Goal: Information Seeking & Learning: Compare options

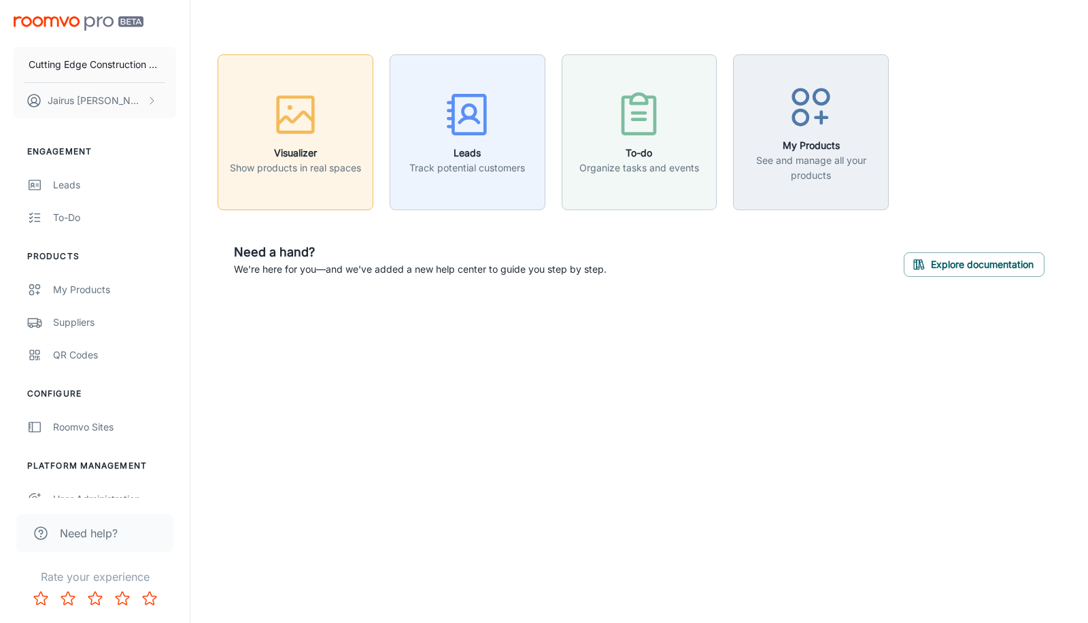
click at [279, 131] on rect "button" at bounding box center [295, 114] width 35 height 35
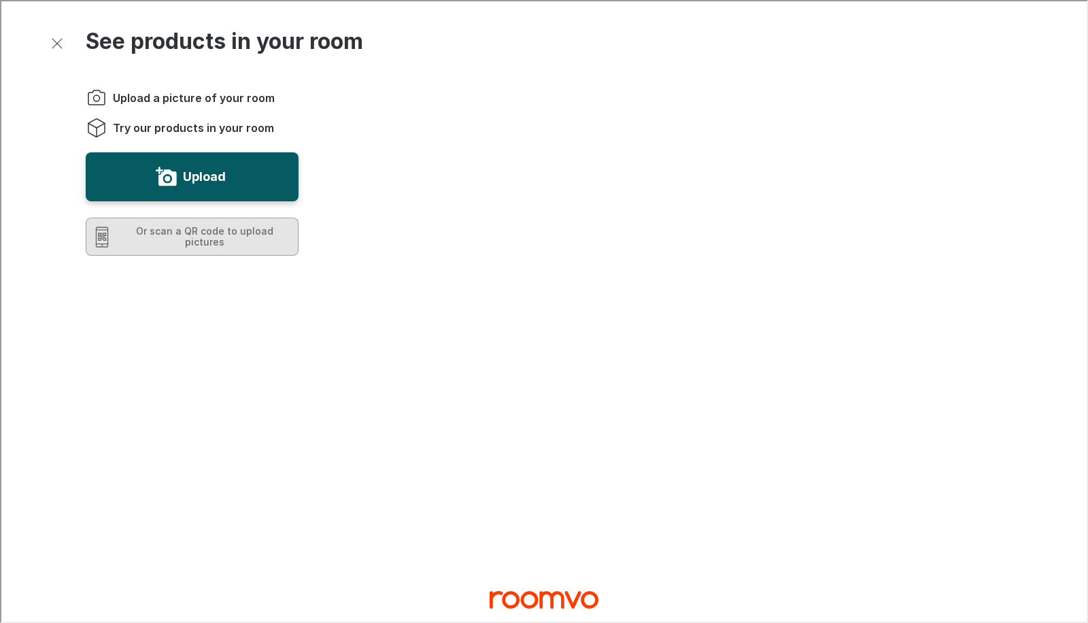
click at [144, 235] on button "Or scan a QR code to upload pictures" at bounding box center [190, 235] width 213 height 38
click at [106, 269] on div "Upload a picture of your room Try our products in your room Upload Or scan a QR…" at bounding box center [180, 389] width 235 height 651
click at [117, 231] on button "Or scan a QR code to upload pictures" at bounding box center [190, 235] width 213 height 38
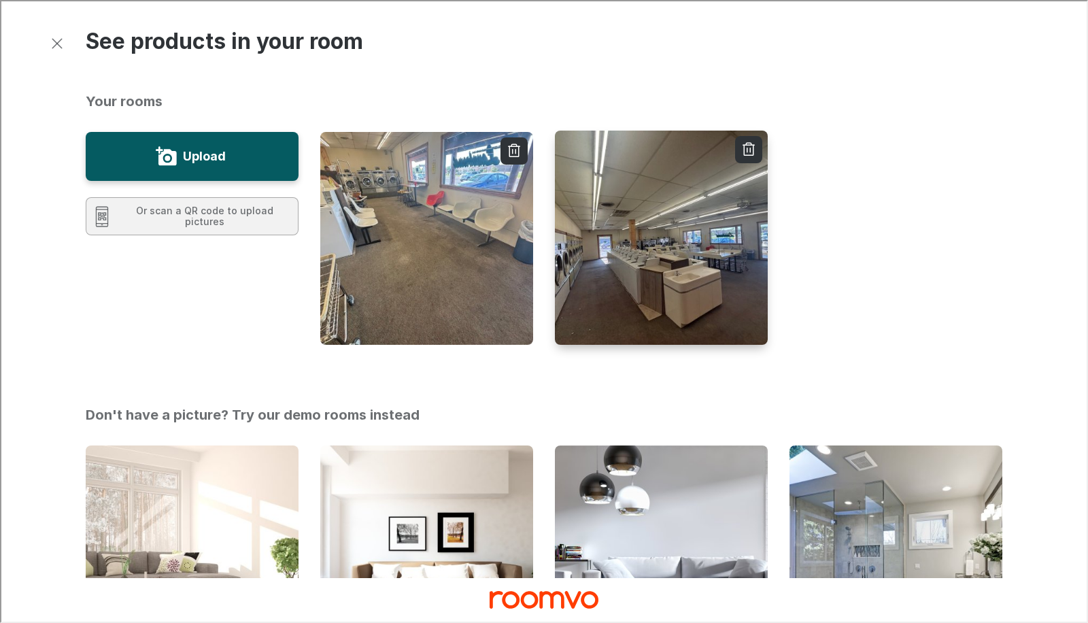
click at [561, 255] on img "button" at bounding box center [660, 237] width 215 height 216
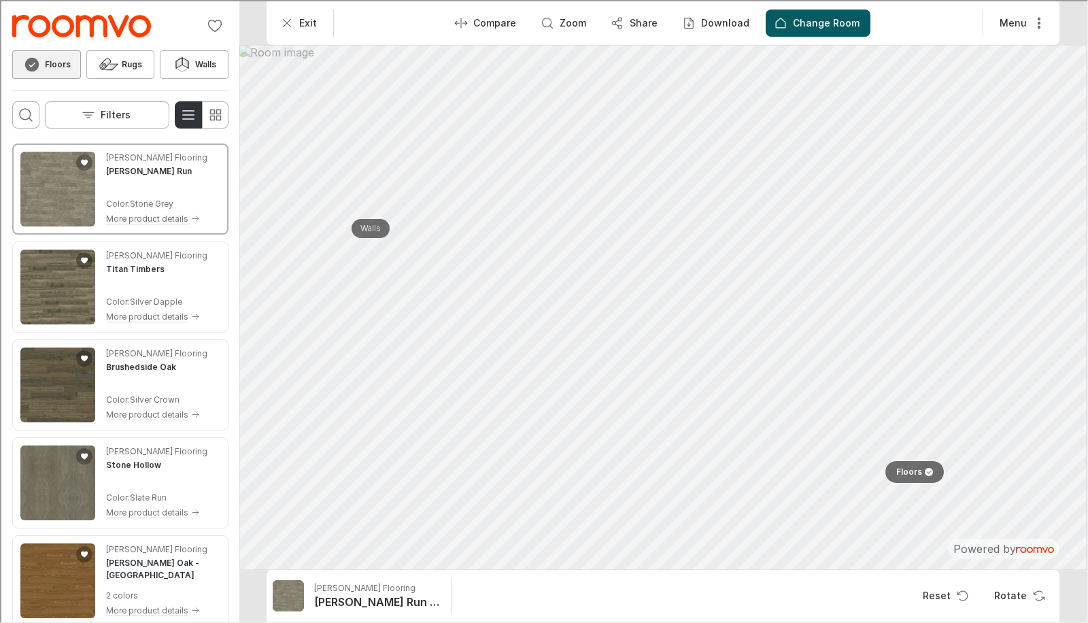
click at [904, 470] on p "Floors" at bounding box center [908, 471] width 26 height 12
click at [920, 472] on div at bounding box center [925, 470] width 11 height 8
click at [17, 109] on icon "Open search box" at bounding box center [24, 113] width 16 height 16
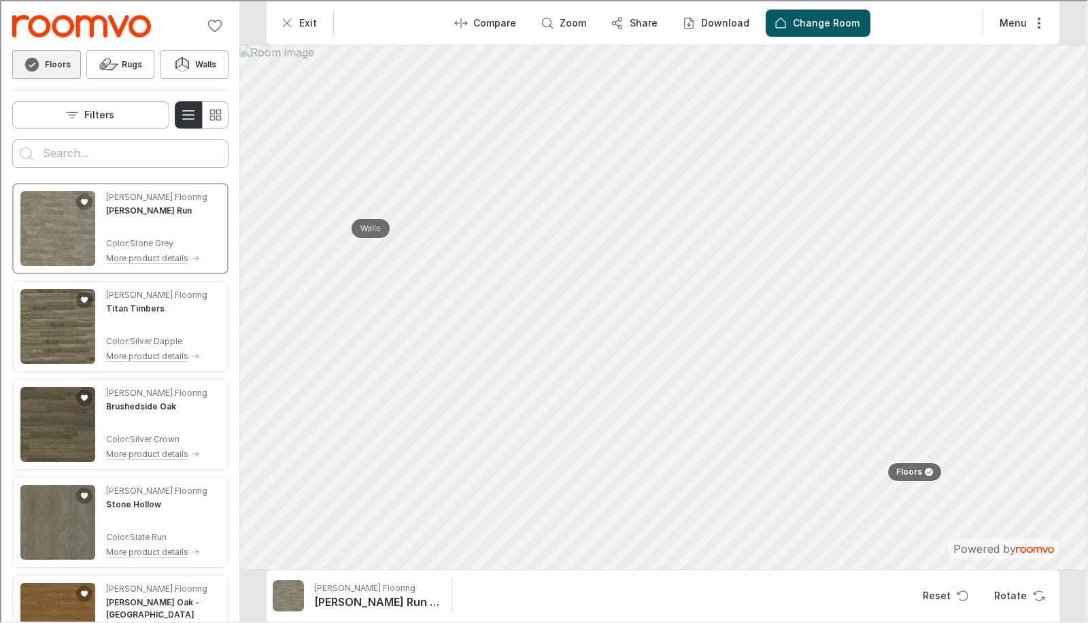
click at [93, 156] on input "Enter products to search for" at bounding box center [118, 152] width 155 height 22
click at [12, 139] on button "Search for products" at bounding box center [25, 152] width 27 height 27
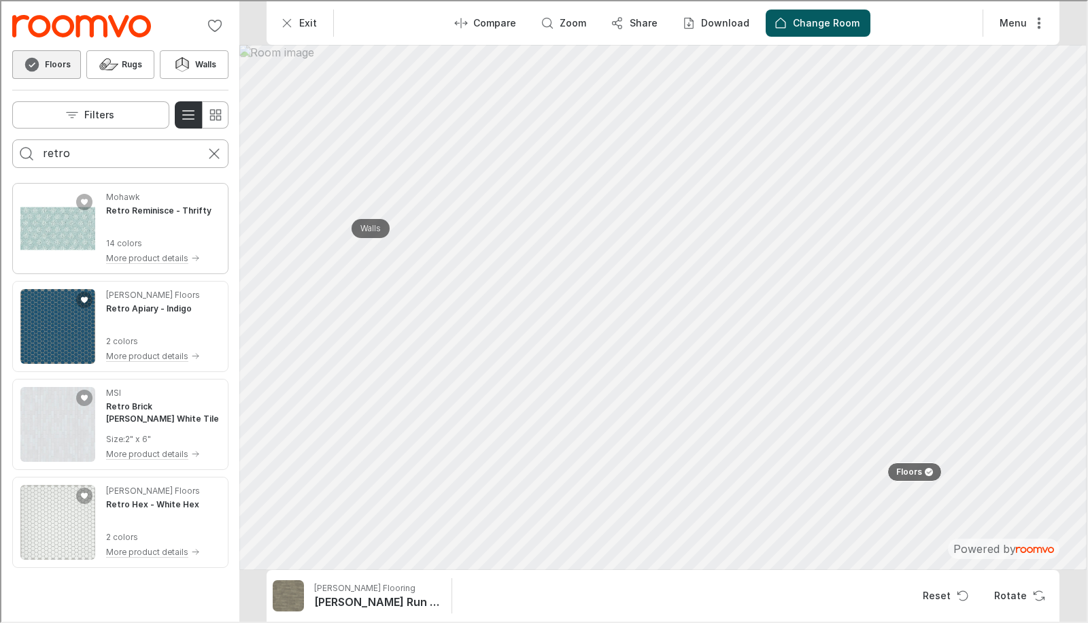
click at [68, 226] on img "See Retro Reminisce in the room" at bounding box center [56, 227] width 75 height 75
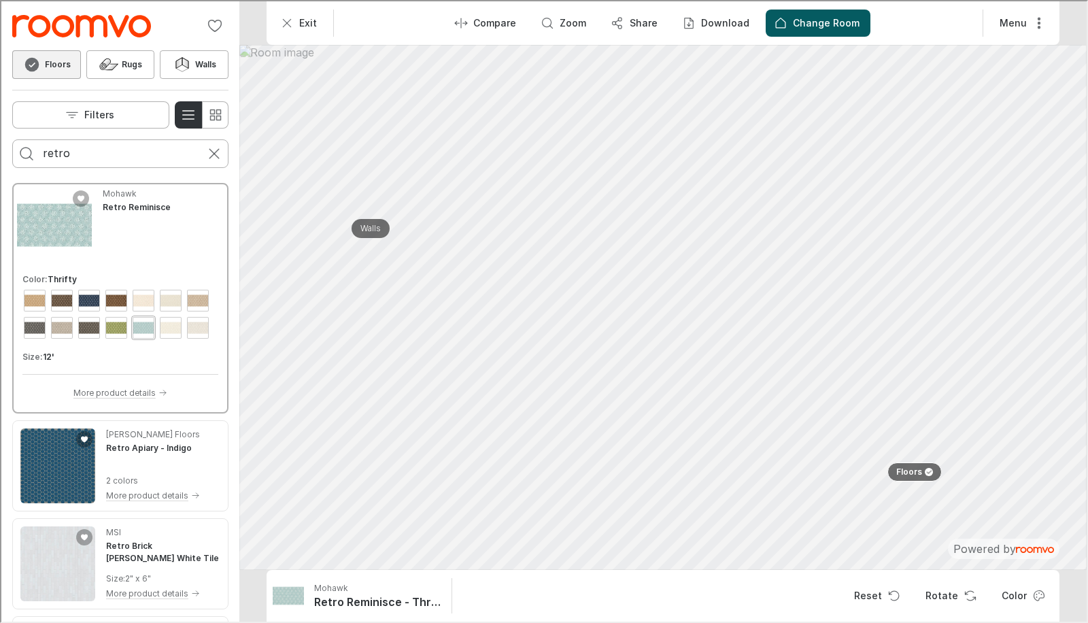
click at [86, 139] on div "retro" at bounding box center [118, 152] width 155 height 27
click at [86, 139] on div "retr" at bounding box center [118, 152] width 155 height 27
type input "r"
click at [12, 139] on button "Search for products" at bounding box center [25, 152] width 27 height 27
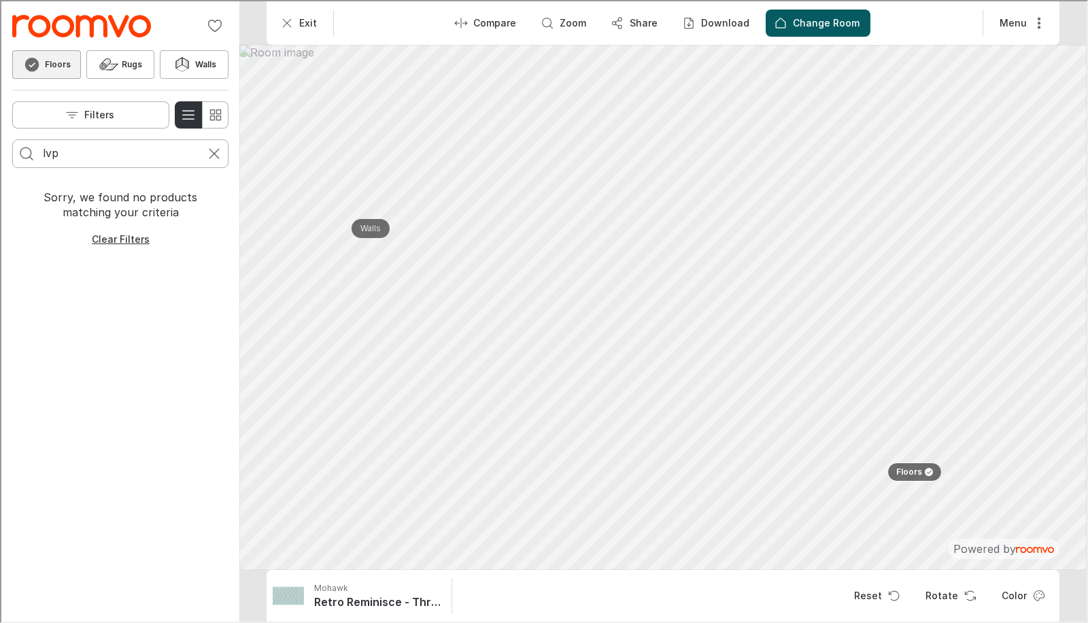
click at [86, 139] on div "lvp" at bounding box center [118, 152] width 155 height 27
type input "l"
type input "vinyl plank"
click at [12, 139] on button "Search for products" at bounding box center [25, 152] width 27 height 27
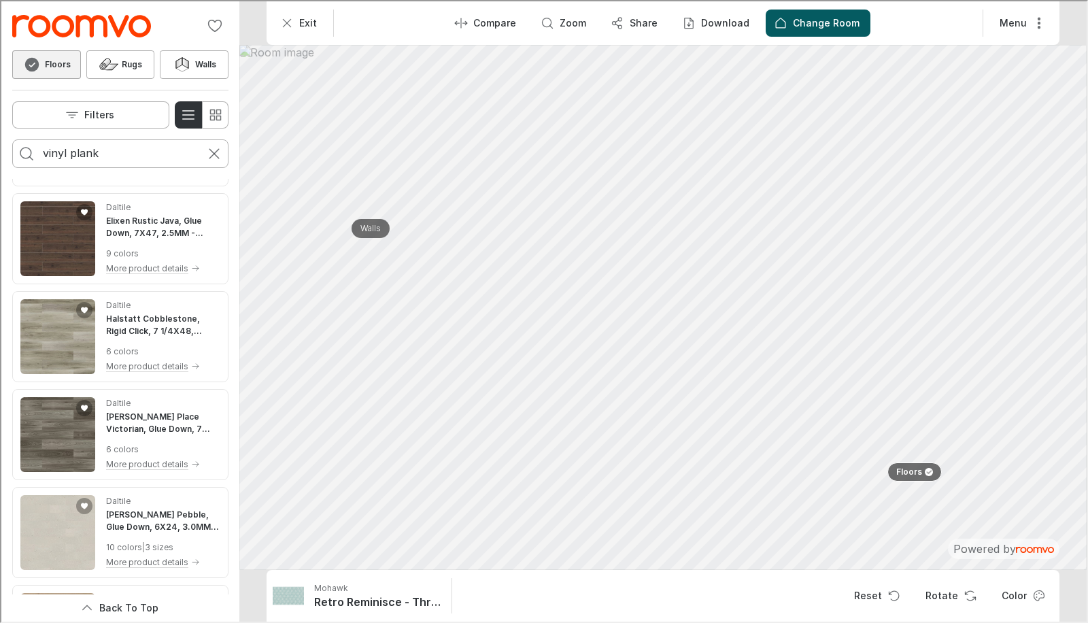
scroll to position [467, 0]
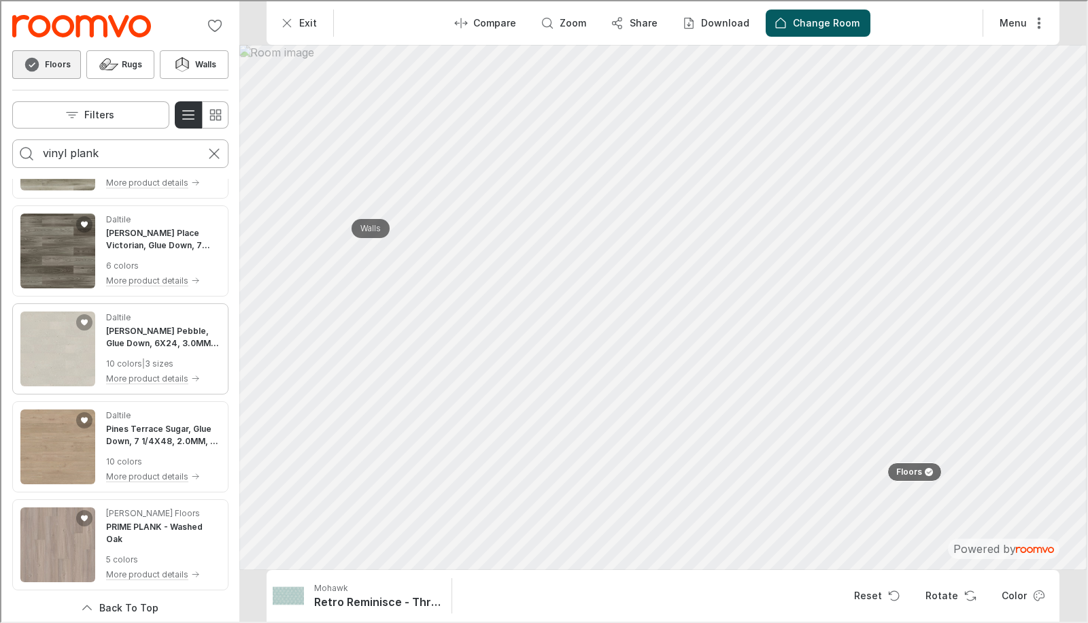
click at [54, 353] on img "See Loften Pebble, Glue Down, 6X24, 3.0MM, 20 MIL(0.508MM) in the room" at bounding box center [56, 347] width 75 height 75
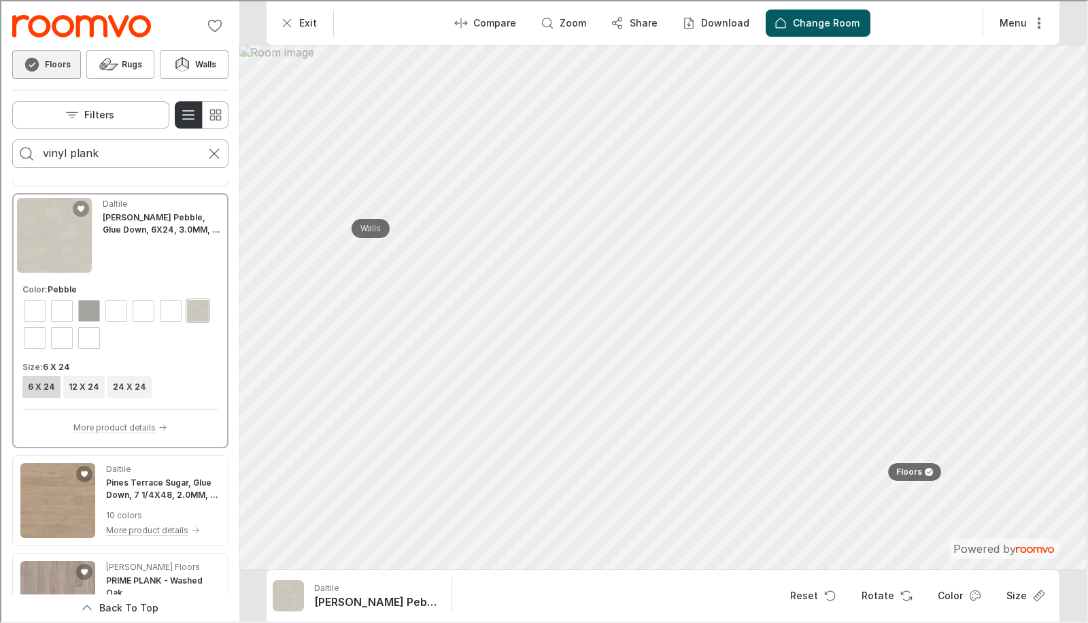
scroll to position [574, 0]
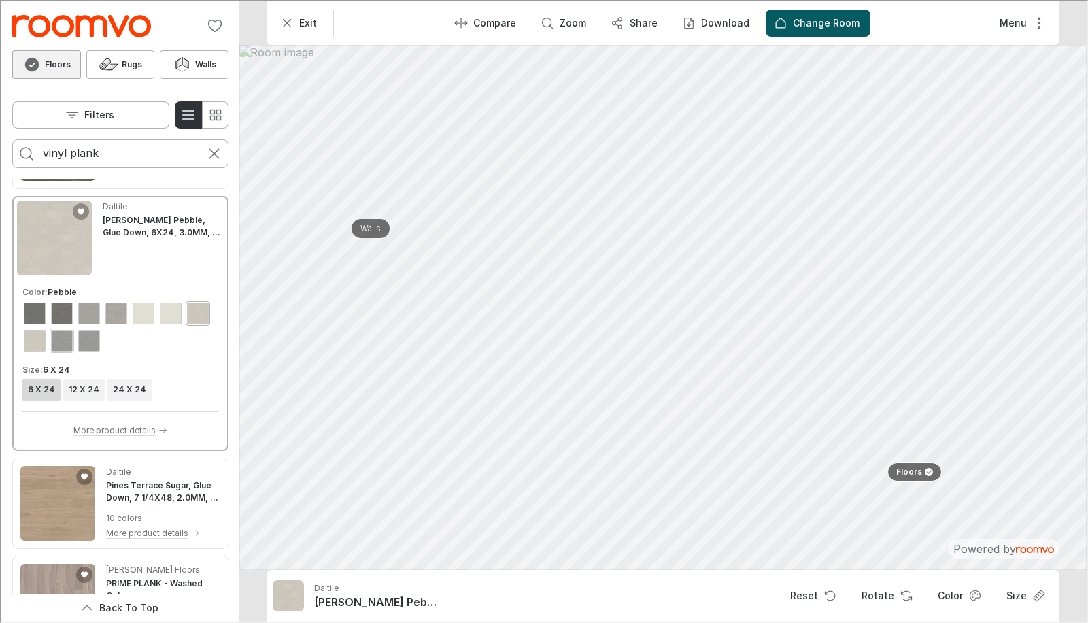
click at [53, 341] on div "View color format Smoke" at bounding box center [61, 339] width 22 height 22
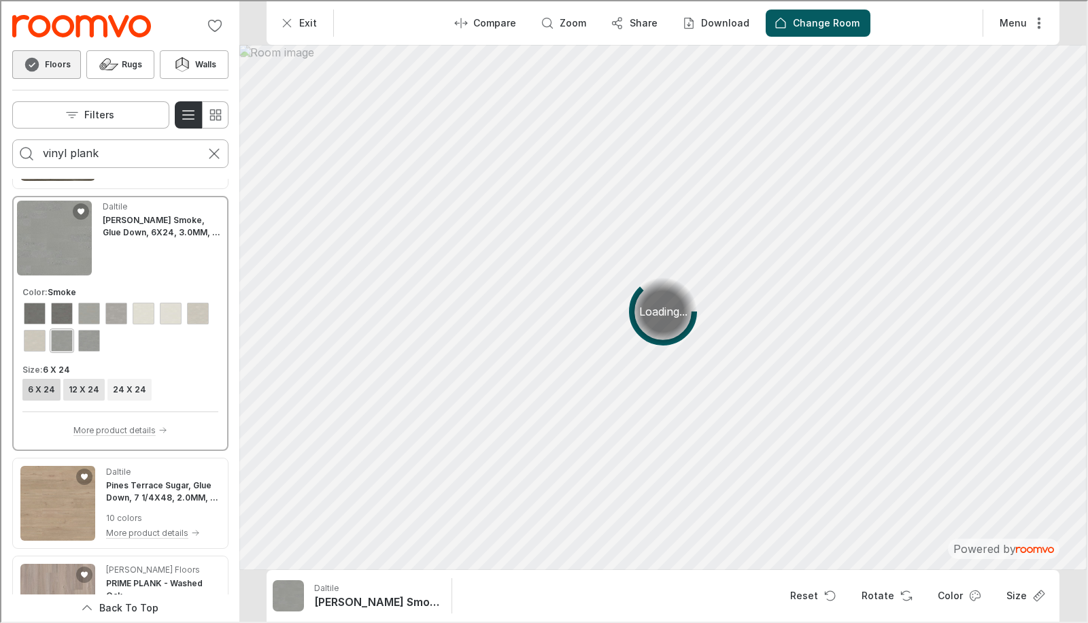
click at [80, 391] on h6 "12 X 24" at bounding box center [82, 388] width 31 height 12
click at [111, 382] on h6 "24 X 24" at bounding box center [127, 388] width 33 height 12
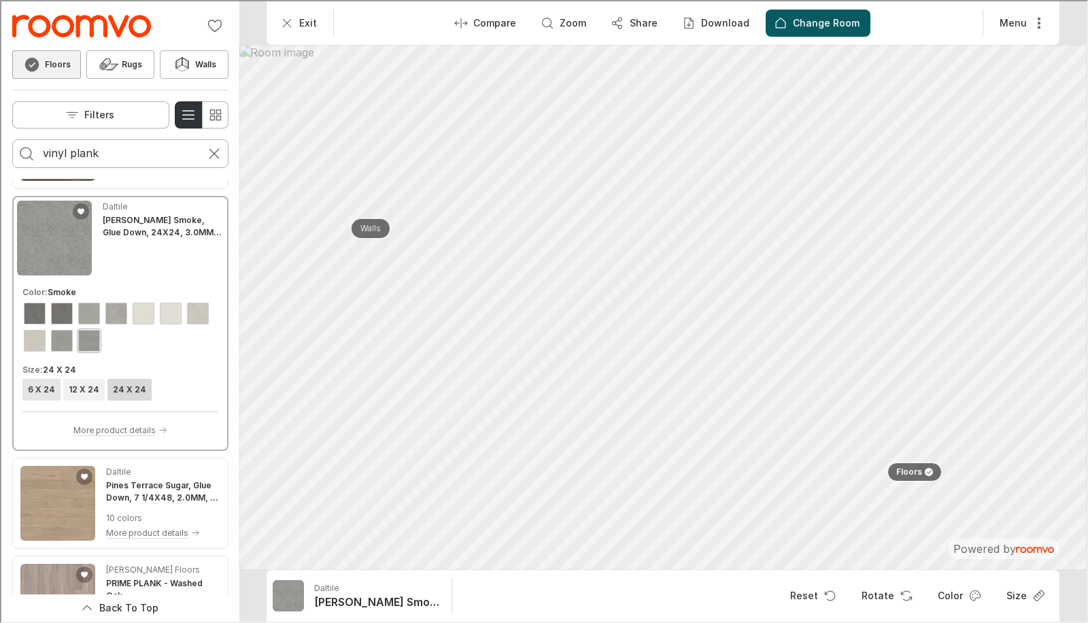
click at [41, 385] on h6 "6 X 24" at bounding box center [40, 388] width 27 height 12
click at [32, 344] on div "View color format Pebble" at bounding box center [33, 339] width 22 height 22
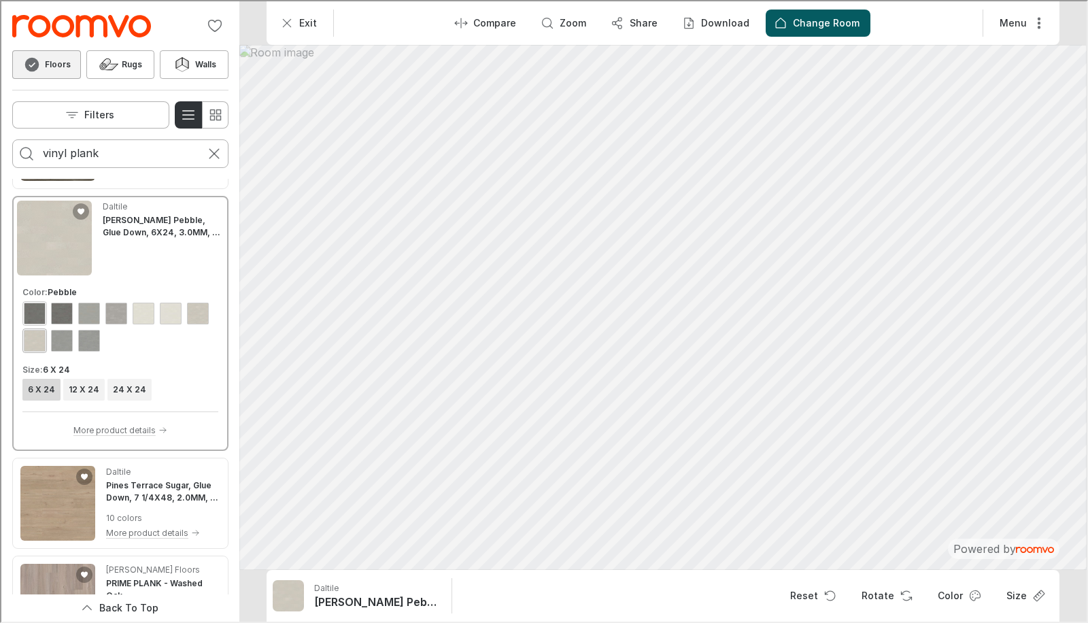
click at [33, 311] on div "View color format Coal" at bounding box center [33, 312] width 22 height 22
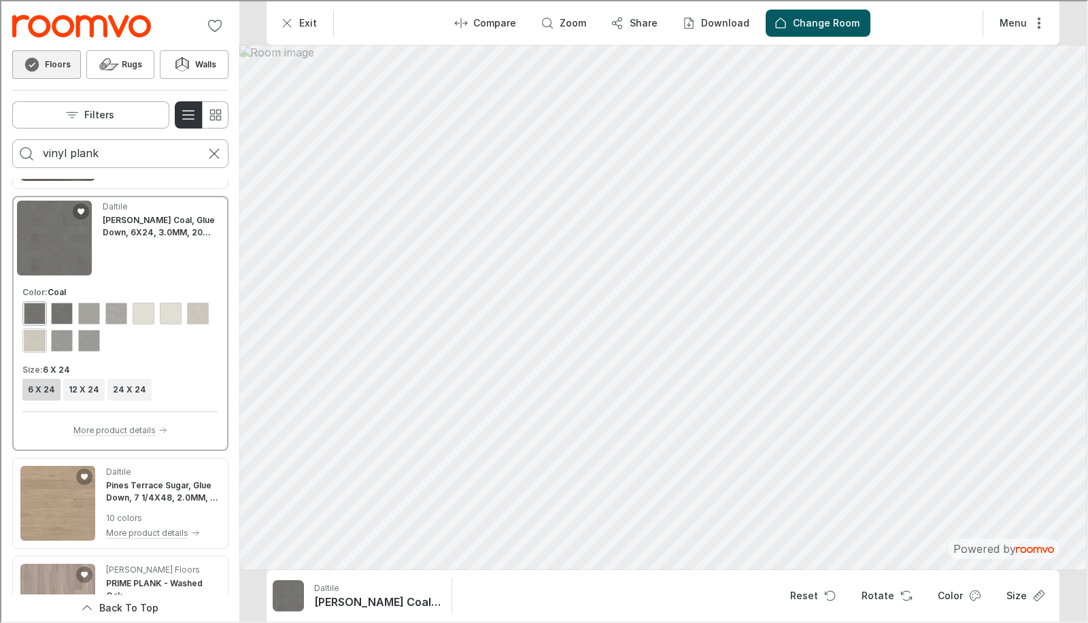
click at [31, 342] on div "View color format Pebble" at bounding box center [33, 339] width 22 height 22
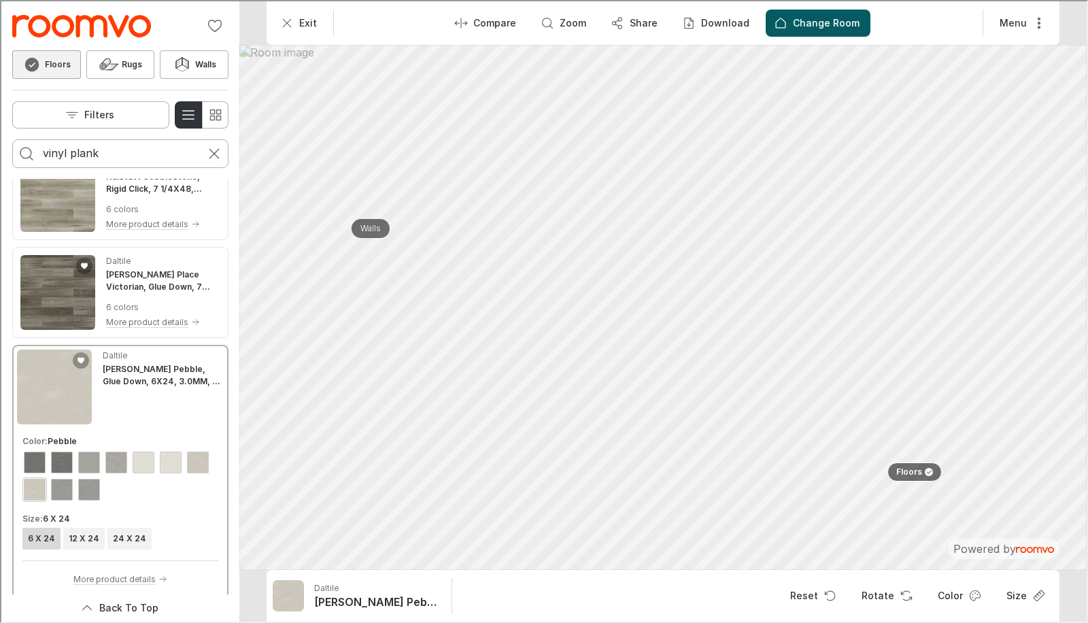
scroll to position [416, 0]
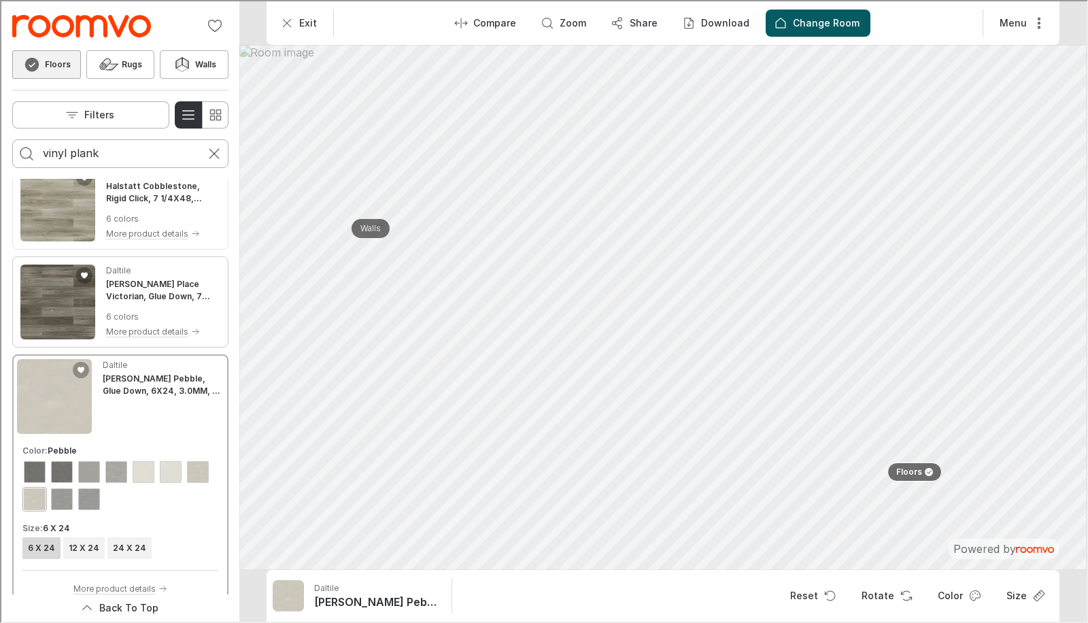
click at [60, 288] on img "See Harper's Place Victorian, Glue Down, 7 1/2X48 1/2, 3.0MM, 8 MIL(0.2032MM) i…" at bounding box center [56, 300] width 75 height 75
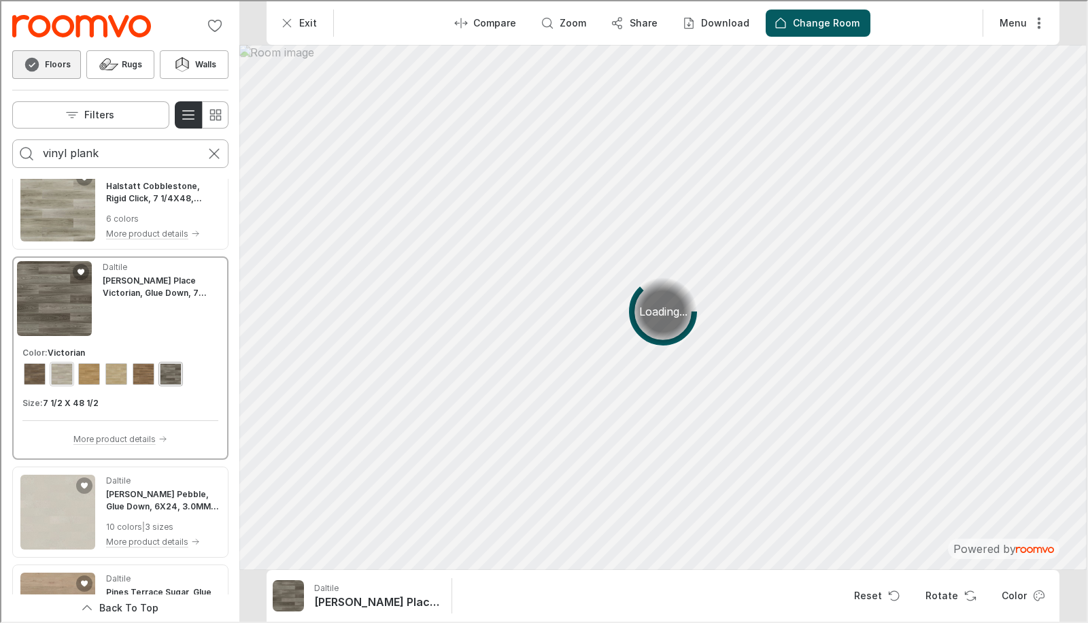
click at [59, 379] on div "View color format Cottage" at bounding box center [61, 373] width 22 height 22
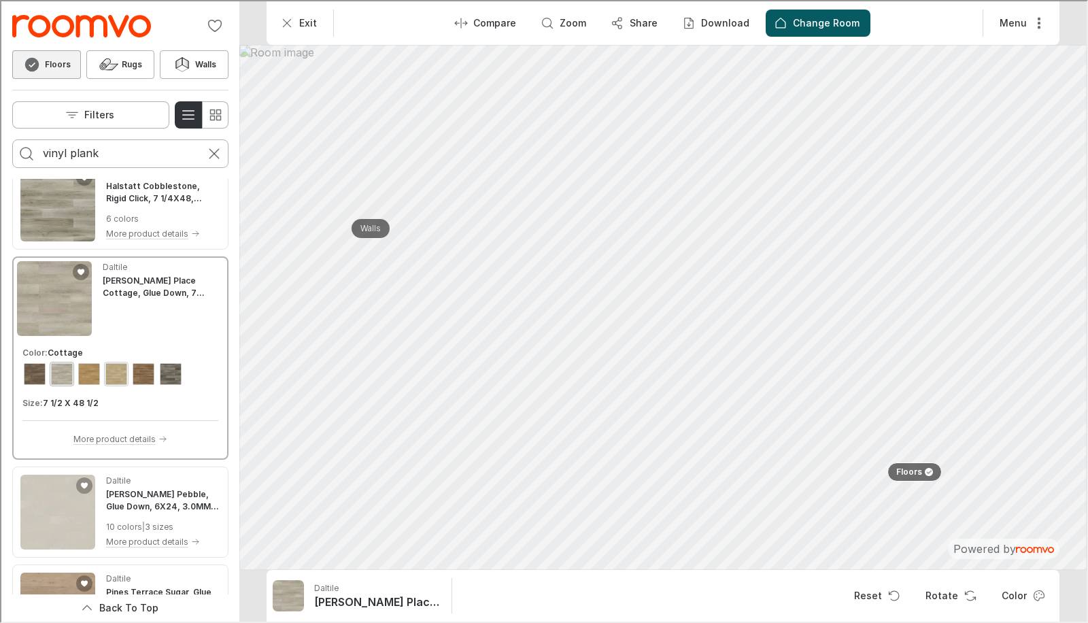
click at [114, 379] on div "View color format Ranch" at bounding box center [115, 373] width 22 height 22
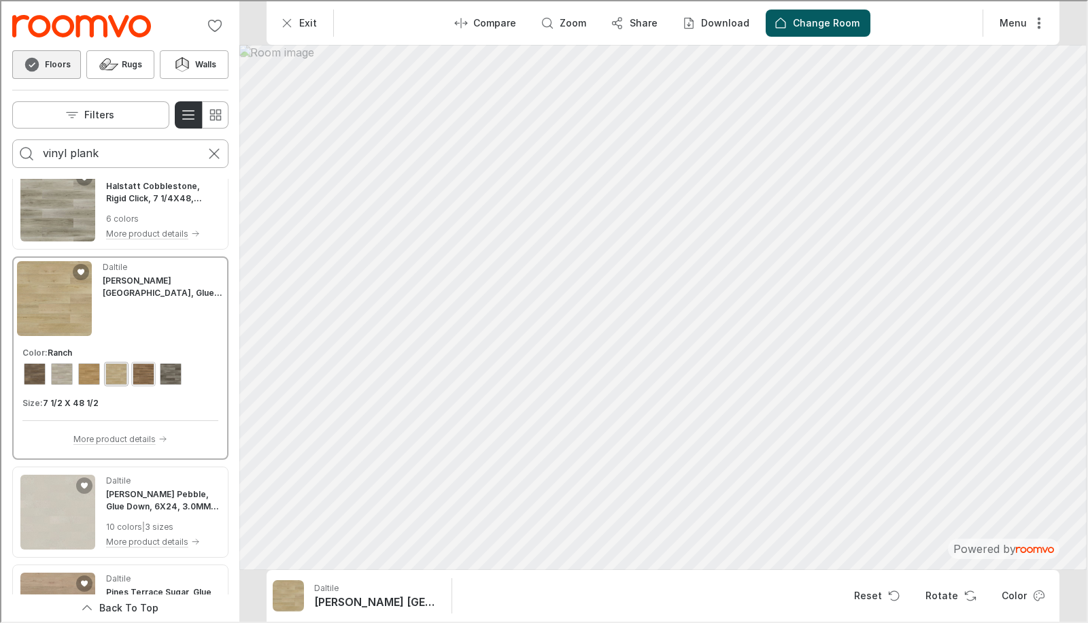
click at [140, 366] on div "View color format Rustic" at bounding box center [142, 373] width 22 height 22
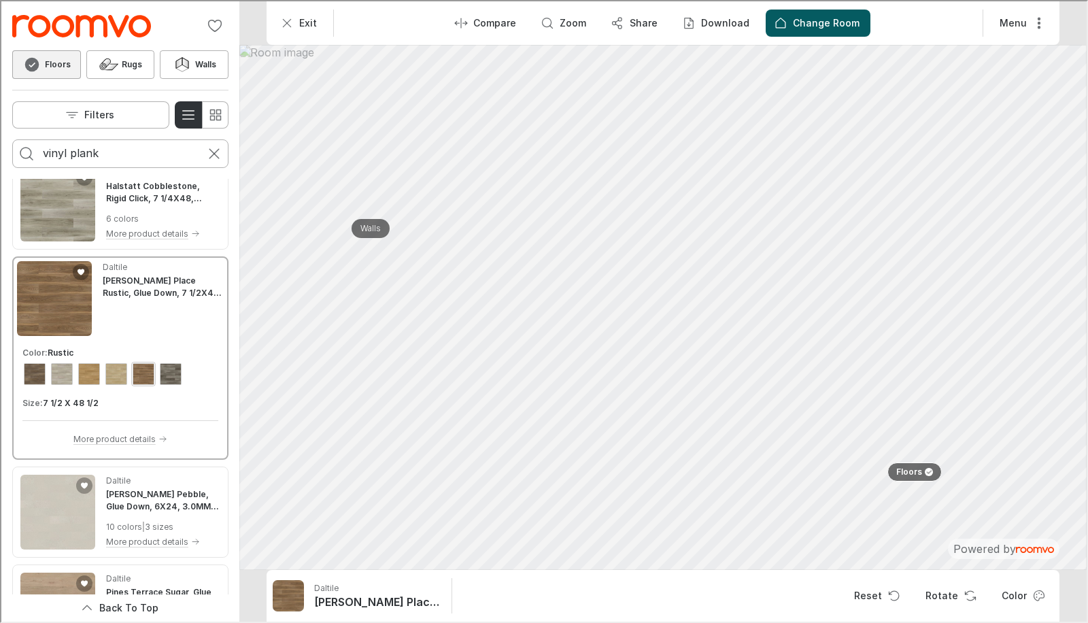
click at [86, 372] on div "View color format French Country" at bounding box center [88, 373] width 22 height 22
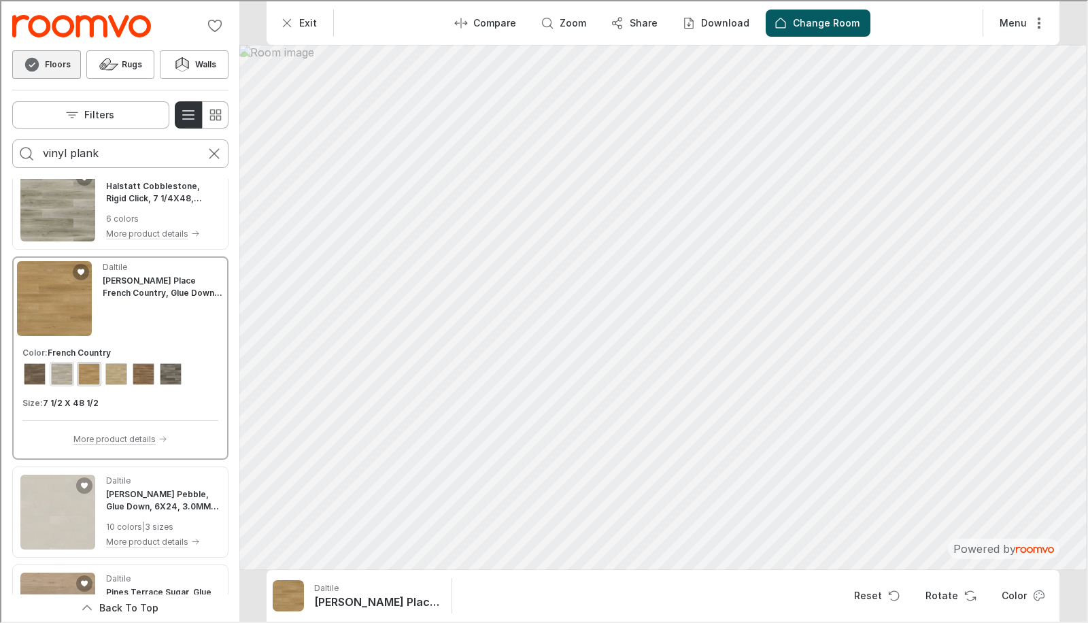
click at [54, 370] on div "View color format Cottage" at bounding box center [61, 373] width 22 height 22
click at [179, 58] on icon at bounding box center [178, 61] width 6 height 11
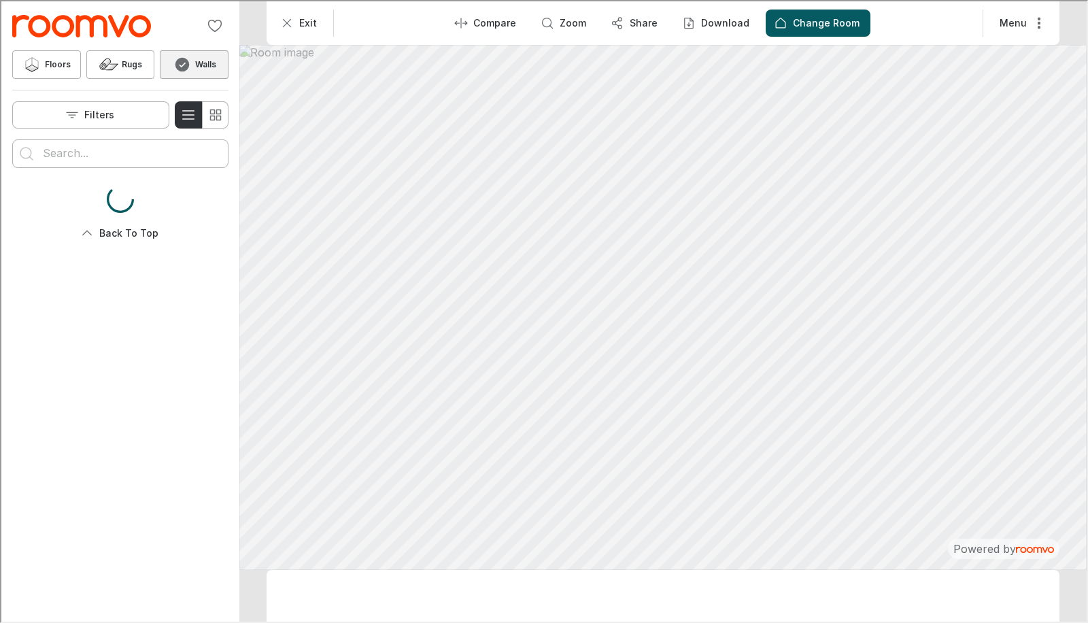
scroll to position [0, 0]
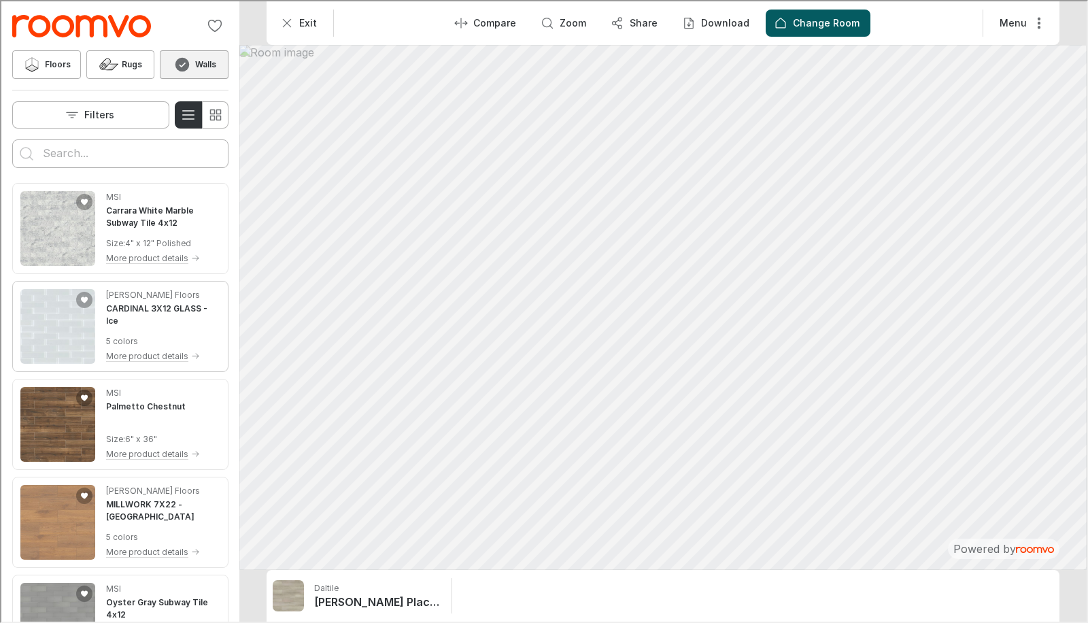
click at [41, 317] on img "See CARDINAL 3X12 GLASS in the room" at bounding box center [56, 325] width 75 height 75
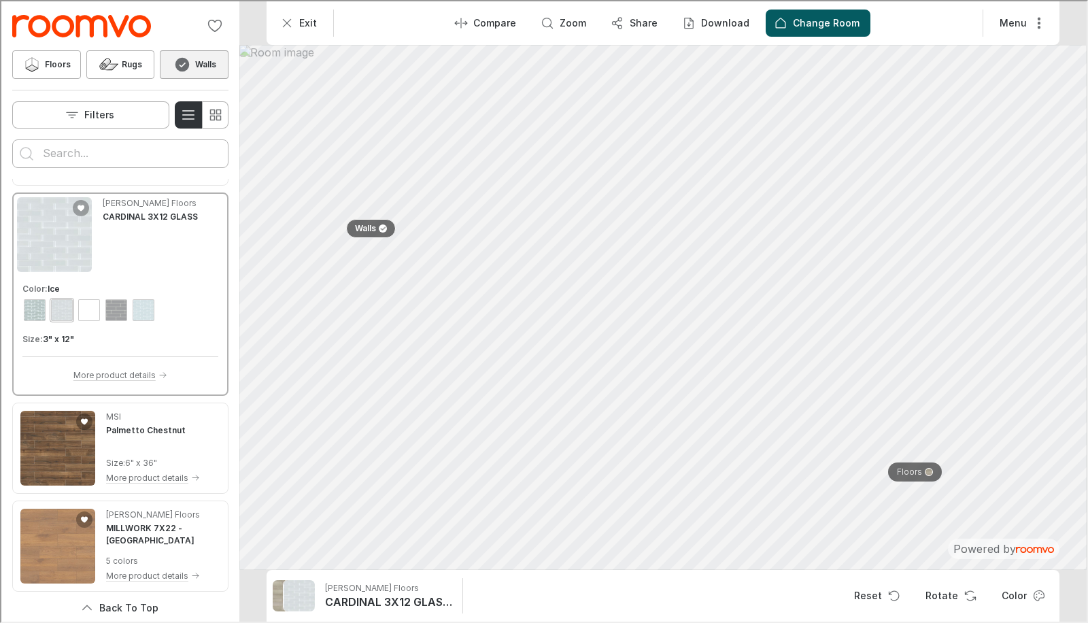
scroll to position [90, 0]
click at [31, 307] on div "View color format Cloud" at bounding box center [33, 307] width 22 height 22
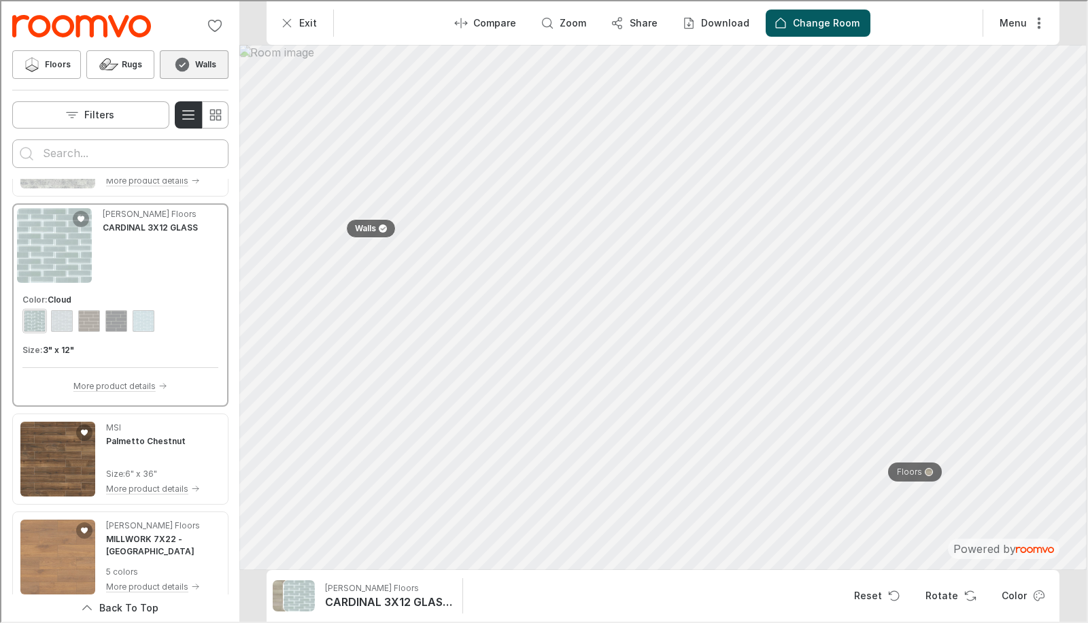
scroll to position [0, 0]
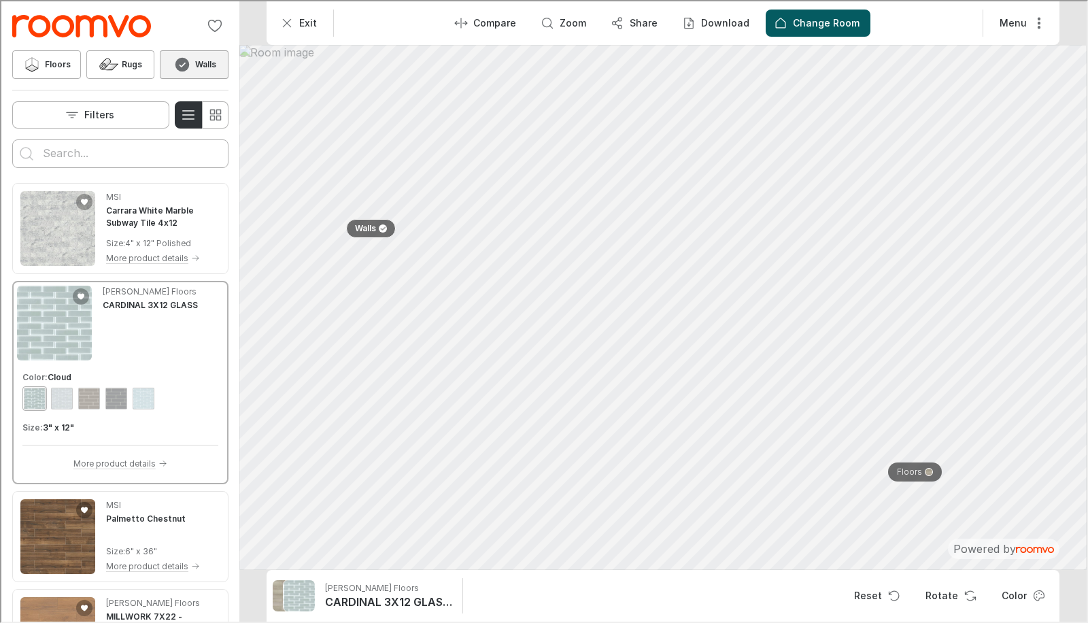
click at [58, 156] on input "Enter products to search for" at bounding box center [118, 152] width 155 height 22
click at [12, 139] on button "Search for products" at bounding box center [25, 152] width 27 height 27
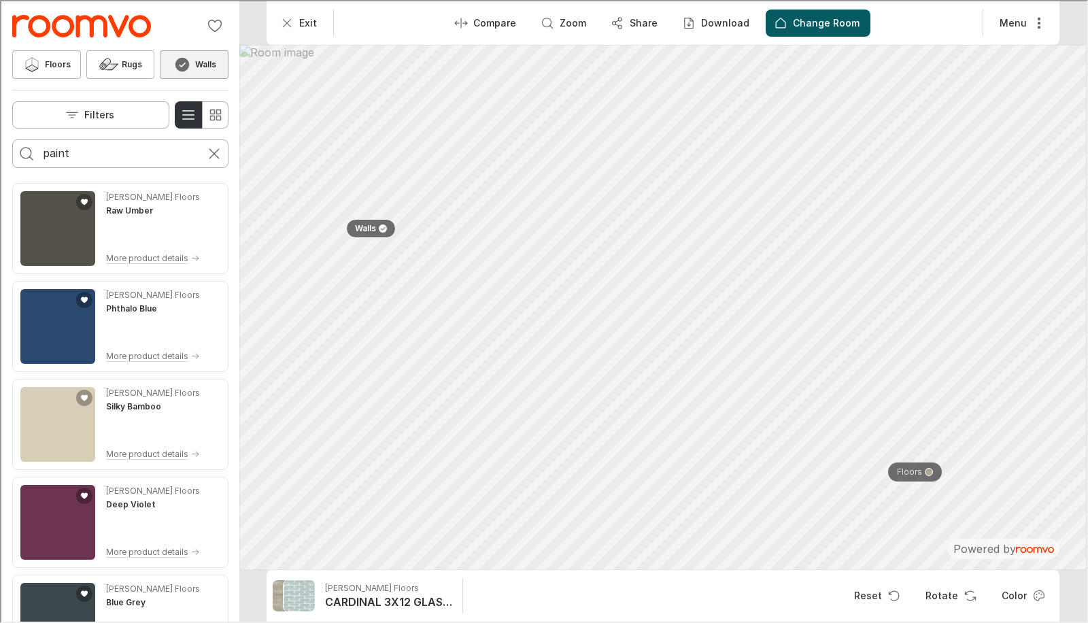
click at [100, 158] on input "paint" at bounding box center [118, 152] width 155 height 22
type input "retro"
click at [12, 139] on button "Search for products" at bounding box center [25, 152] width 27 height 27
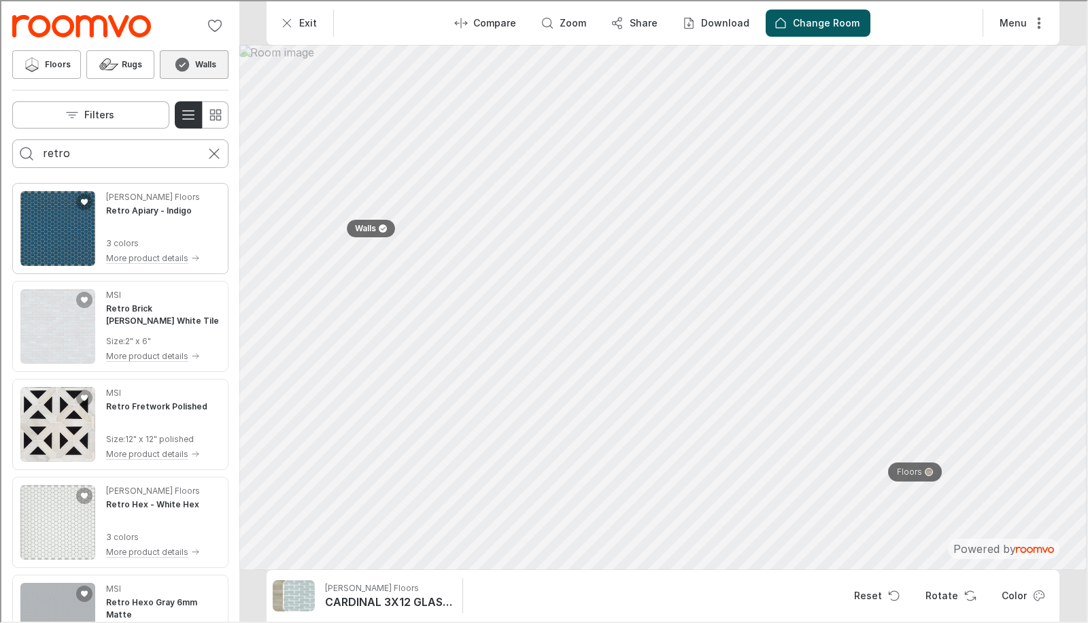
click at [50, 249] on img "See Retro Apiary in the room" at bounding box center [56, 227] width 75 height 75
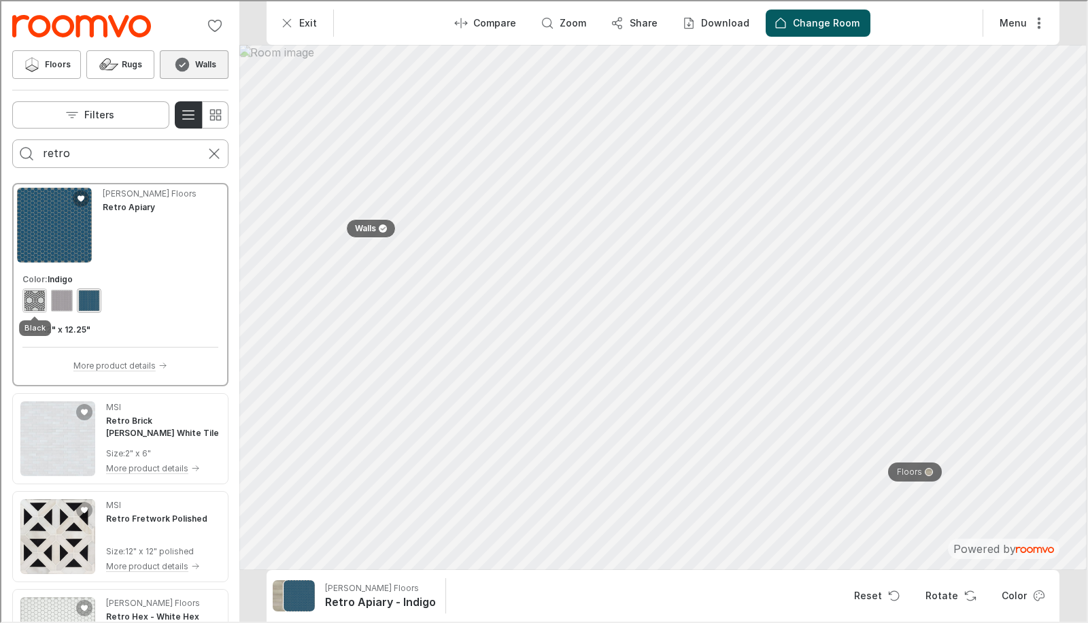
click at [41, 292] on div "View color format Black" at bounding box center [33, 299] width 22 height 22
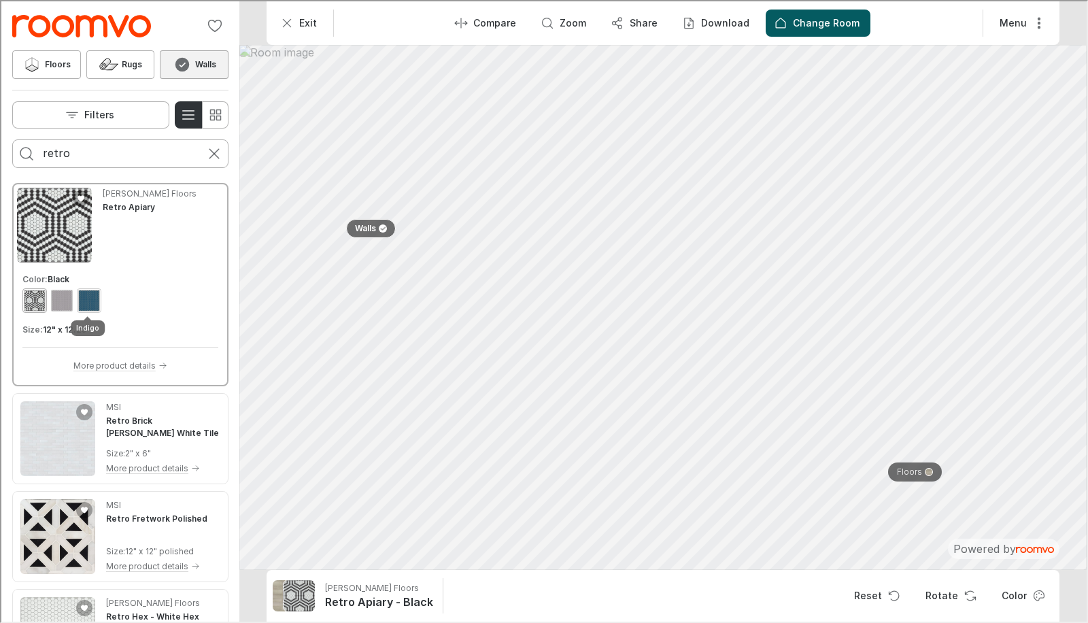
click at [83, 294] on div "View color format Indigo" at bounding box center [88, 299] width 22 height 22
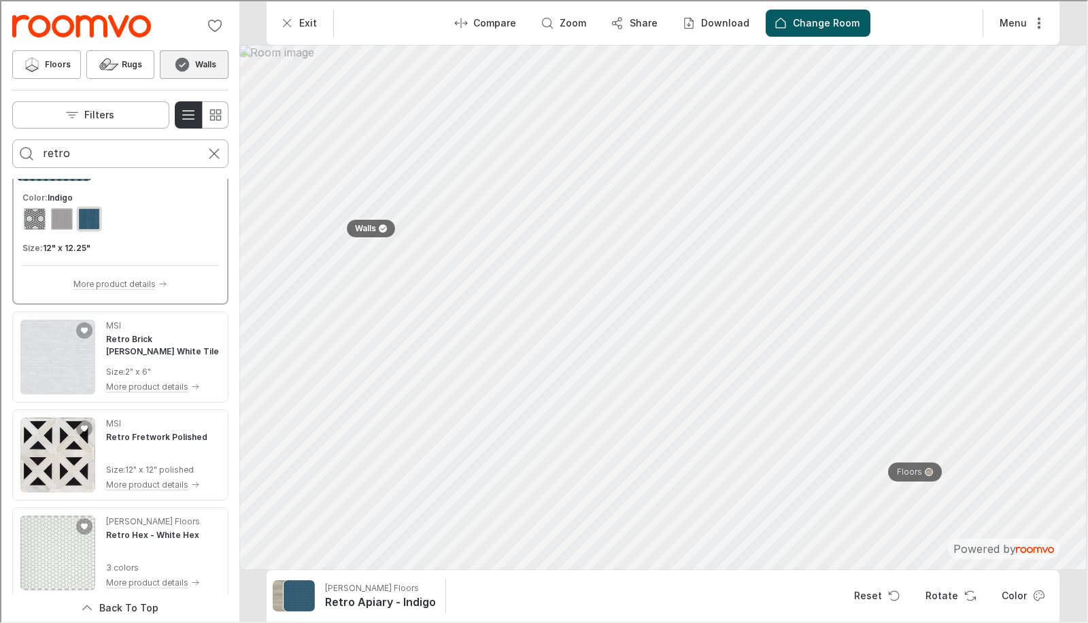
scroll to position [80, 0]
click at [213, 151] on line "Cancel search" at bounding box center [213, 153] width 10 height 10
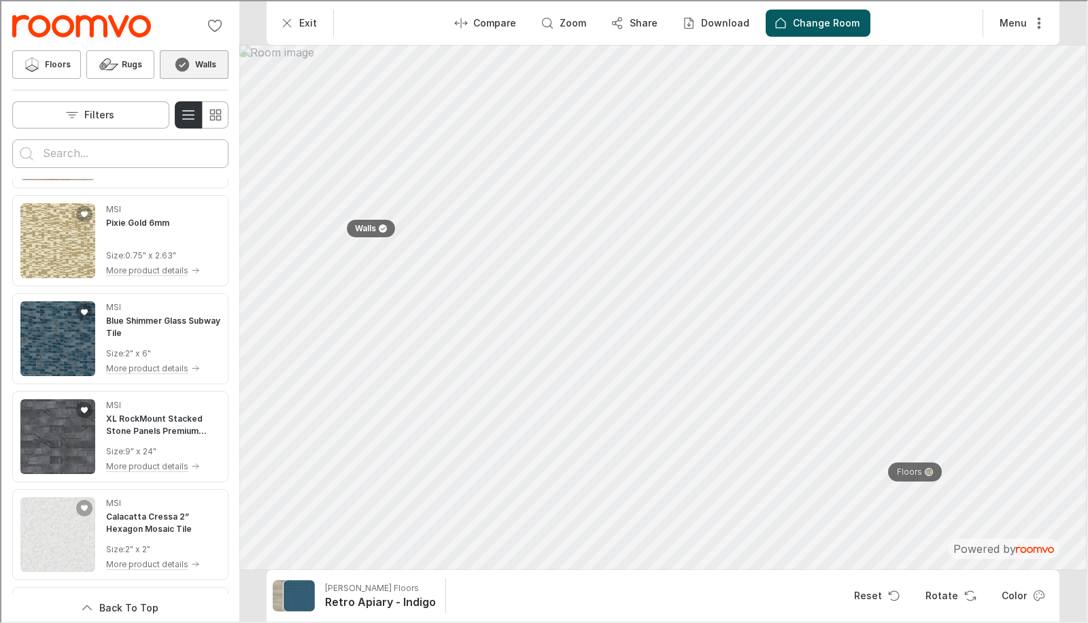
scroll to position [619, 0]
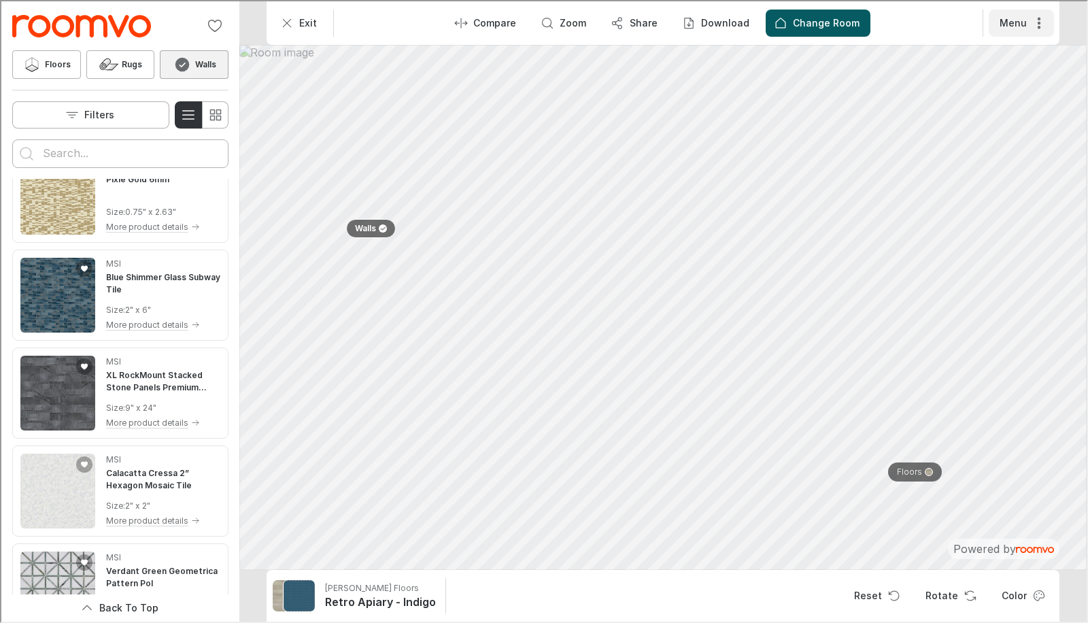
click at [1035, 29] on button "Menu" at bounding box center [1019, 21] width 65 height 27
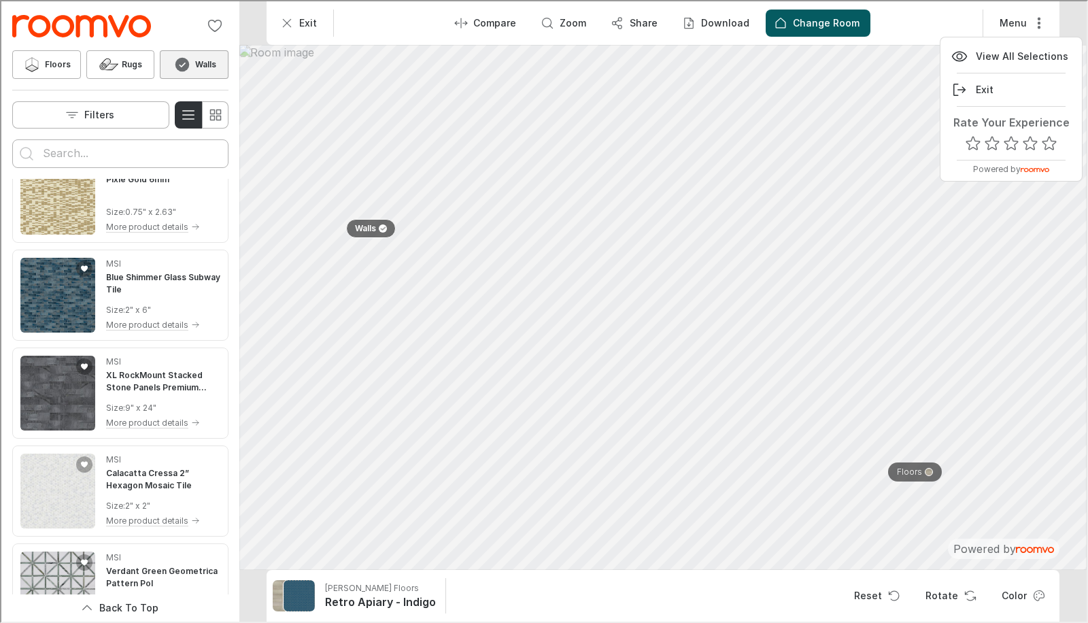
click at [1010, 20] on div at bounding box center [542, 310] width 1085 height 620
click at [1010, 20] on button "Menu" at bounding box center [1019, 21] width 65 height 27
click at [111, 152] on div at bounding box center [542, 310] width 1085 height 620
click at [111, 152] on input "Enter products to search for" at bounding box center [118, 152] width 155 height 22
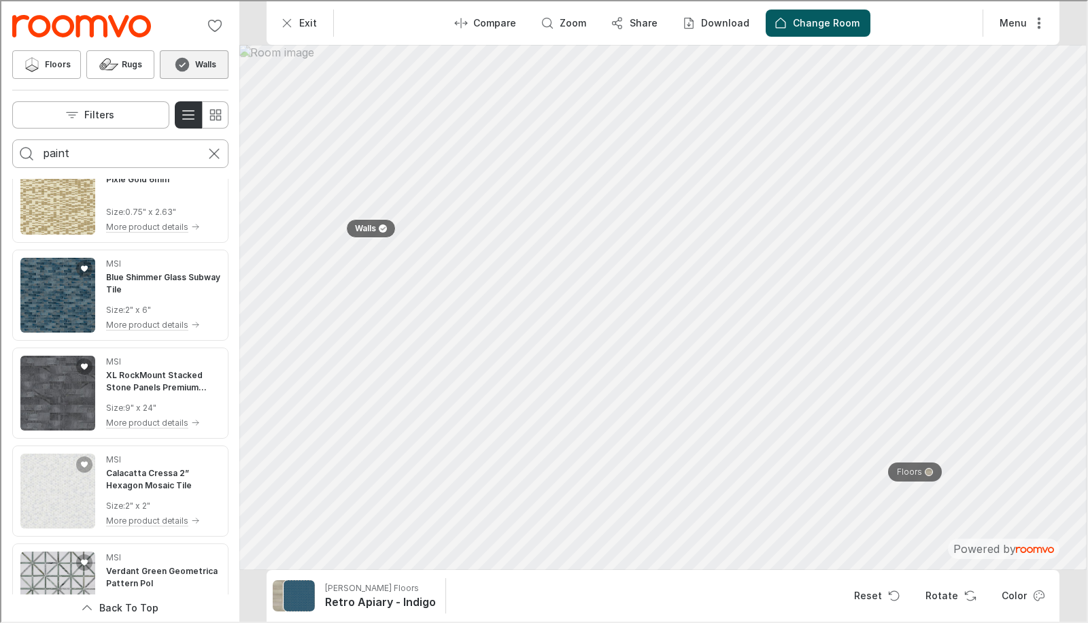
type input "paint"
click at [12, 139] on button "Search for products" at bounding box center [25, 152] width 27 height 27
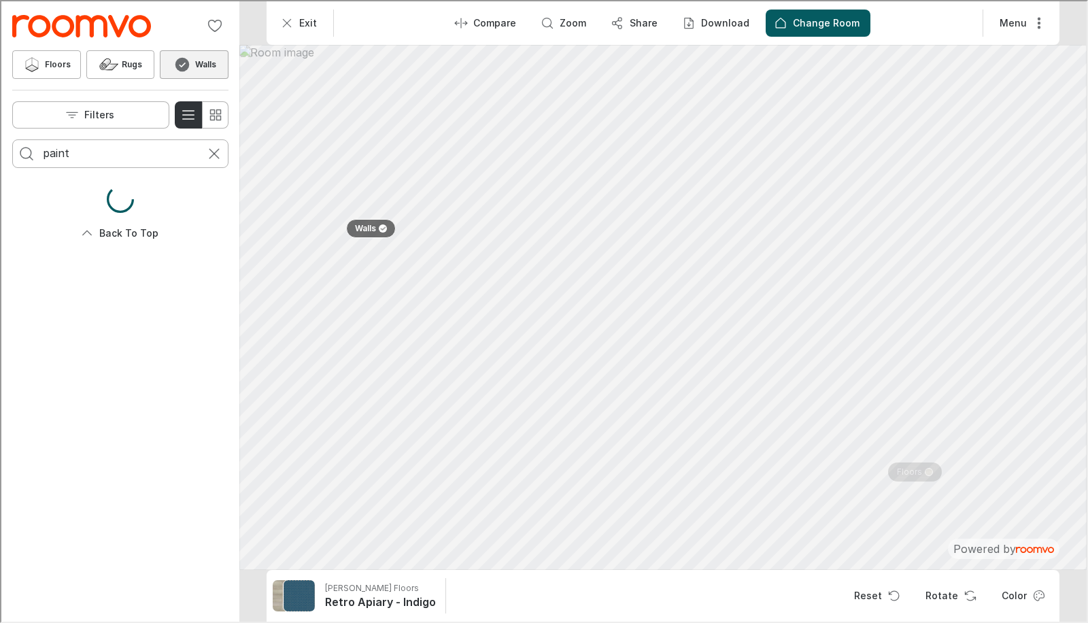
scroll to position [0, 0]
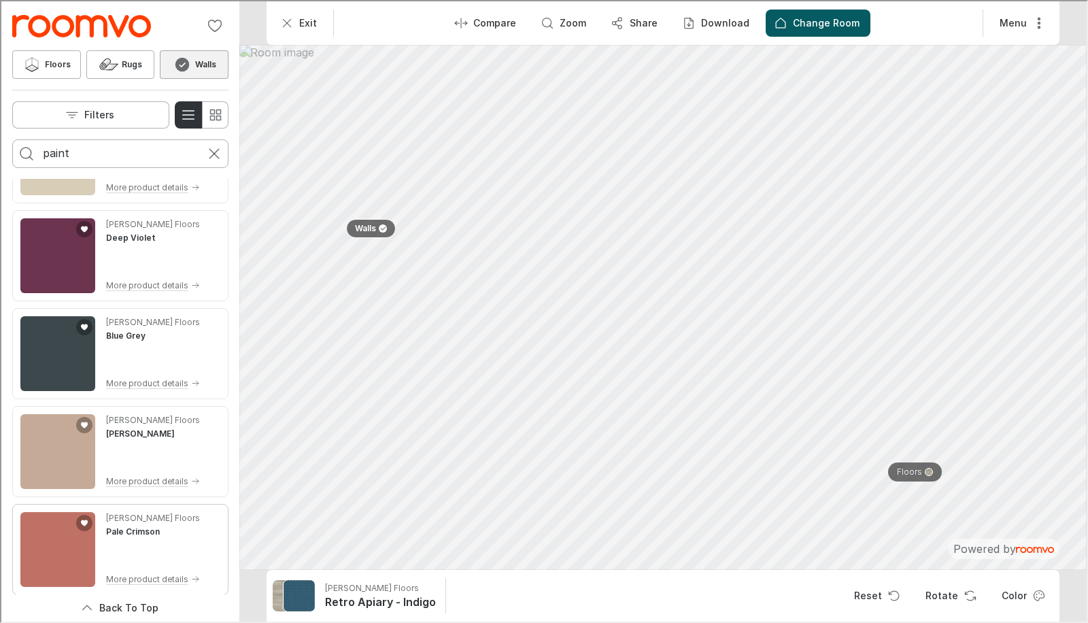
click at [37, 541] on img "See Pale Crimson in the room" at bounding box center [56, 548] width 75 height 75
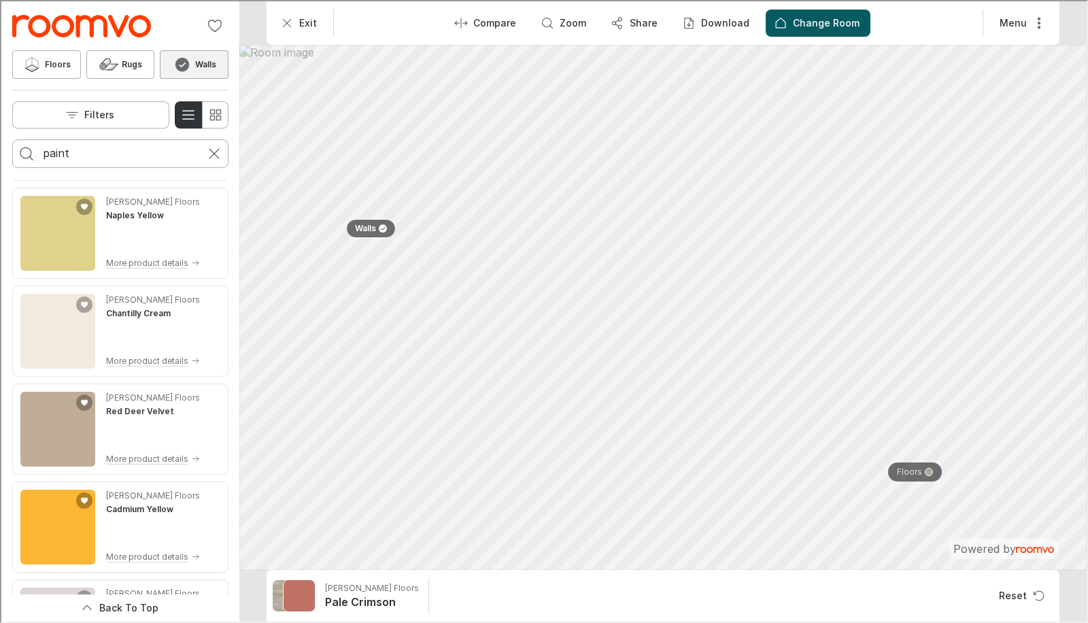
scroll to position [1956, 0]
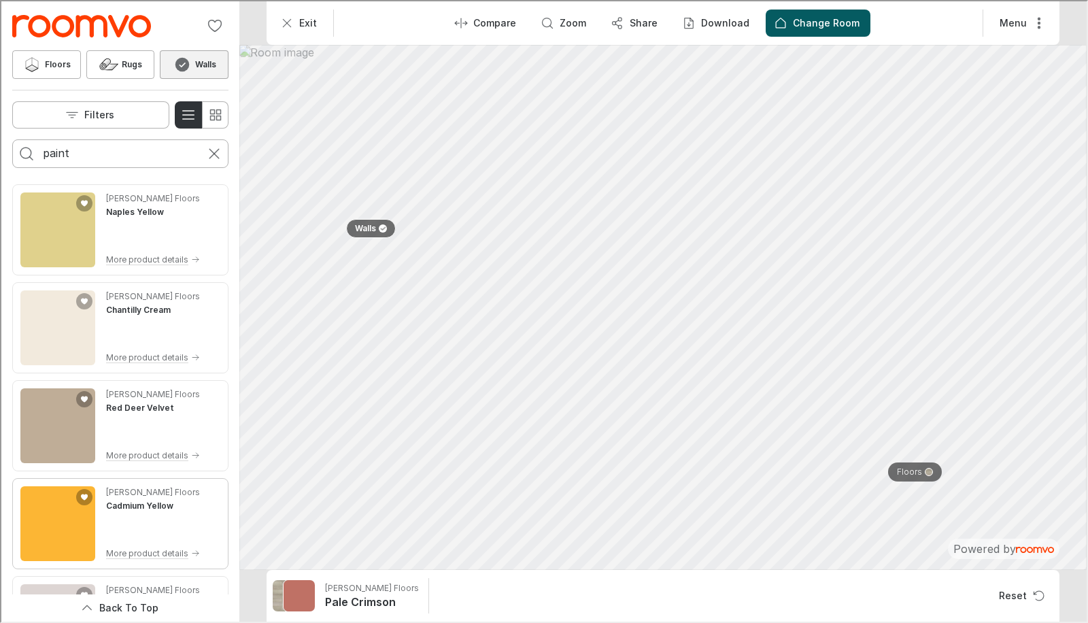
click at [41, 500] on img "See Cadmium Yellow in the room" at bounding box center [56, 522] width 75 height 75
click at [53, 35] on img "Go to Cutting Edge Construction & Remodeling LLC's website." at bounding box center [80, 25] width 139 height 22
click at [55, 18] on img "Go to Cutting Edge Construction & Remodeling LLC's website." at bounding box center [80, 25] width 139 height 22
click at [1009, 18] on button "Menu" at bounding box center [1019, 21] width 65 height 27
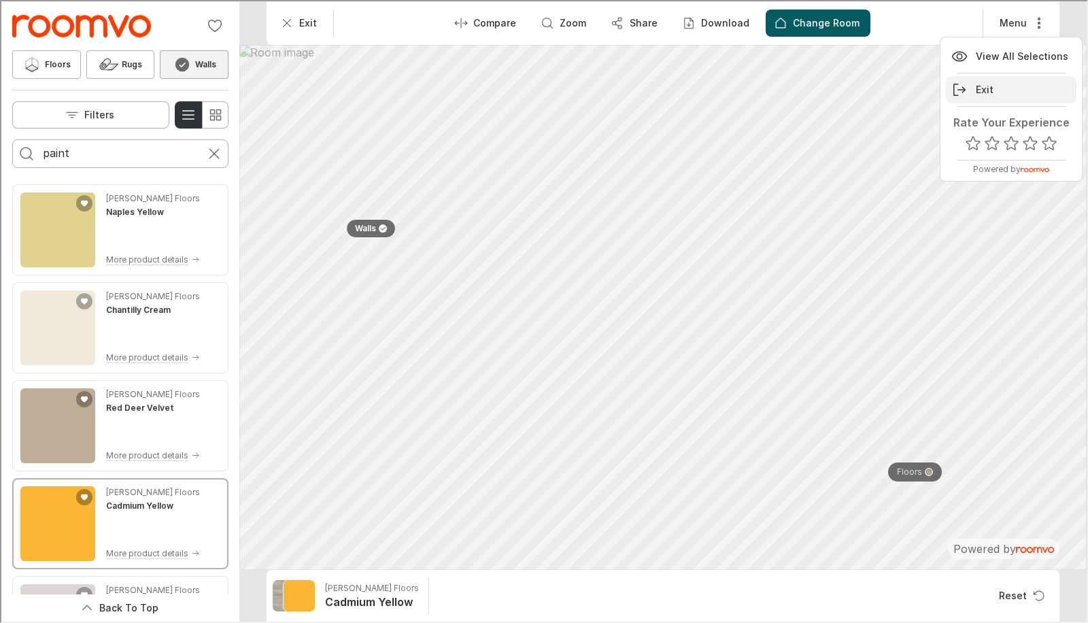
click at [963, 84] on icon "button" at bounding box center [958, 88] width 16 height 16
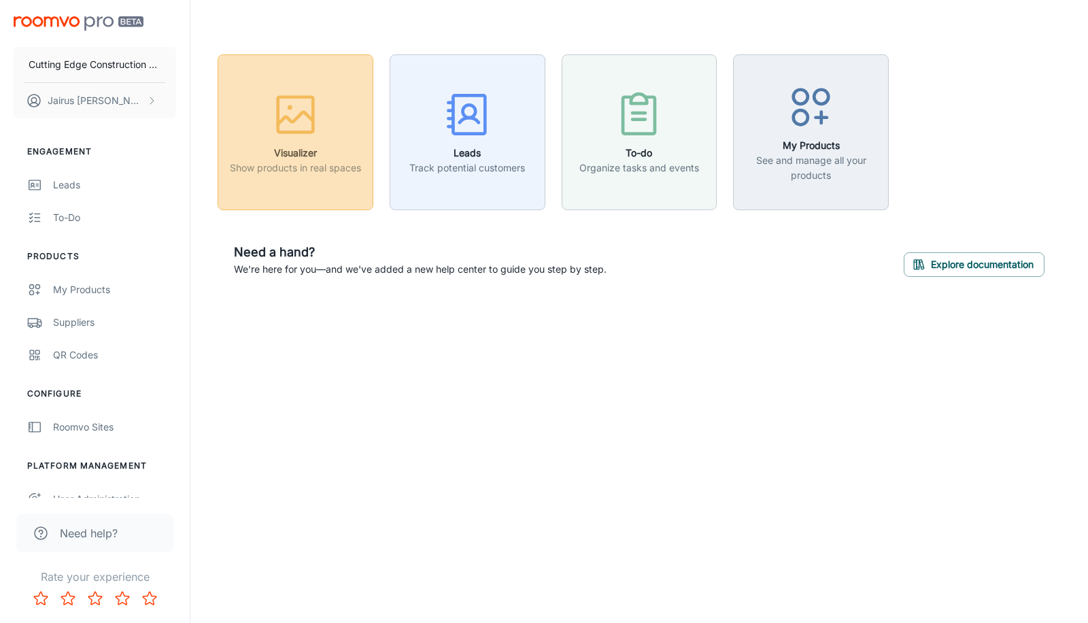
click at [298, 137] on icon "button" at bounding box center [295, 114] width 51 height 51
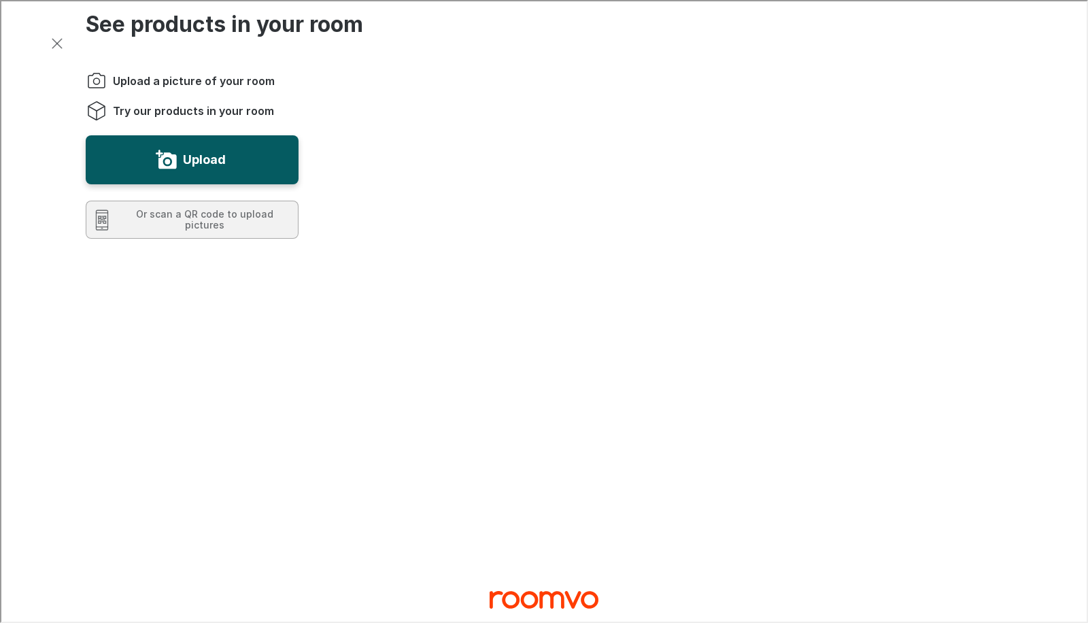
scroll to position [0, 0]
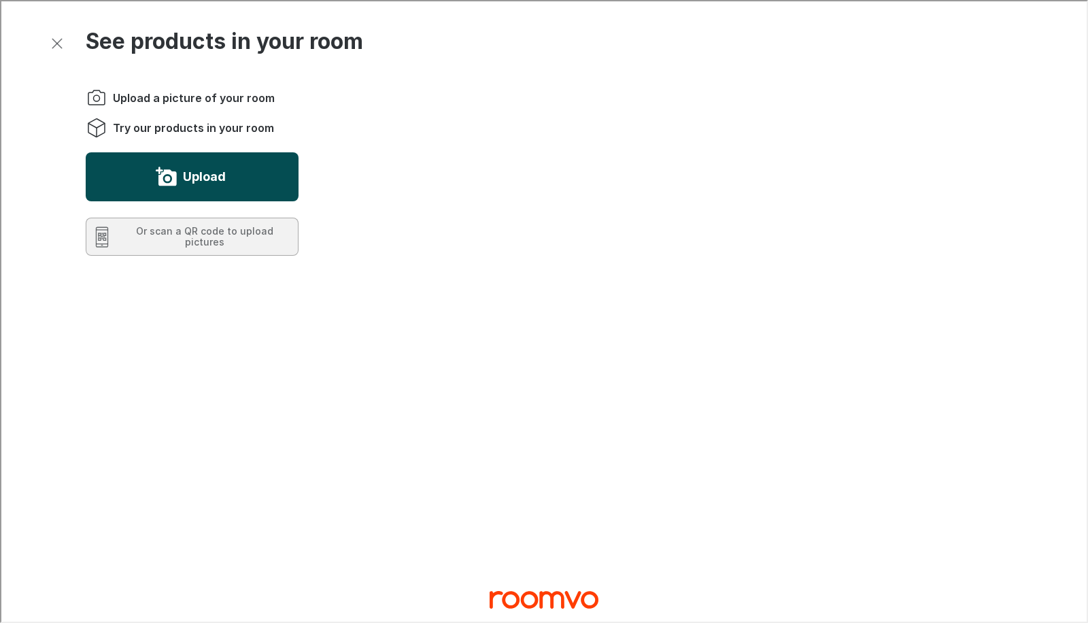
click at [124, 179] on button "Upload" at bounding box center [190, 175] width 213 height 49
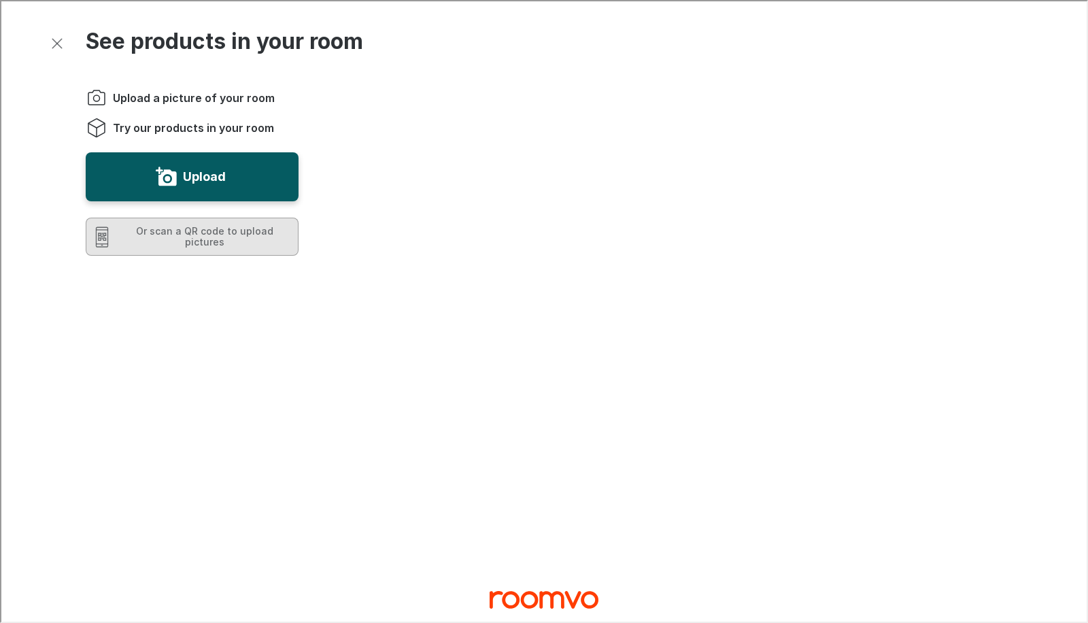
click at [241, 248] on button "Or scan a QR code to upload pictures" at bounding box center [190, 235] width 213 height 38
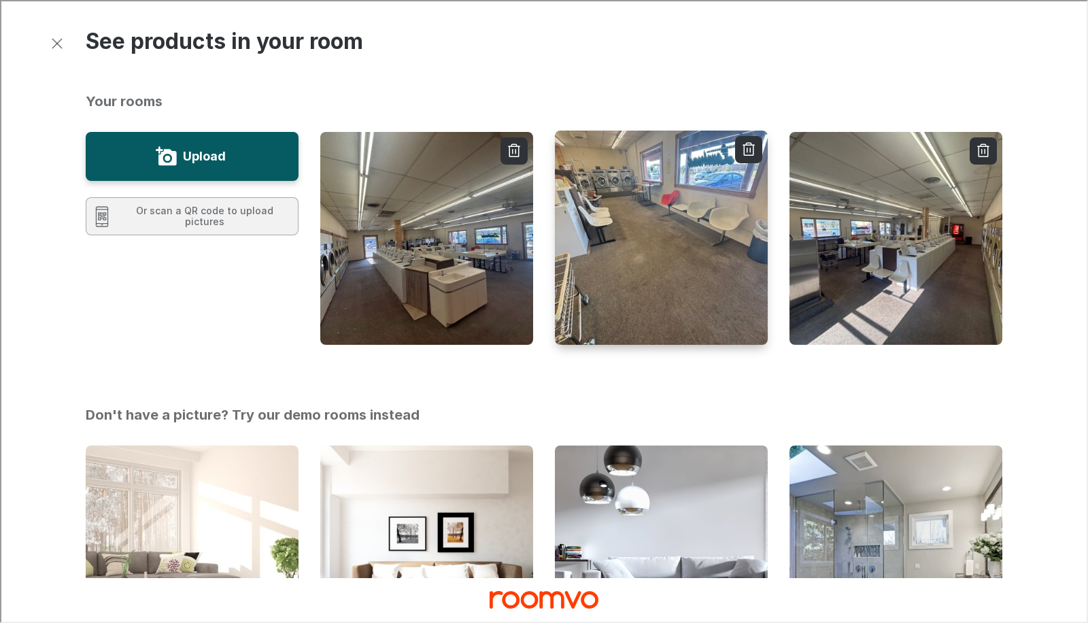
click at [659, 207] on img "button" at bounding box center [660, 237] width 215 height 216
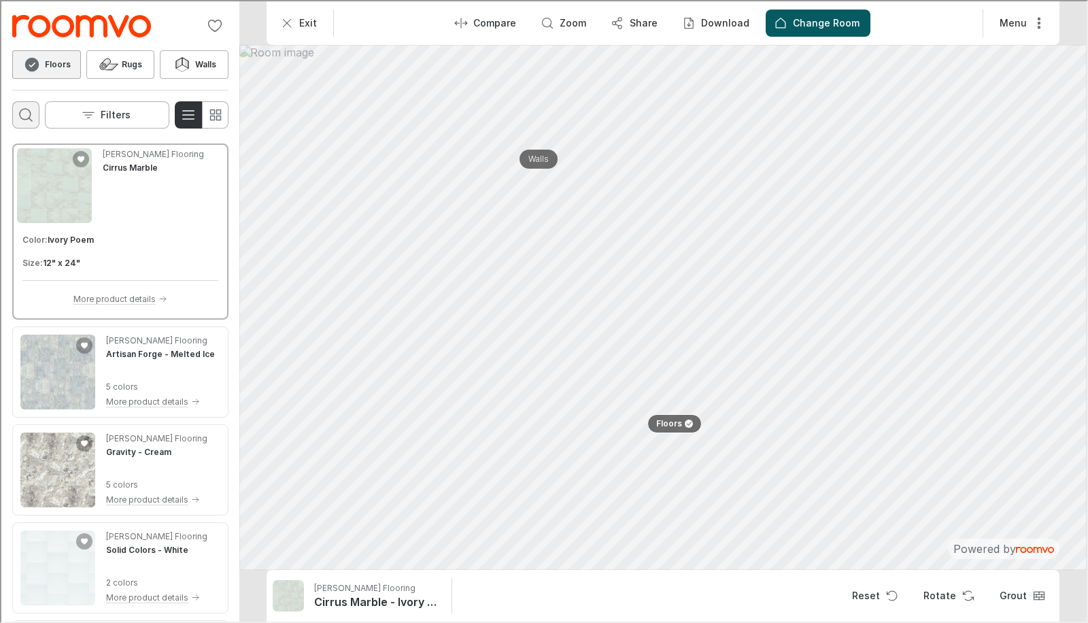
click at [24, 107] on circle "Open search box" at bounding box center [23, 112] width 11 height 11
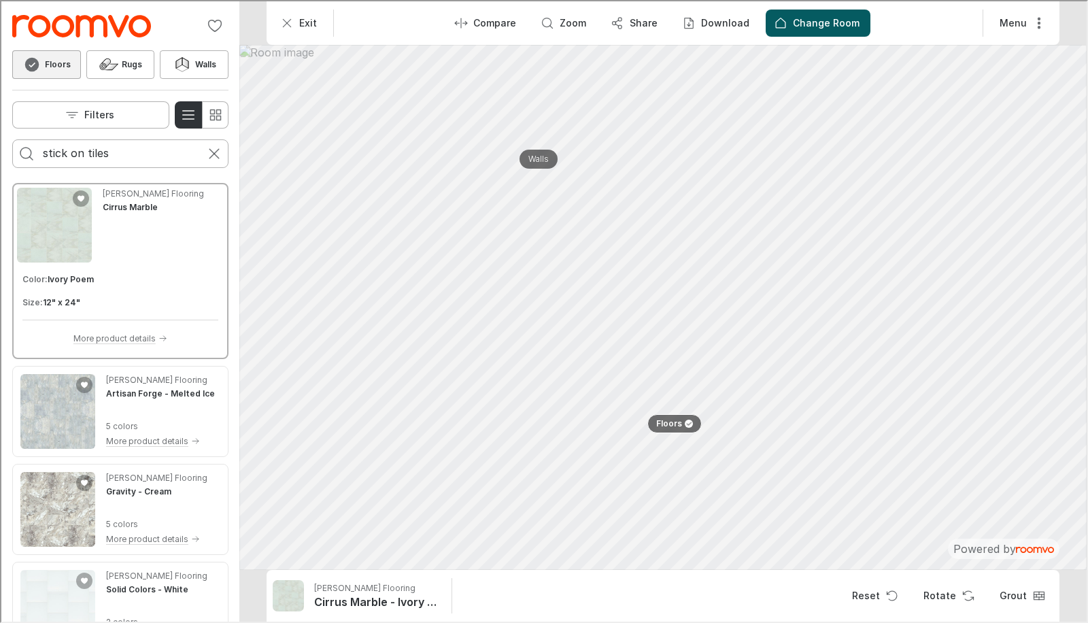
type input "stick on tiles"
click at [12, 139] on button "Search for products" at bounding box center [25, 152] width 27 height 27
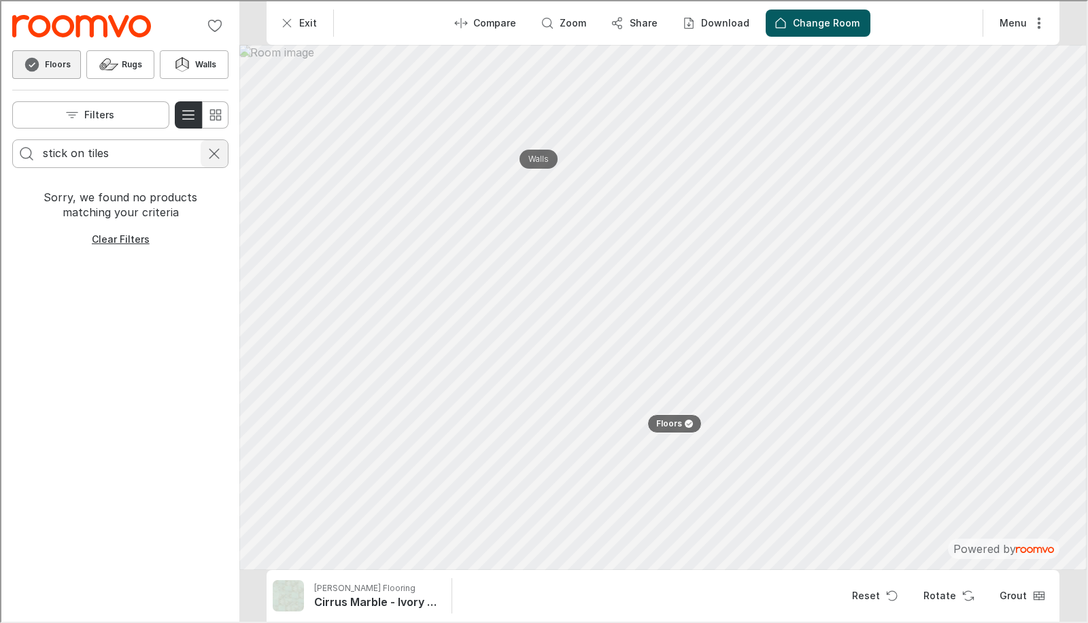
click at [218, 149] on icon "Cancel search" at bounding box center [213, 152] width 16 height 16
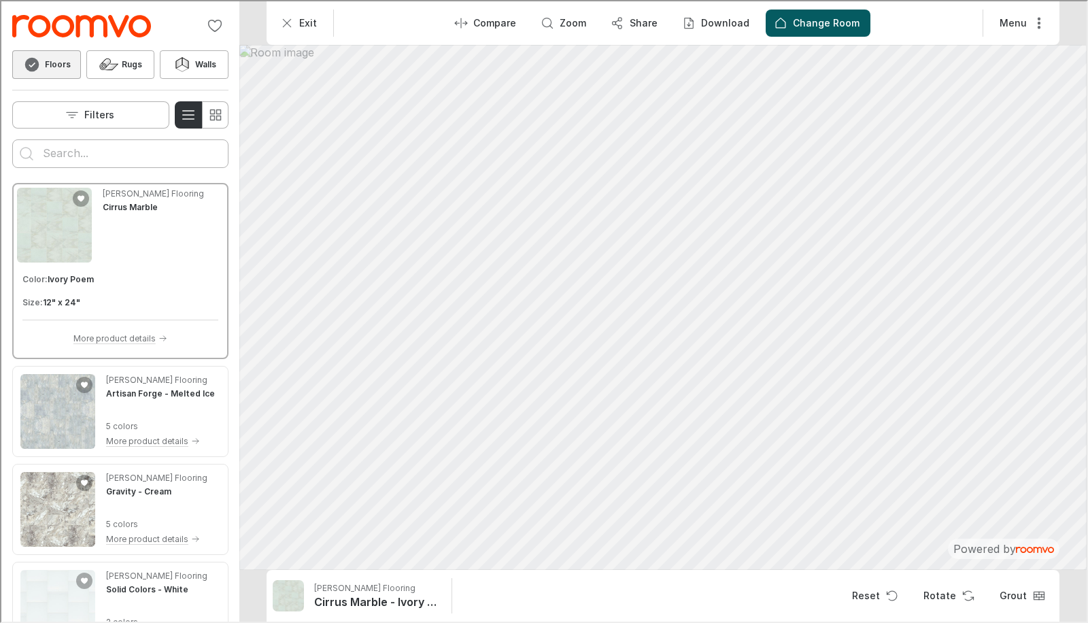
click at [89, 152] on input "Enter products to search for" at bounding box center [118, 152] width 155 height 22
click at [12, 139] on button "Search for products" at bounding box center [25, 152] width 27 height 27
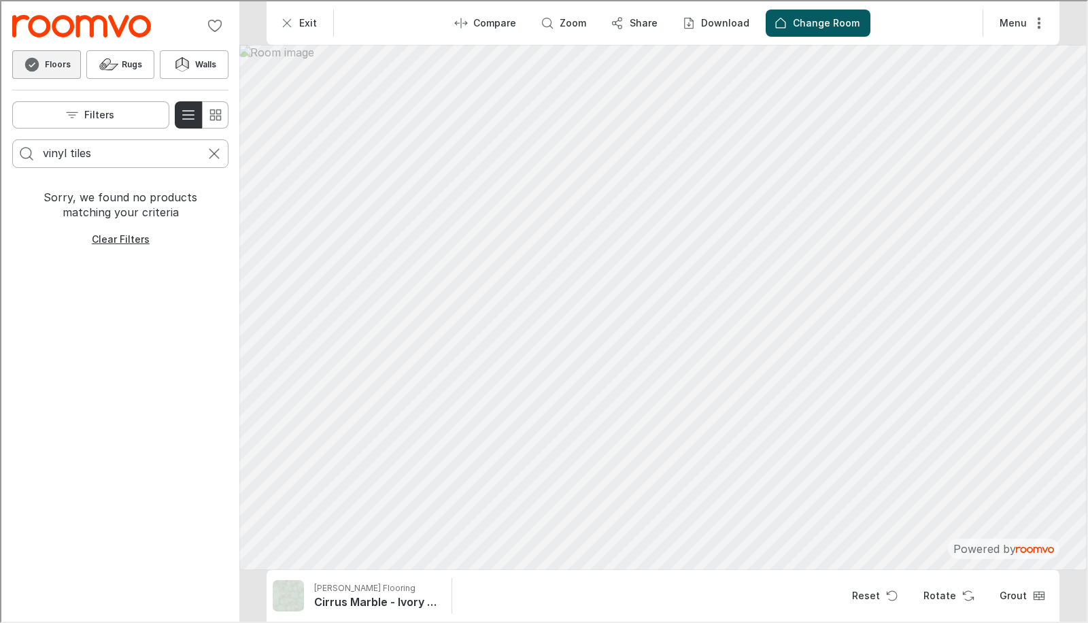
click at [89, 152] on input "vinyl tiles" at bounding box center [118, 152] width 155 height 22
click at [89, 152] on input "vinyl" at bounding box center [118, 152] width 155 height 22
click at [12, 139] on button "Search for products" at bounding box center [25, 152] width 27 height 27
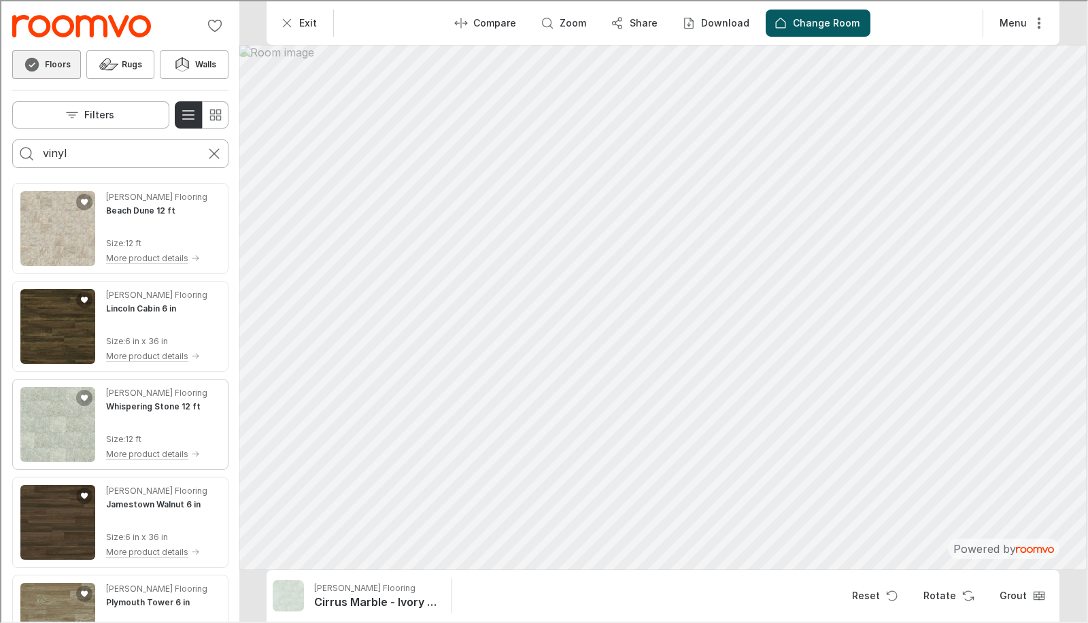
click at [50, 439] on img "See Whispering Stone 12 ft in the room" at bounding box center [56, 422] width 75 height 75
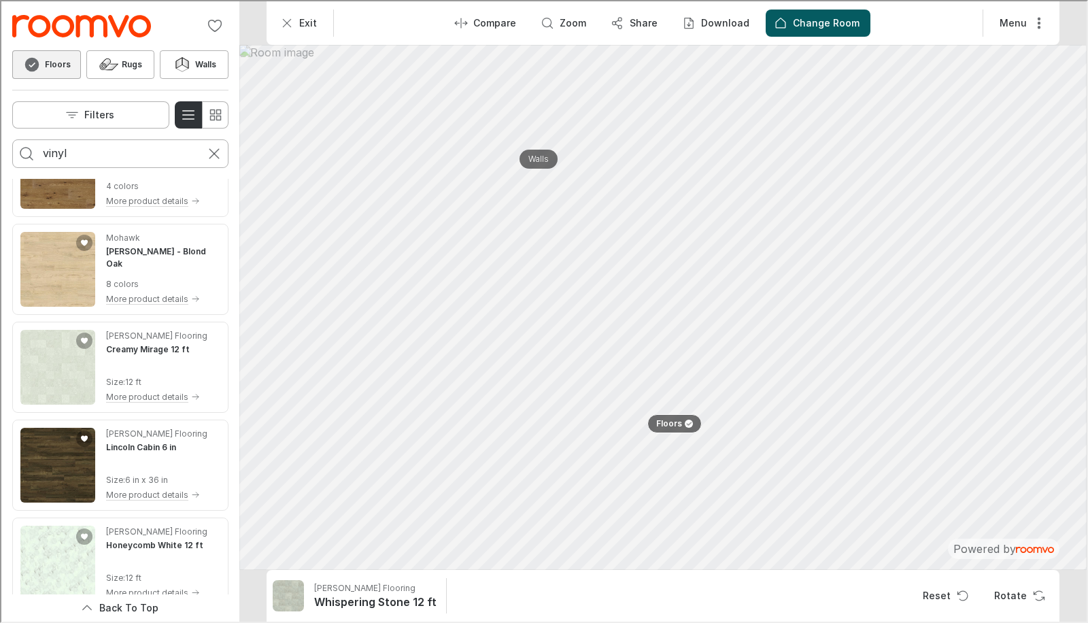
scroll to position [1428, 0]
click at [46, 348] on img "See Creamy Mirage 12 ft in the room" at bounding box center [56, 365] width 75 height 75
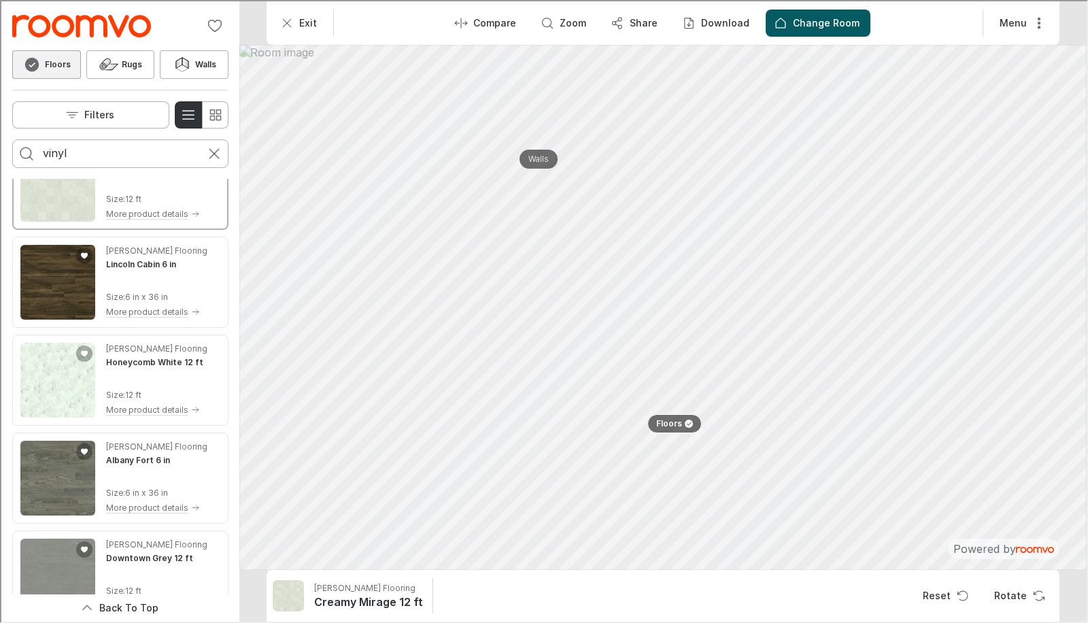
scroll to position [1611, 0]
click at [39, 387] on img "See Honeycomb White 12 ft in the room" at bounding box center [56, 378] width 75 height 75
click at [44, 220] on div "[PERSON_NAME] Flooring Creamy Mirage 12 ft Size : 12 ft More product details" at bounding box center [119, 182] width 211 height 86
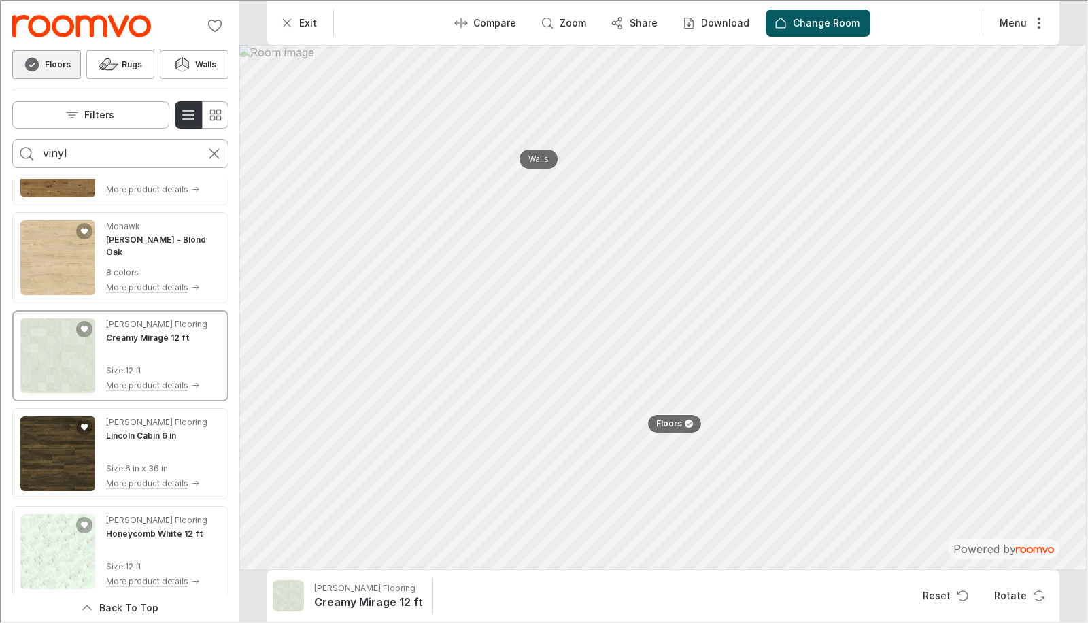
scroll to position [1440, 0]
click at [141, 383] on p "More product details" at bounding box center [146, 383] width 82 height 12
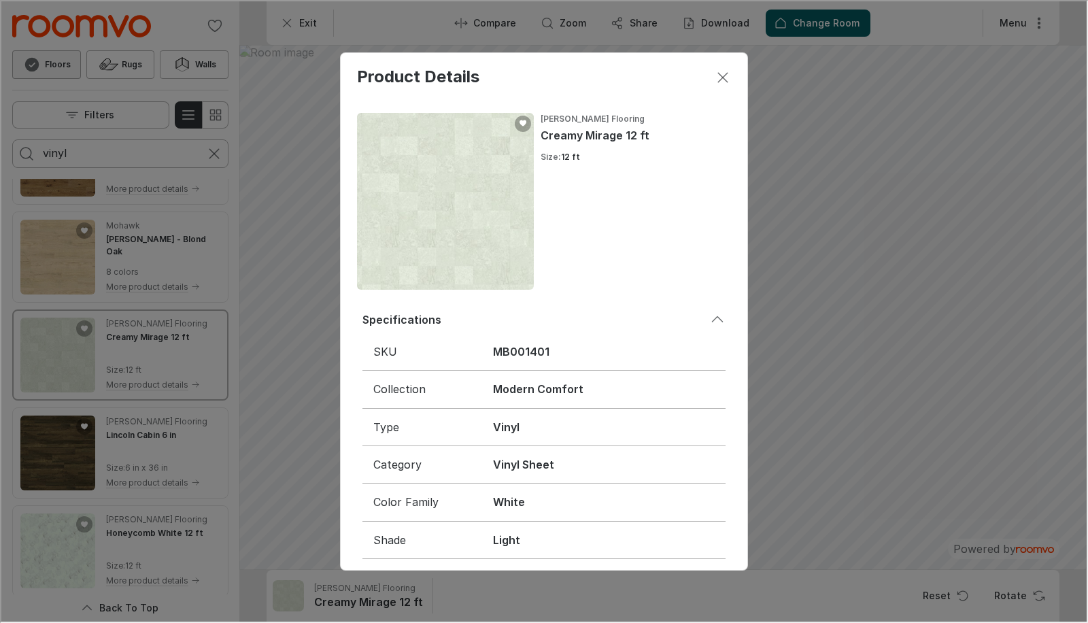
click at [534, 358] on h6 "MB001401" at bounding box center [602, 350] width 222 height 15
click at [533, 355] on h6 "MB001401" at bounding box center [602, 350] width 222 height 15
copy h6 "MB001401"
click at [797, 273] on div "Product Details [PERSON_NAME] Flooring Creamy Mirage 12 ft Size : 12 ft Specifi…" at bounding box center [542, 310] width 1085 height 620
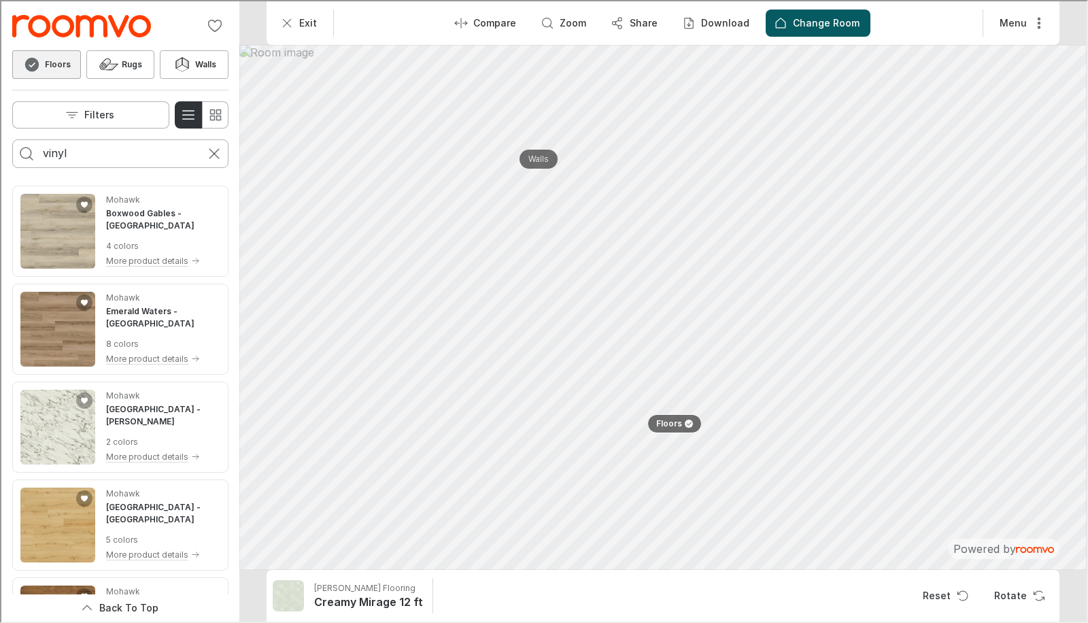
scroll to position [5382, 0]
click at [38, 404] on img "See Kascade Gardens in the room" at bounding box center [56, 424] width 75 height 75
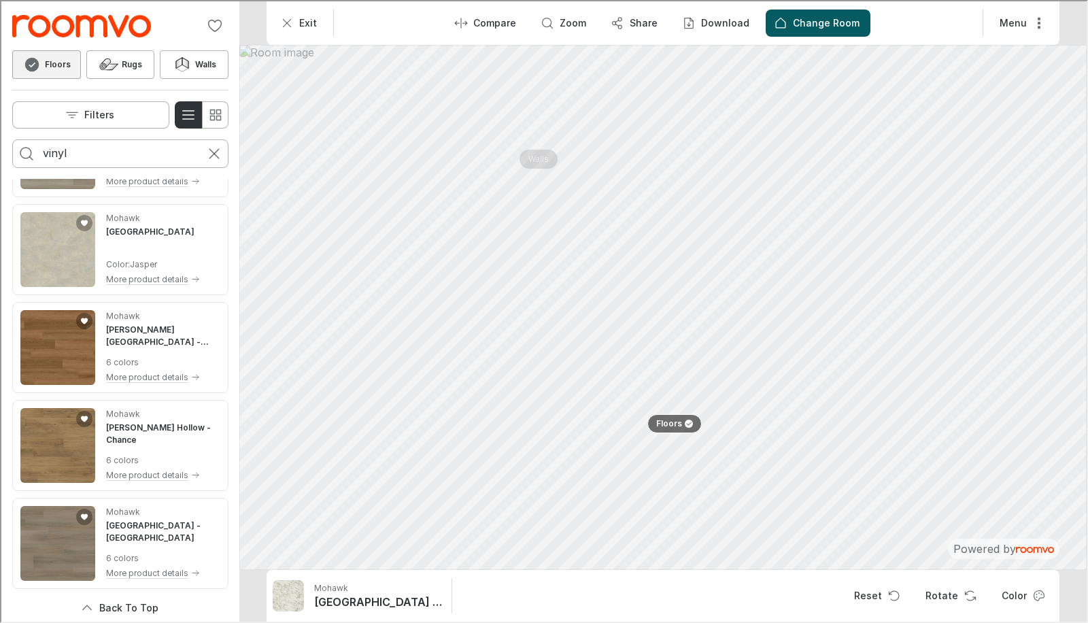
scroll to position [6778, 0]
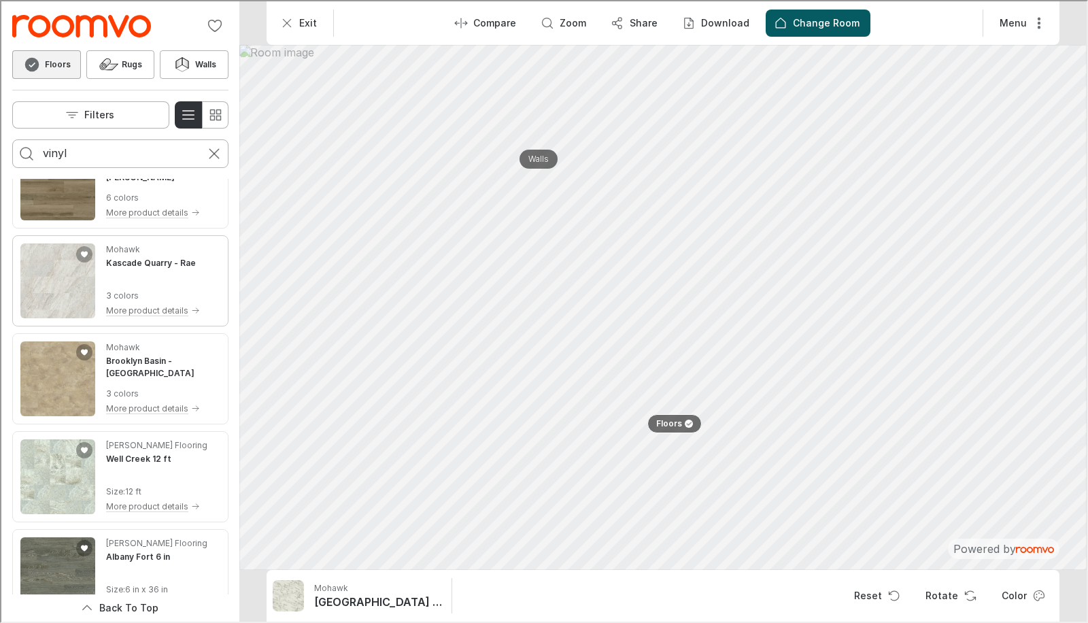
click at [37, 307] on img "See Kascade Quarry in the room" at bounding box center [56, 279] width 75 height 75
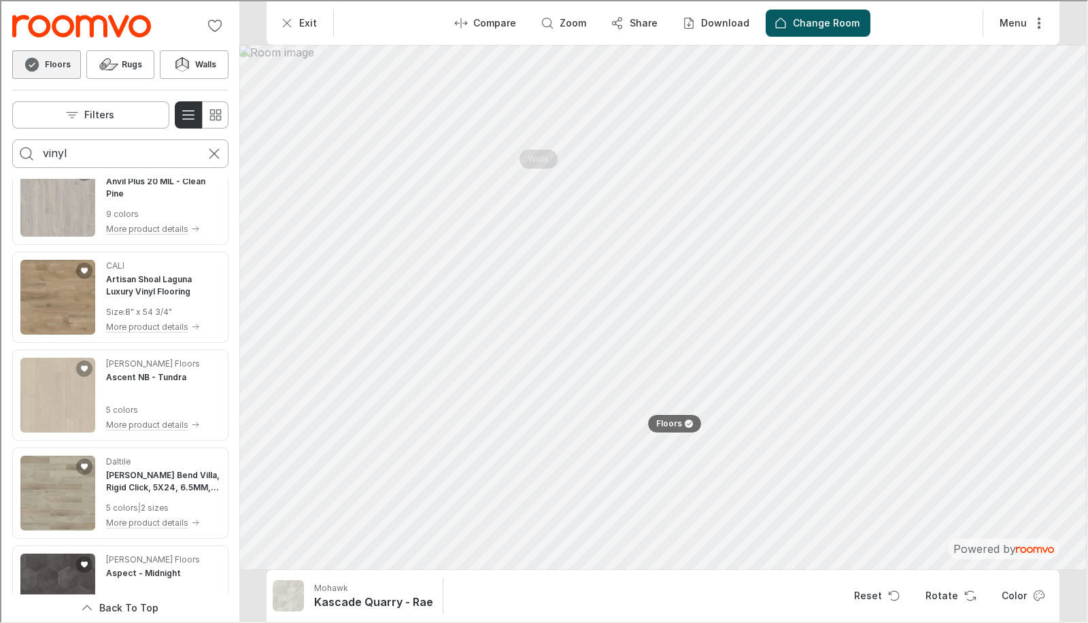
scroll to position [10267, 0]
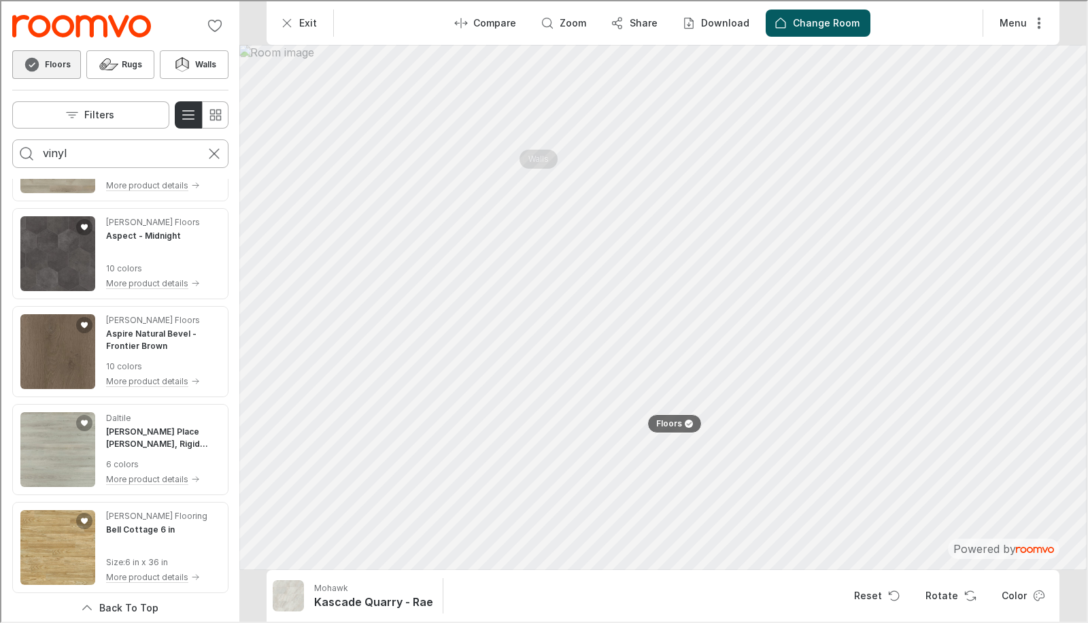
click at [86, 153] on input "vinyl" at bounding box center [118, 152] width 155 height 22
type input "v"
click at [12, 139] on button "Search for products" at bounding box center [25, 152] width 27 height 27
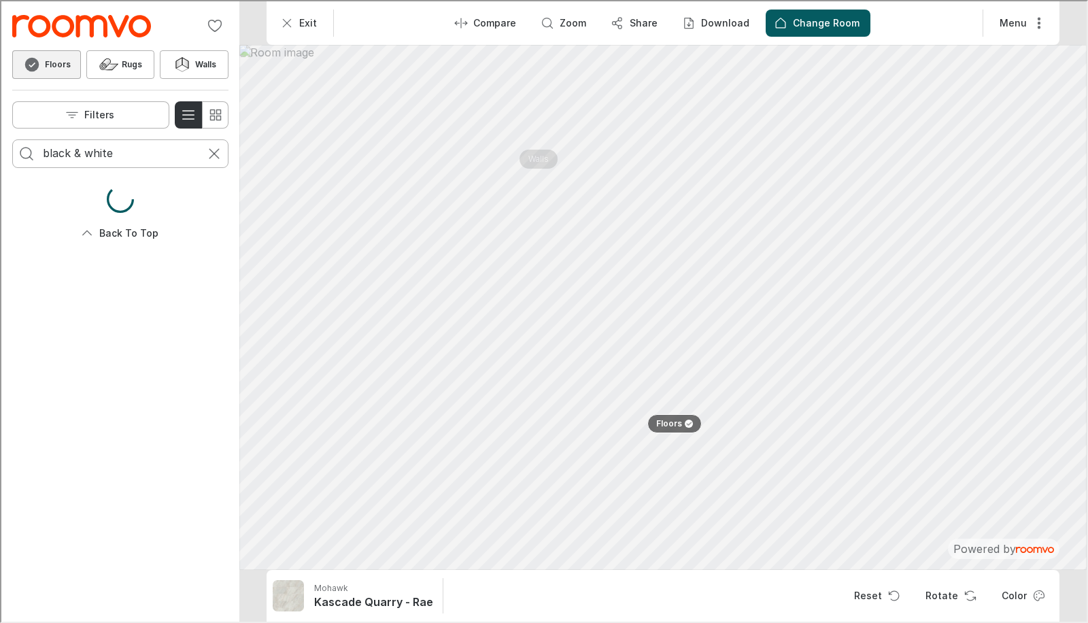
scroll to position [0, 0]
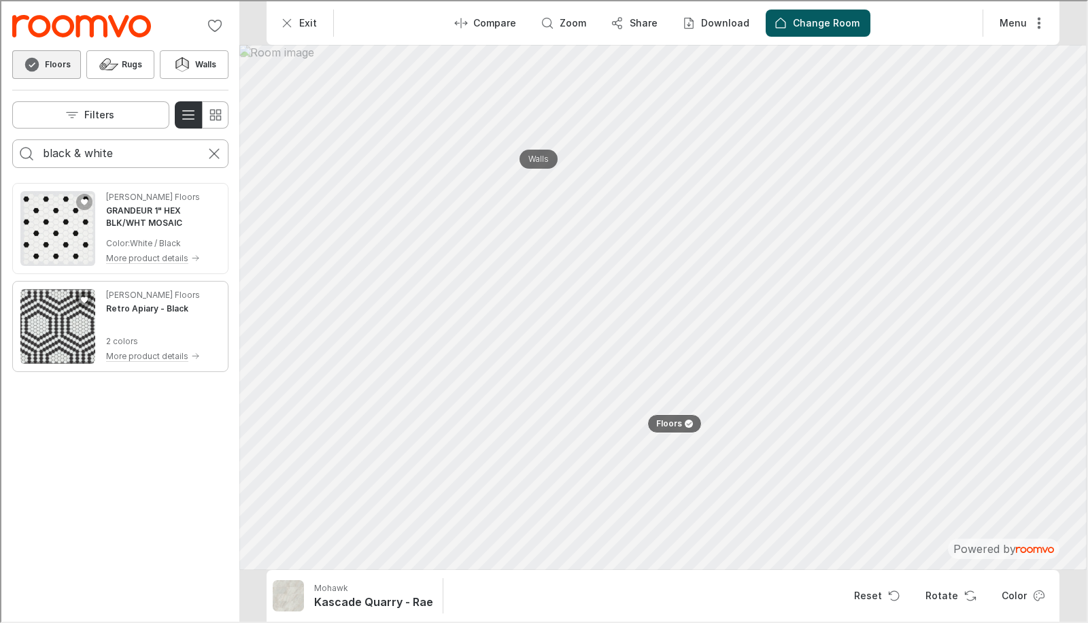
click at [43, 308] on img "See Retro Apiary in the room" at bounding box center [56, 325] width 75 height 75
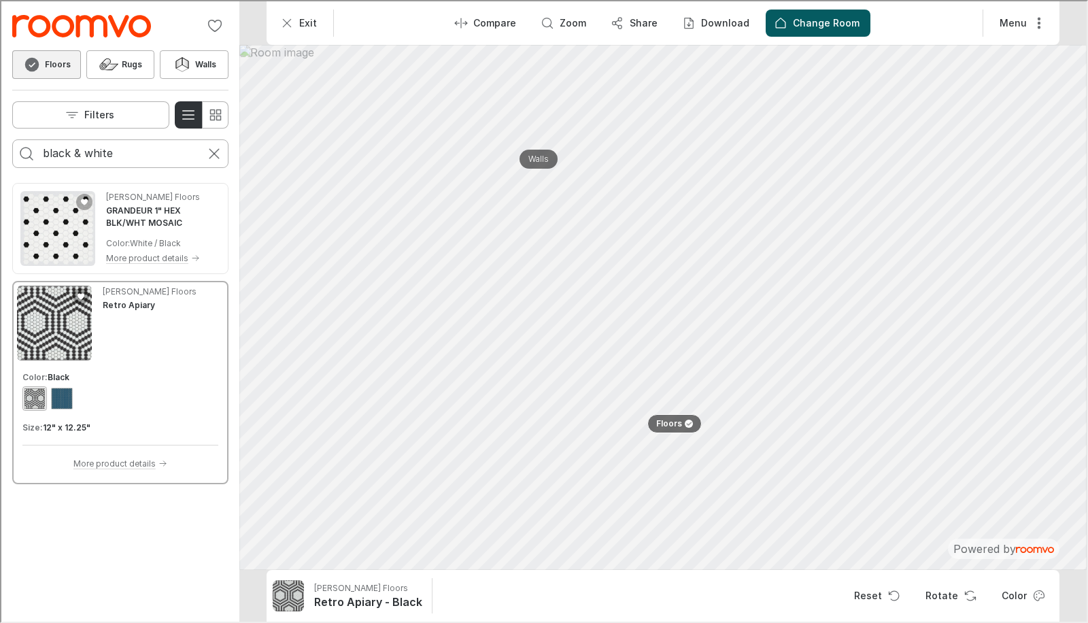
click at [48, 245] on img "Product catalog" at bounding box center [56, 227] width 75 height 75
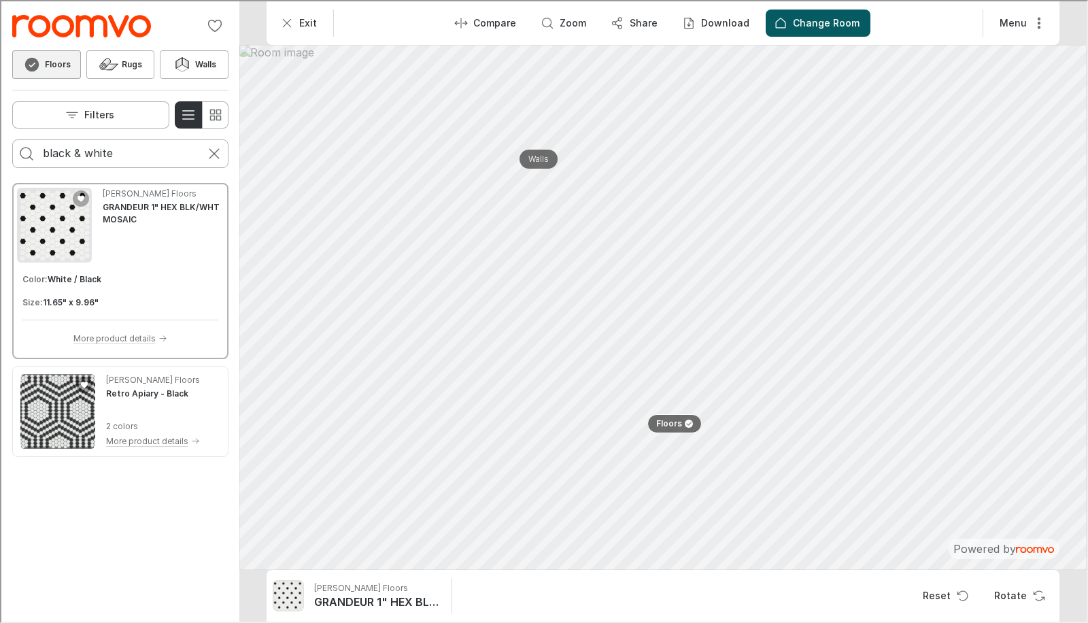
click at [119, 151] on input "black & white" at bounding box center [118, 152] width 155 height 22
type input "b"
type input "retro"
click at [12, 139] on button "Search for products" at bounding box center [25, 152] width 27 height 27
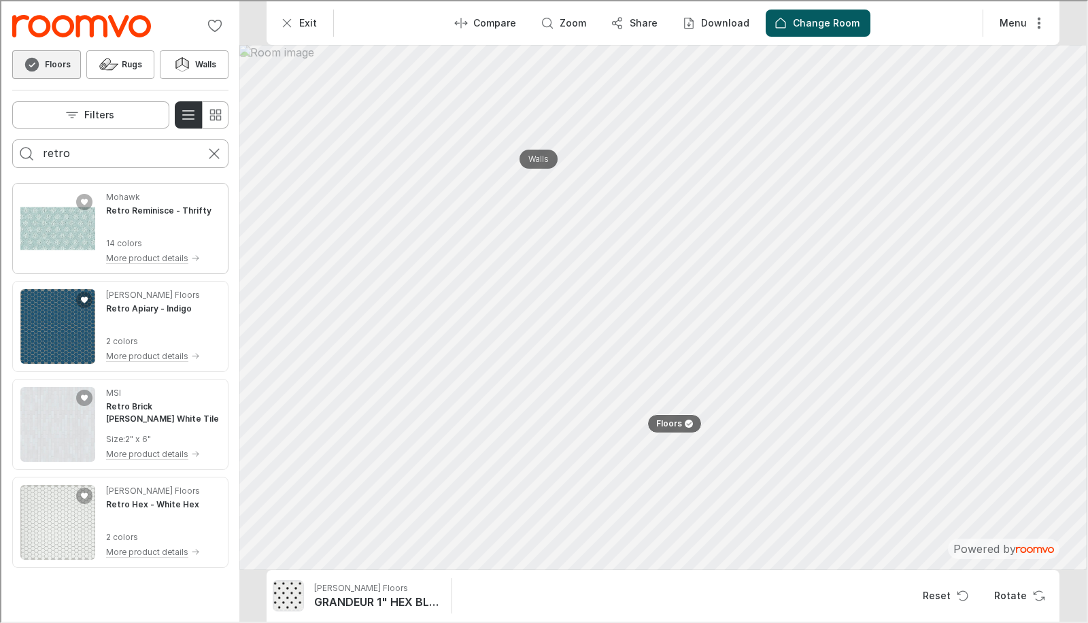
click at [28, 223] on img "See Retro Reminisce in the room" at bounding box center [56, 227] width 75 height 75
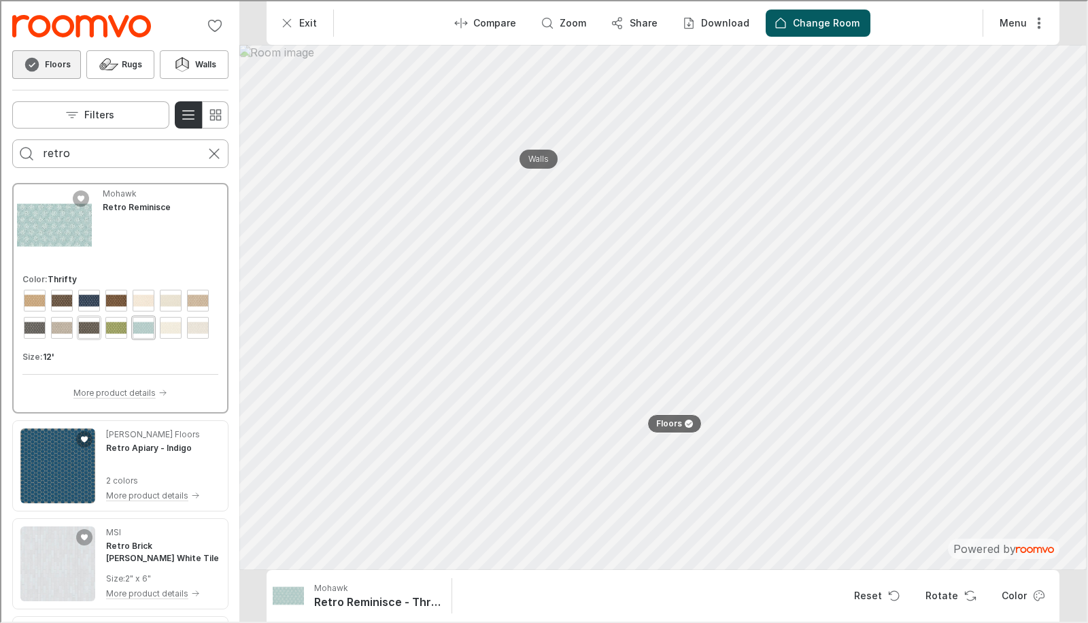
click at [86, 321] on div "View color format Revamp" at bounding box center [88, 326] width 22 height 22
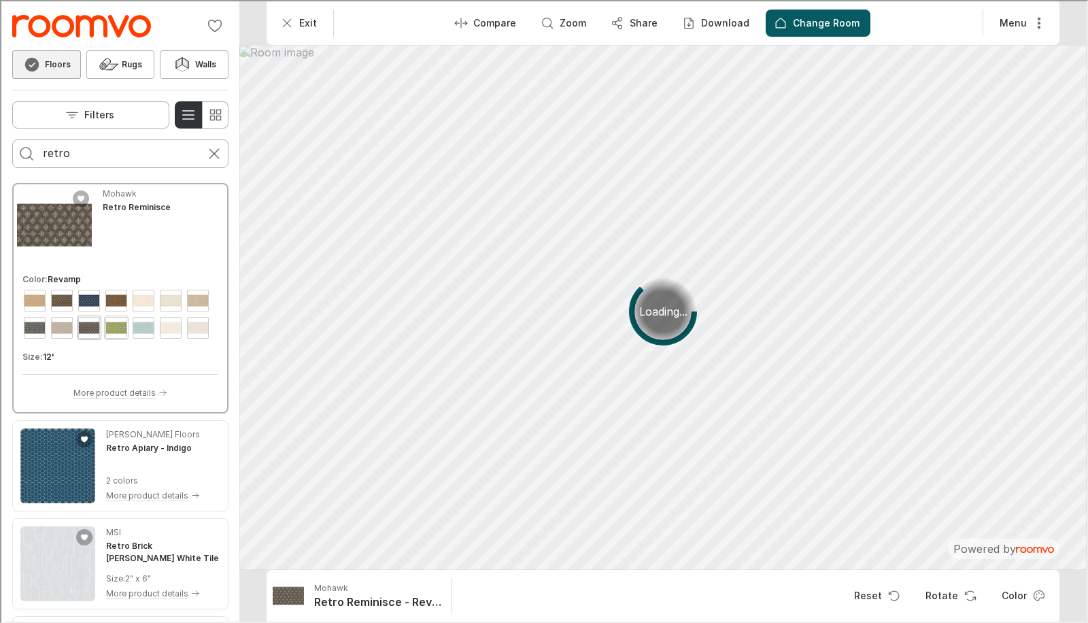
click at [113, 330] on div "View color format Rodeo Drive" at bounding box center [115, 326] width 22 height 22
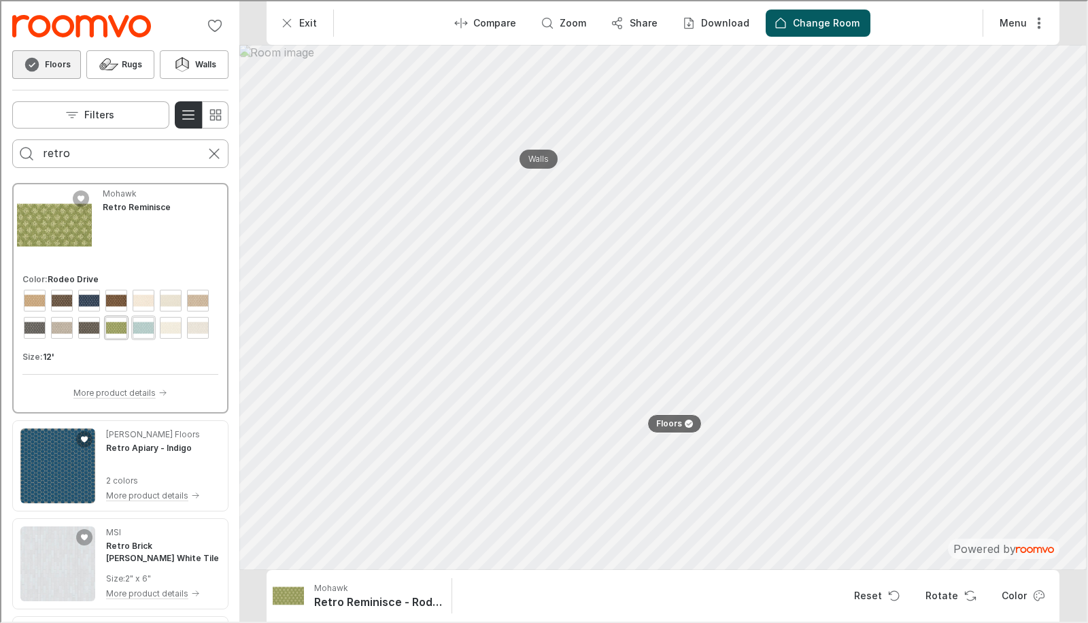
click at [139, 332] on div "View color format Thrifty" at bounding box center [142, 326] width 22 height 22
click at [165, 332] on div "View color format Throw Back" at bounding box center [169, 326] width 22 height 22
click at [202, 332] on div "View color format Vintage" at bounding box center [197, 326] width 22 height 22
click at [80, 325] on div "View color format Revamp" at bounding box center [88, 326] width 22 height 22
click at [31, 294] on div "View color format Baguette" at bounding box center [33, 299] width 22 height 22
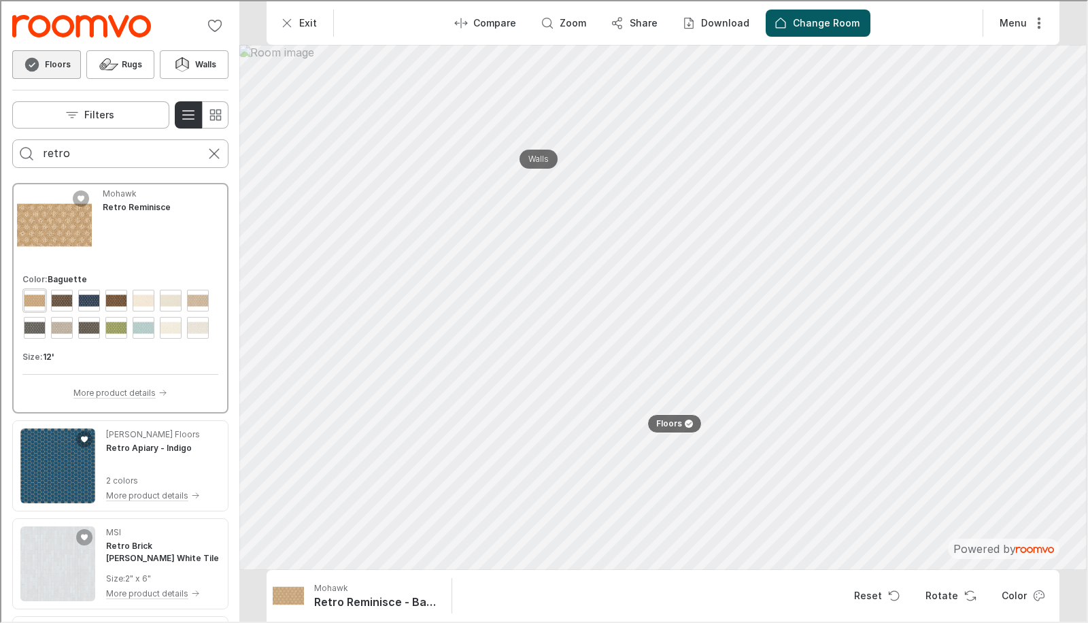
scroll to position [116, 0]
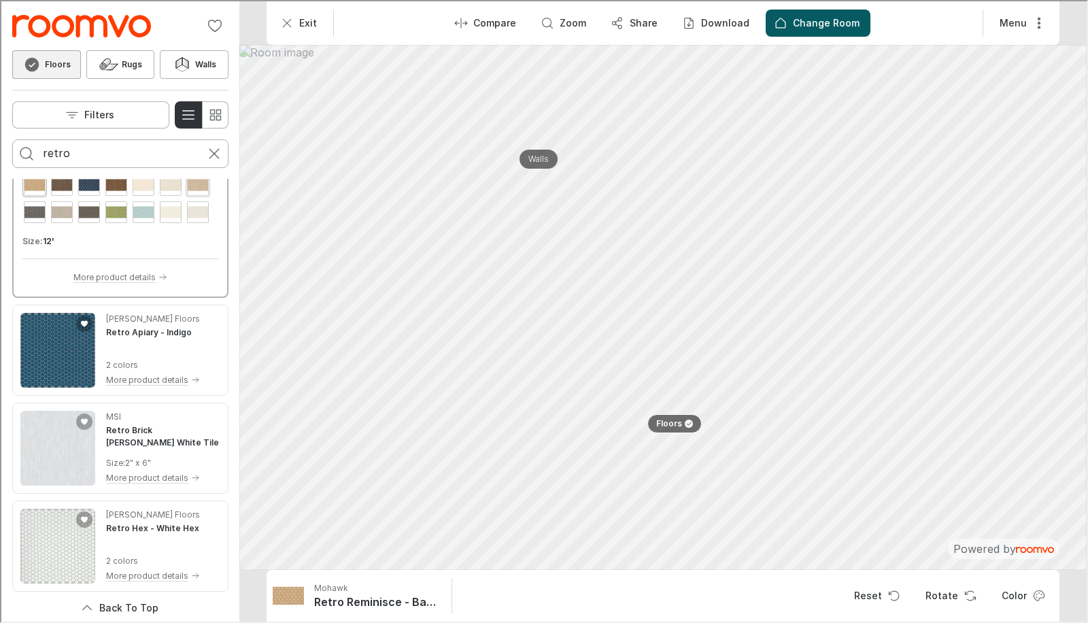
click at [186, 188] on div "View color format Old School" at bounding box center [197, 184] width 22 height 22
click at [167, 205] on div "View color format Throw Back" at bounding box center [169, 211] width 22 height 22
click at [111, 212] on div "View color format Rodeo Drive" at bounding box center [115, 211] width 22 height 22
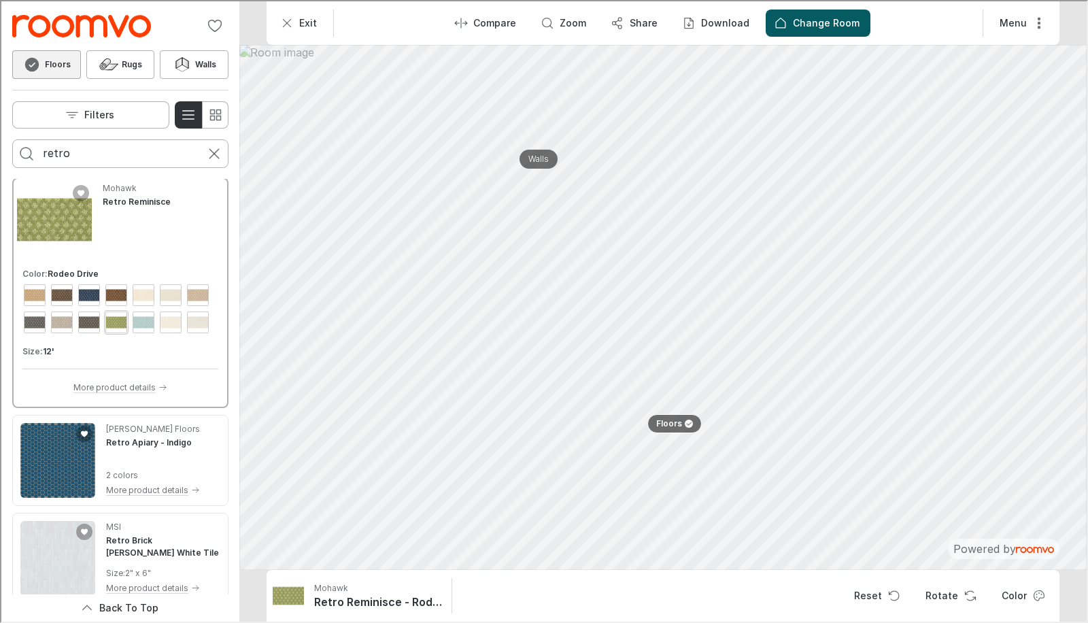
scroll to position [4, 0]
click at [184, 65] on icon at bounding box center [184, 61] width 6 height 11
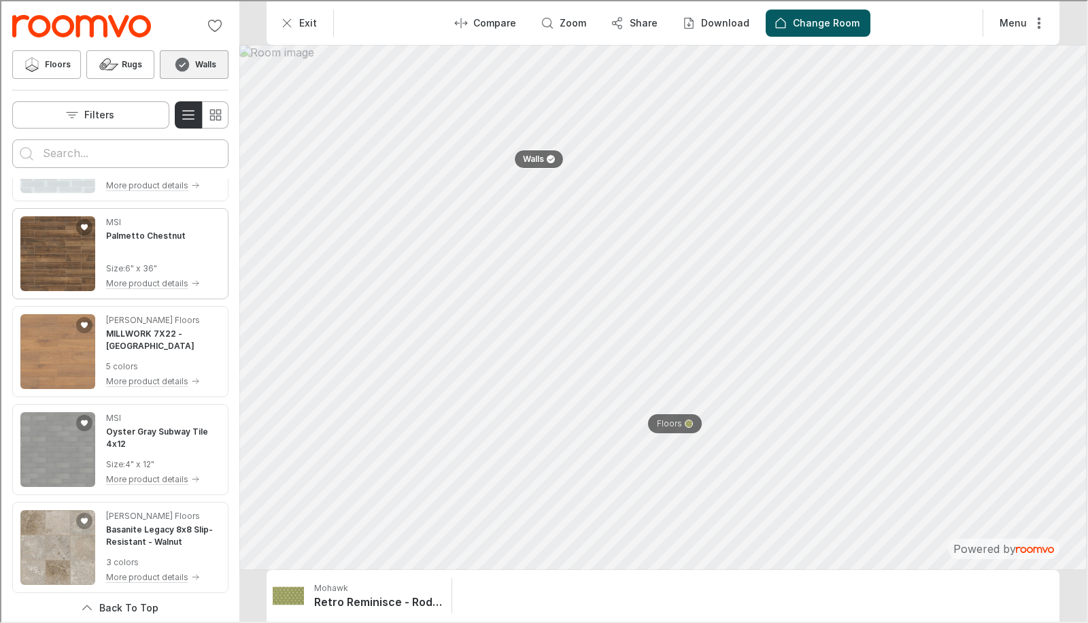
scroll to position [167, 0]
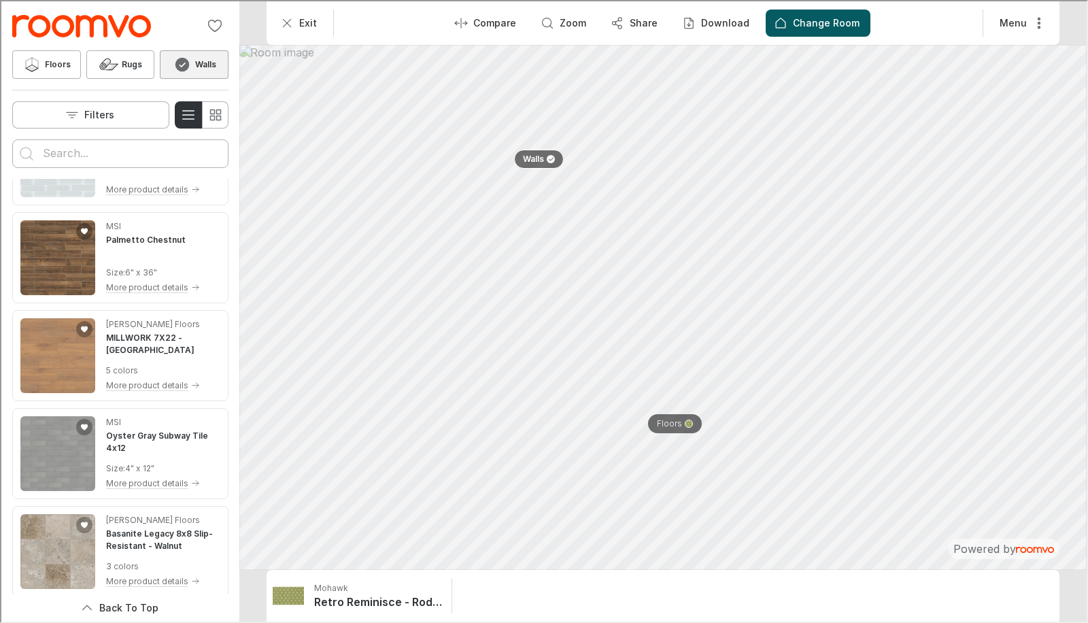
click at [52, 155] on input "Enter products to search for" at bounding box center [118, 152] width 155 height 22
type input "paint"
click at [12, 139] on button "Search for products" at bounding box center [25, 152] width 27 height 27
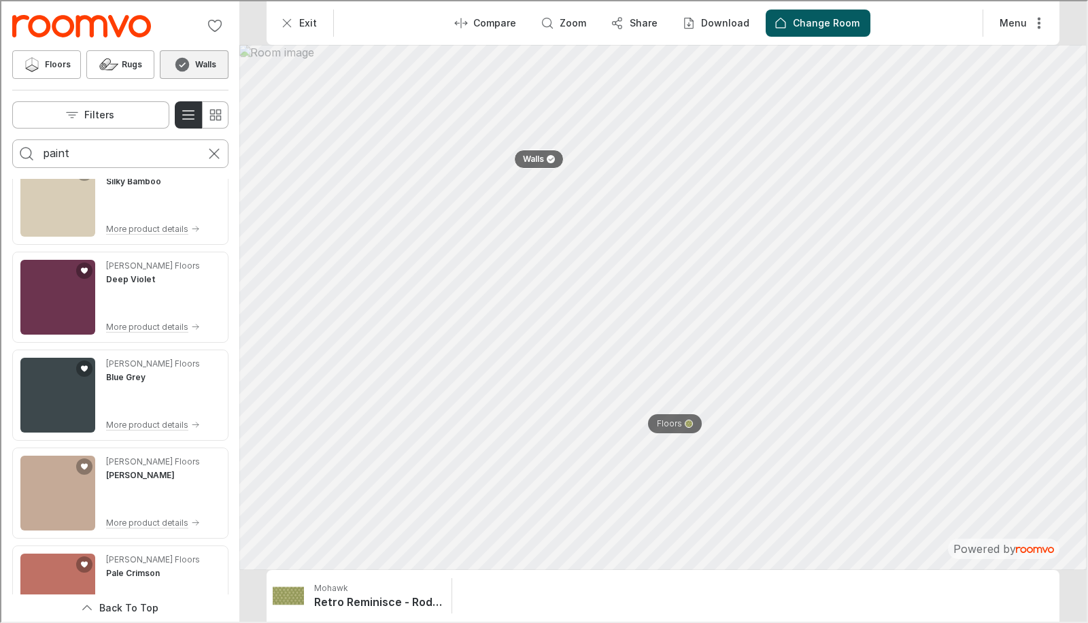
scroll to position [225, 0]
click at [48, 211] on img "See Silky Bamboo in the room" at bounding box center [56, 197] width 75 height 75
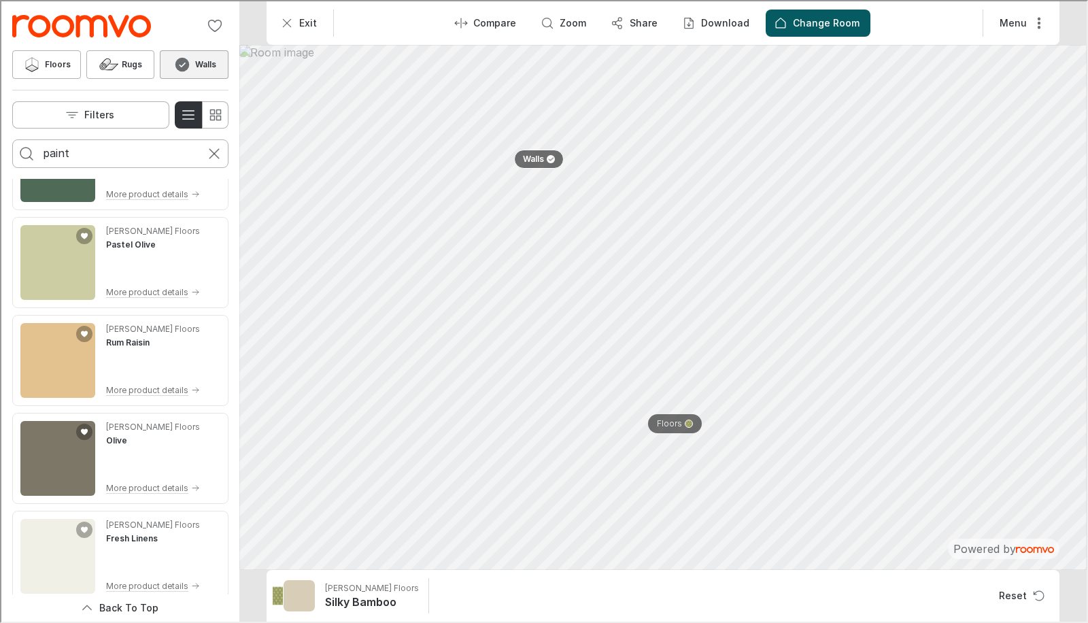
scroll to position [1149, 0]
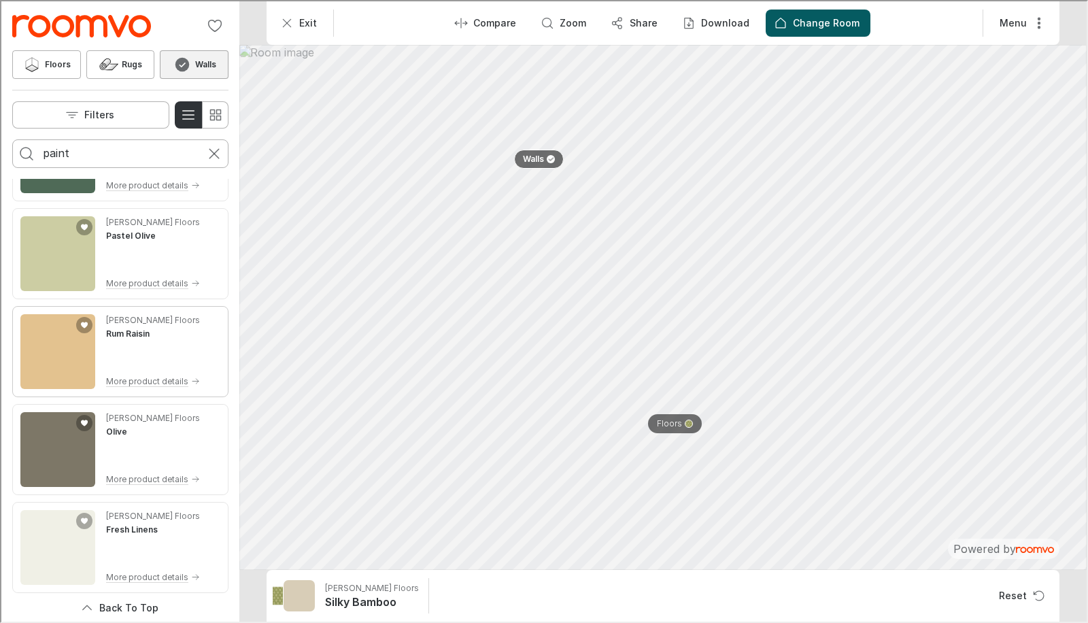
click at [56, 344] on img "See Rum Raisin in the room" at bounding box center [56, 350] width 75 height 75
click at [116, 62] on icon at bounding box center [107, 63] width 19 height 12
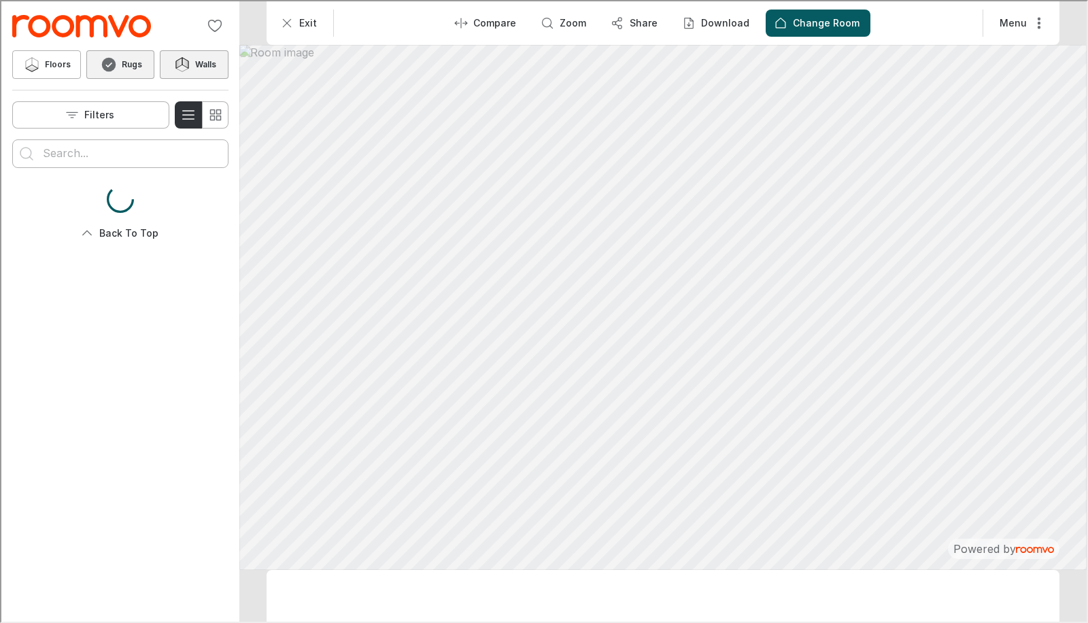
scroll to position [0, 0]
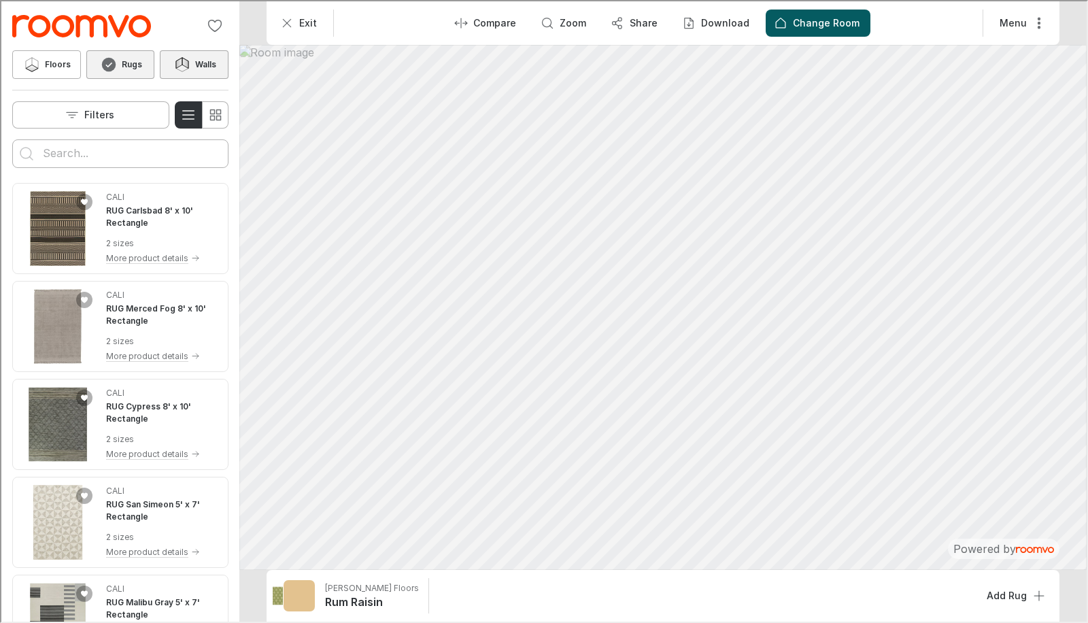
click at [54, 154] on input "Enter products to search for" at bounding box center [118, 152] width 155 height 22
type input "retro"
click at [12, 139] on button "Search for products" at bounding box center [25, 152] width 27 height 27
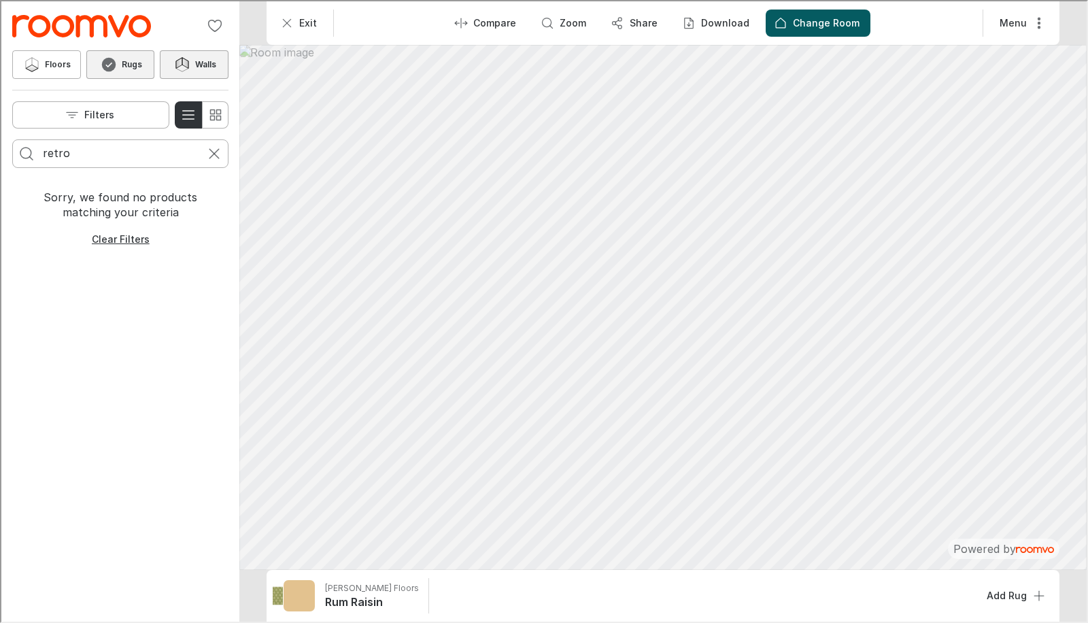
click at [85, 148] on input "retro" at bounding box center [118, 152] width 155 height 22
click at [12, 139] on button "Search for products" at bounding box center [25, 152] width 27 height 27
click at [85, 148] on input "70s" at bounding box center [118, 152] width 155 height 22
type input "7"
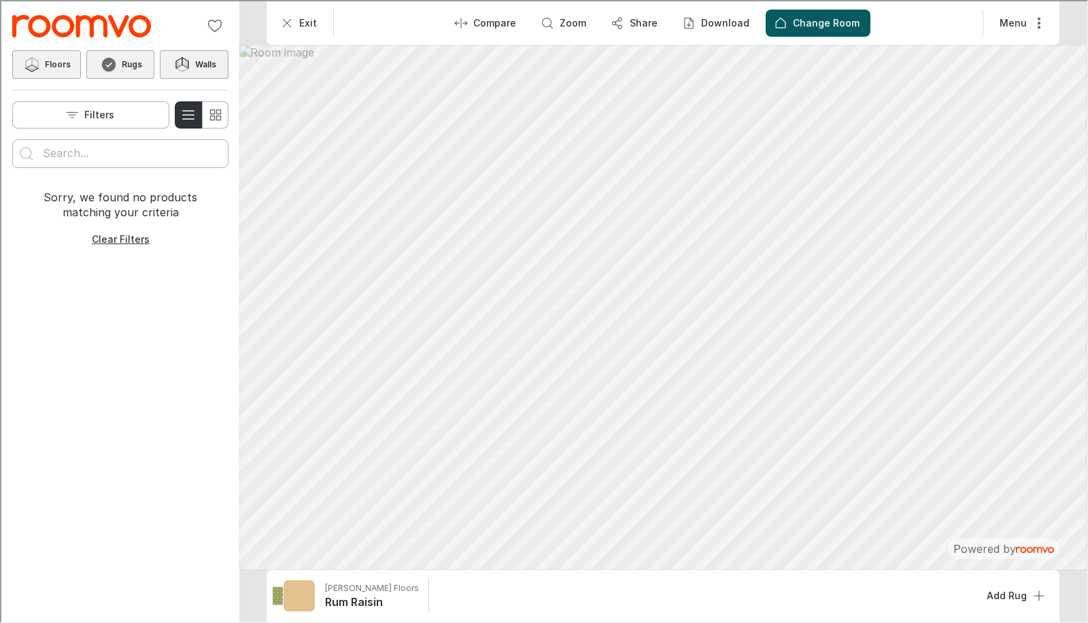
click at [18, 60] on button "Floors" at bounding box center [45, 63] width 69 height 29
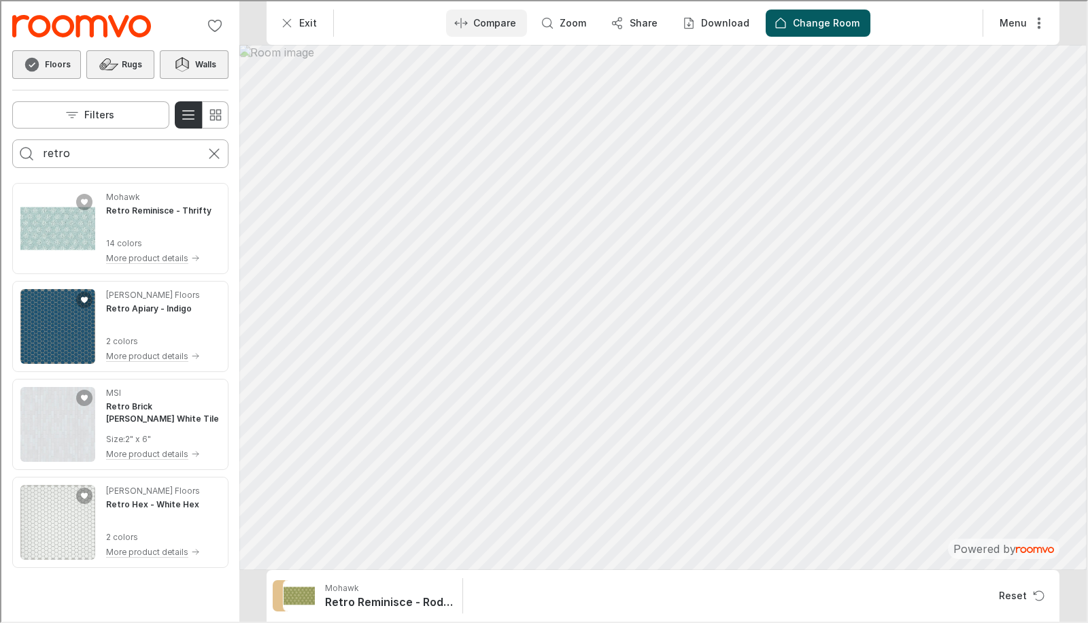
click at [485, 19] on p "Compare" at bounding box center [493, 22] width 43 height 14
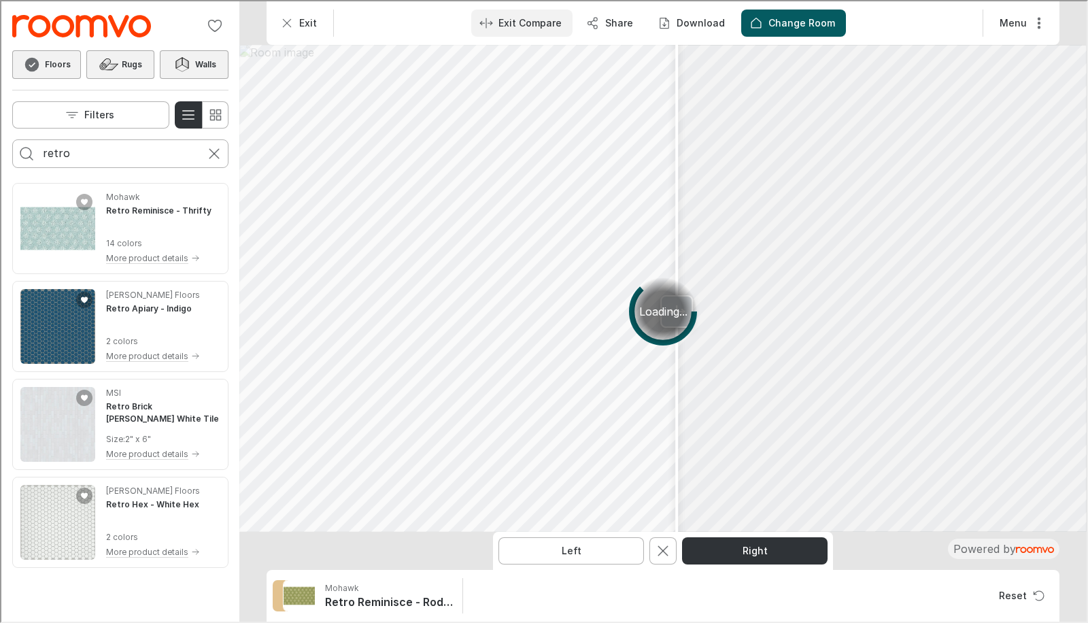
type input "paint"
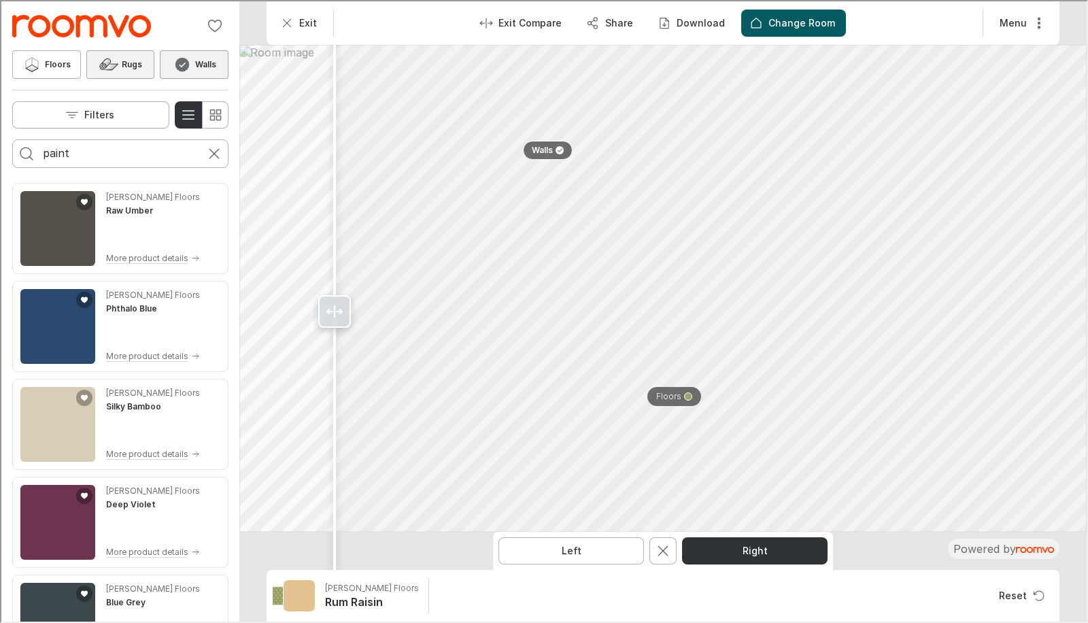
drag, startPoint x: 522, startPoint y: 321, endPoint x: 311, endPoint y: 476, distance: 262.1
click at [322, 476] on div at bounding box center [333, 310] width 22 height 620
click at [772, 24] on p "Change Room" at bounding box center [800, 22] width 67 height 14
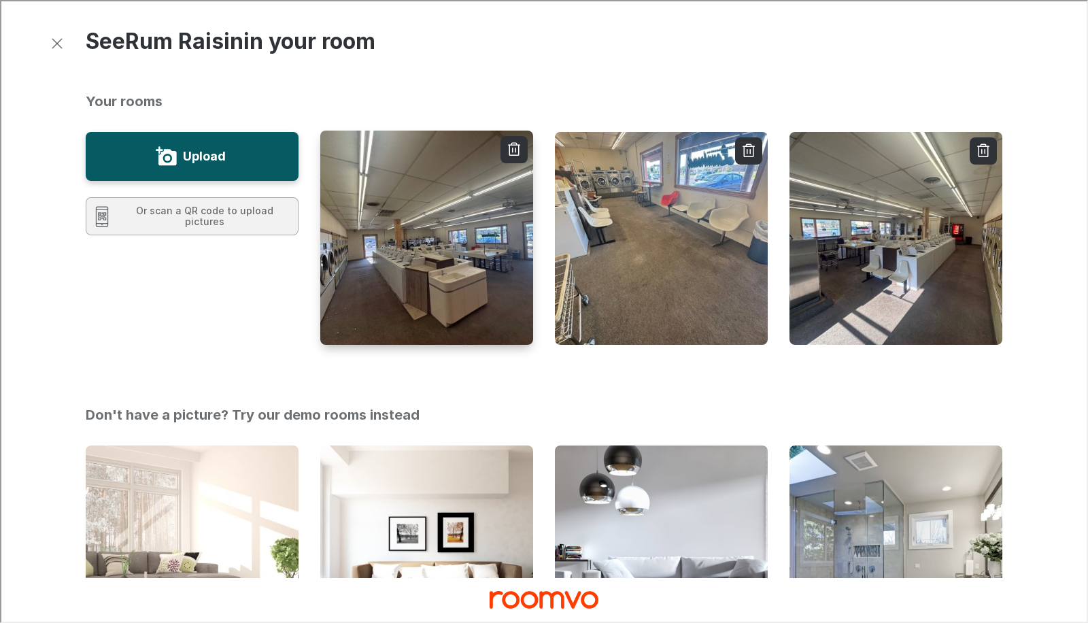
click at [373, 271] on img "button" at bounding box center [426, 237] width 215 height 216
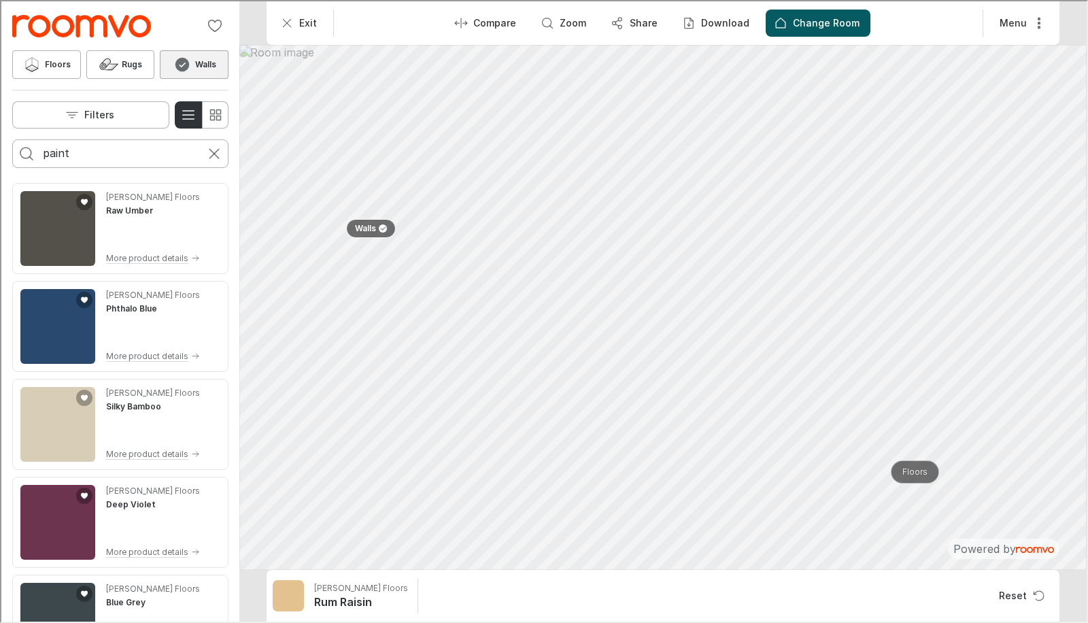
click at [916, 471] on p "Floors" at bounding box center [913, 471] width 25 height 12
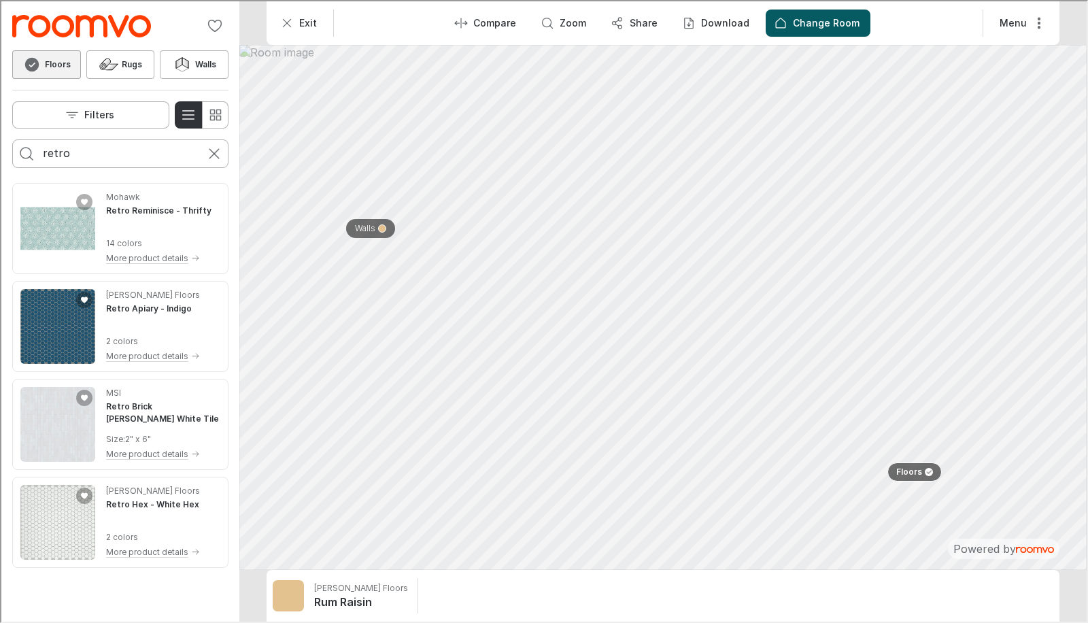
click at [60, 155] on input "retro" at bounding box center [118, 152] width 155 height 22
click at [76, 145] on input "retro" at bounding box center [118, 152] width 155 height 22
type input "r"
click at [916, 477] on button "Floors" at bounding box center [913, 470] width 60 height 23
click at [919, 471] on p "Floors" at bounding box center [913, 471] width 25 height 12
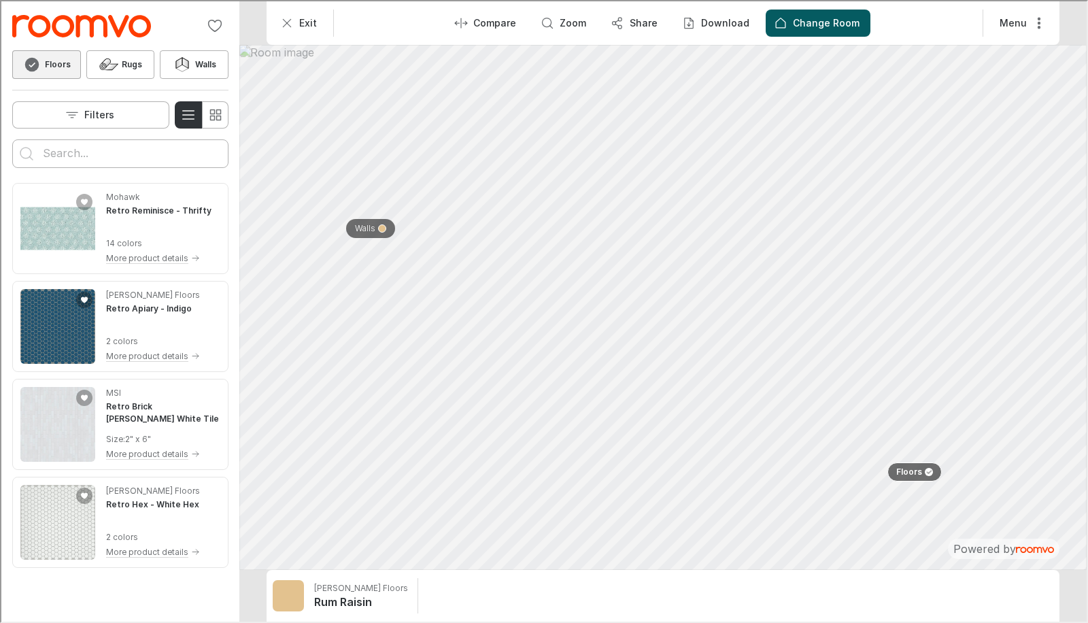
click at [57, 144] on input "Enter products to search for" at bounding box center [118, 152] width 155 height 22
click at [12, 139] on button "Search for products" at bounding box center [25, 152] width 27 height 27
click at [39, 230] on img "See Retro Reminisce in the room" at bounding box center [56, 227] width 75 height 75
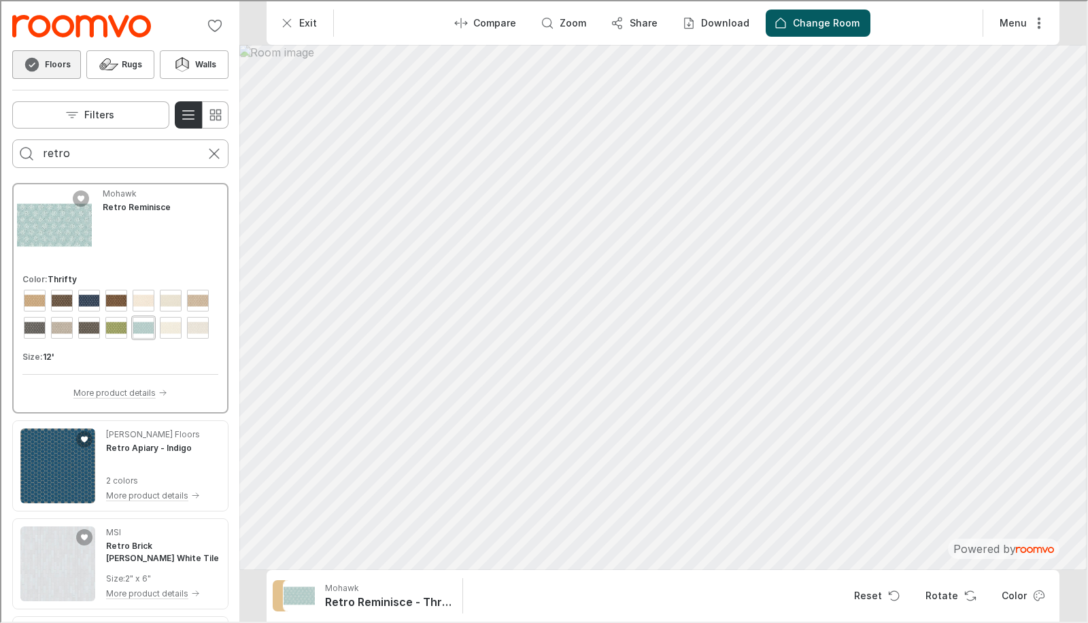
click at [165, 323] on div "View color format Throw Back" at bounding box center [169, 326] width 22 height 22
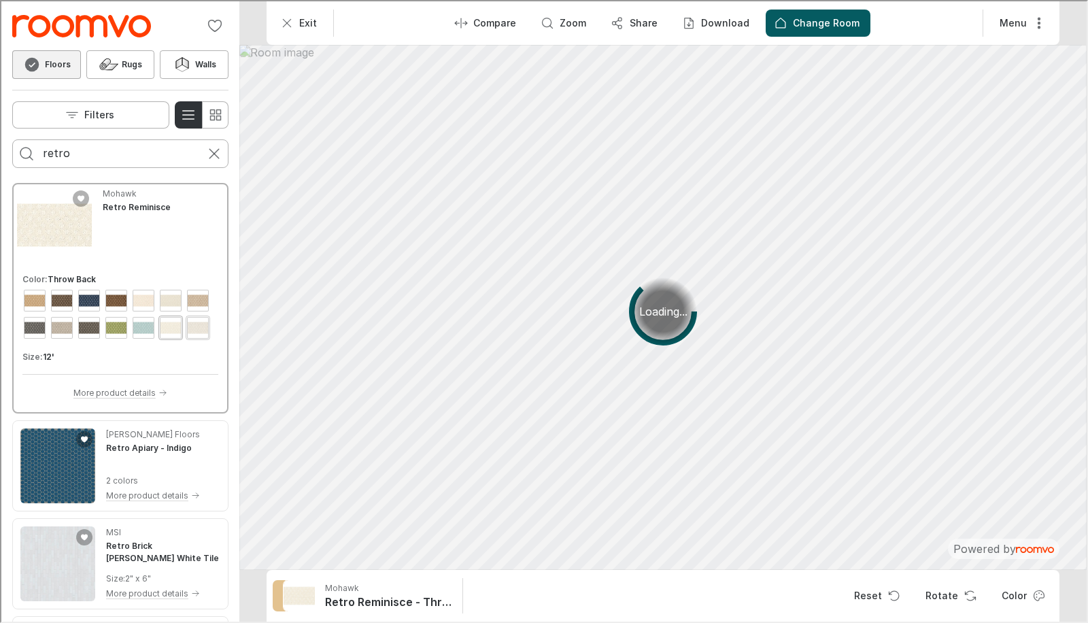
click at [190, 328] on div "View color format Vintage" at bounding box center [197, 326] width 22 height 22
click at [196, 296] on div "View color format Old School" at bounding box center [197, 299] width 22 height 22
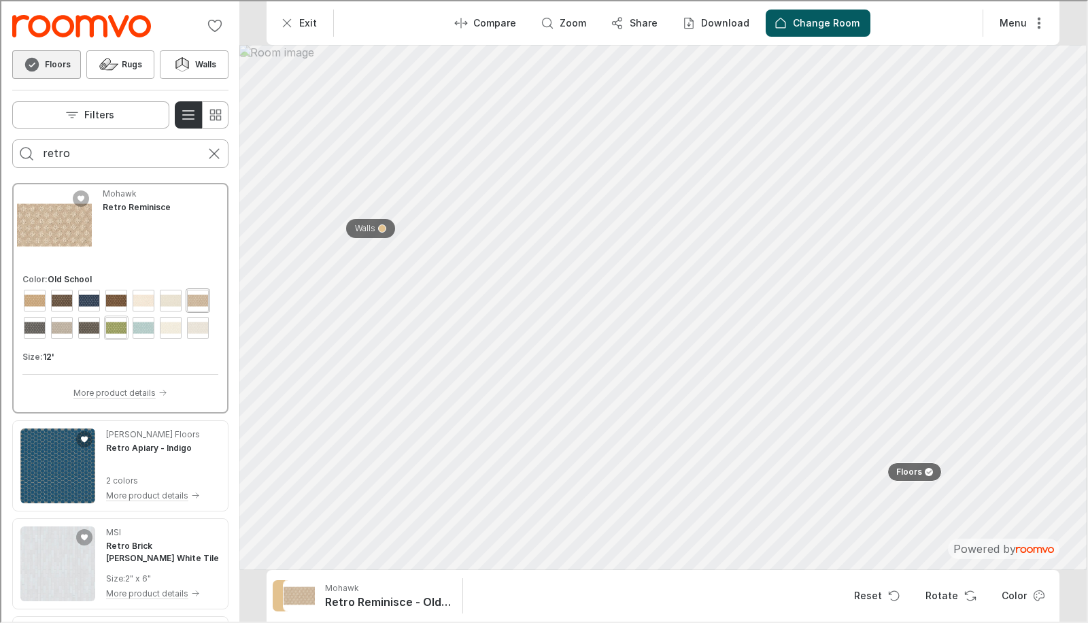
click at [107, 319] on div "View color format Rodeo Drive" at bounding box center [115, 326] width 22 height 22
click at [111, 323] on div "View color format Rodeo Drive" at bounding box center [115, 326] width 22 height 22
click at [28, 307] on div "View color format Baguette" at bounding box center [33, 299] width 22 height 22
click at [373, 224] on p "Walls" at bounding box center [363, 228] width 20 height 12
type input "paint"
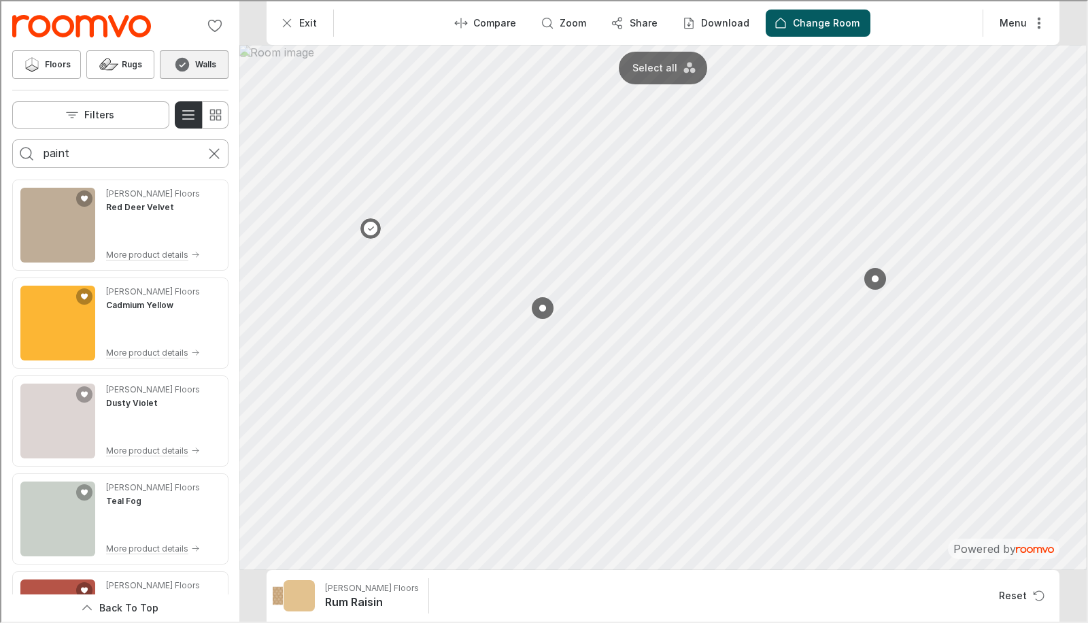
scroll to position [2045, 0]
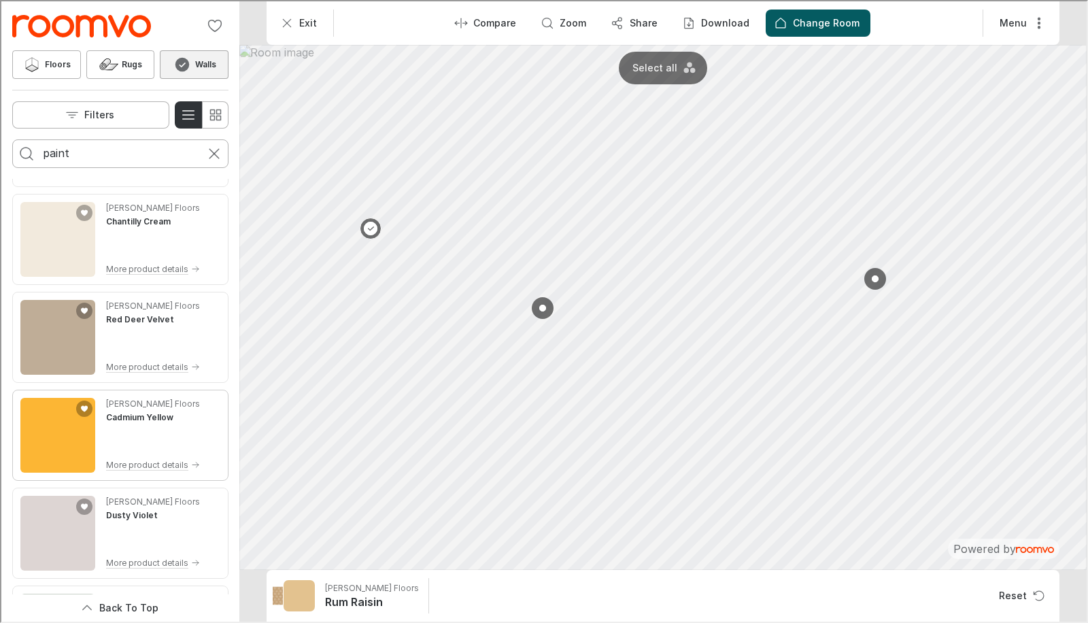
click at [34, 435] on img "See Cadmium Yellow in the room" at bounding box center [56, 433] width 75 height 75
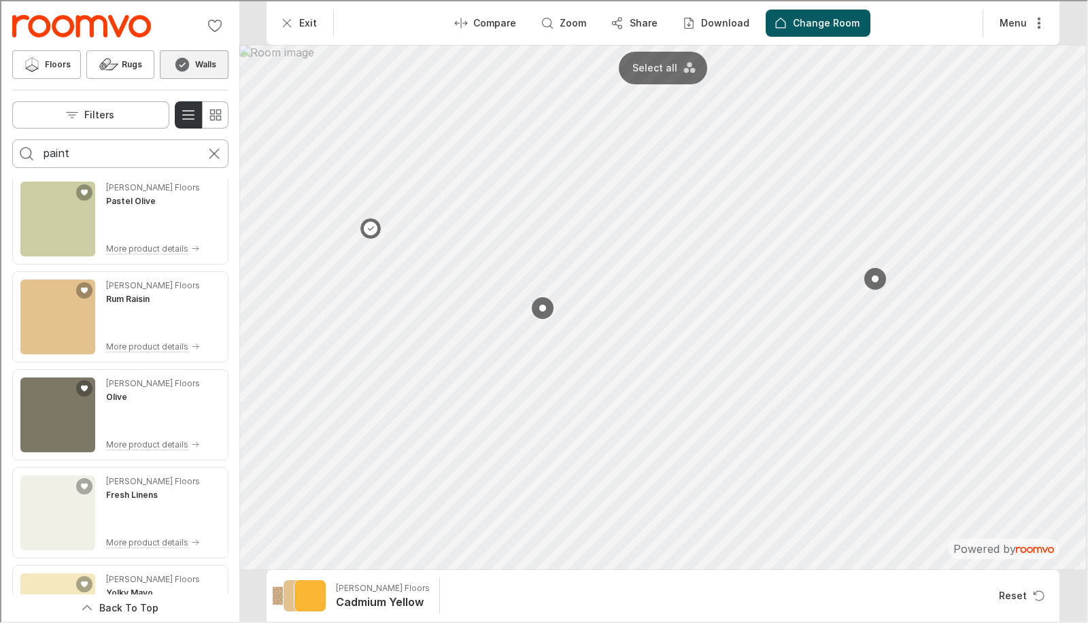
scroll to position [1194, 0]
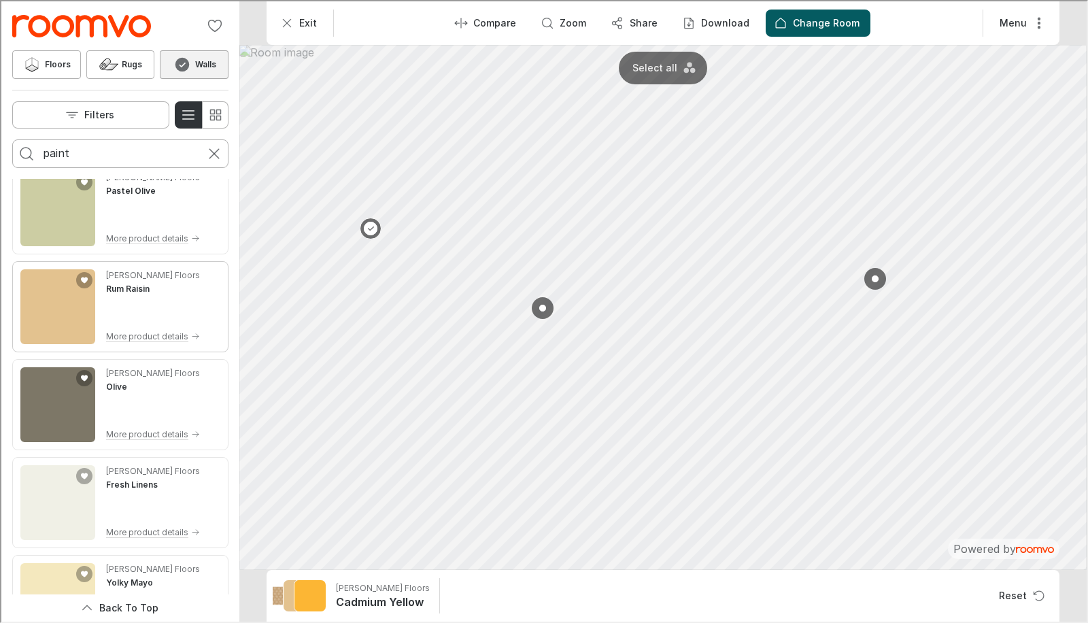
click at [35, 311] on img "See Rum Raisin in the room" at bounding box center [56, 305] width 75 height 75
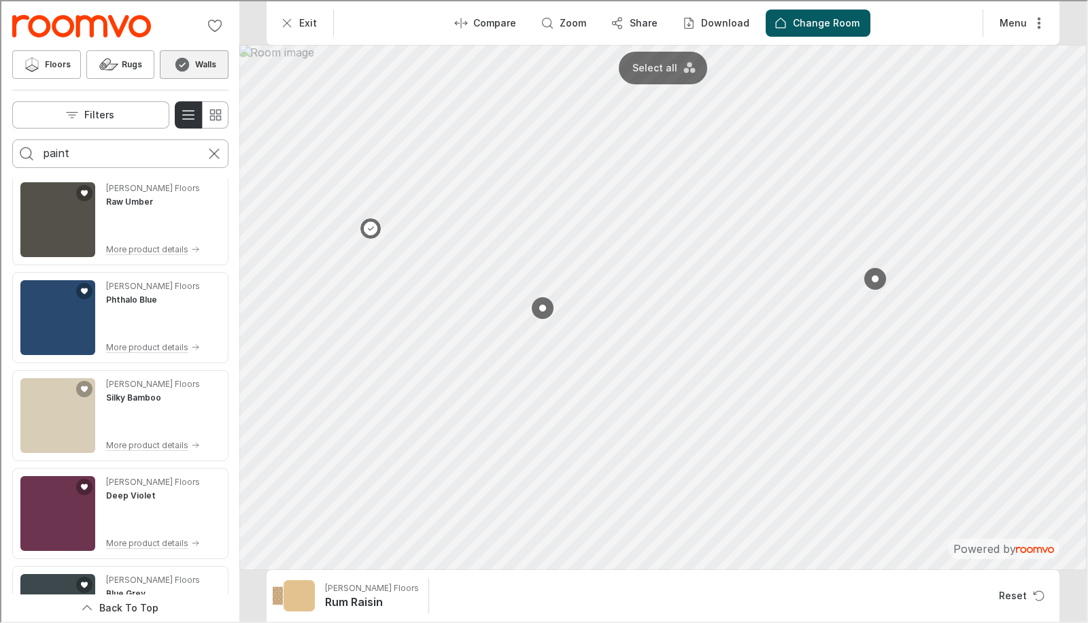
scroll to position [0, 0]
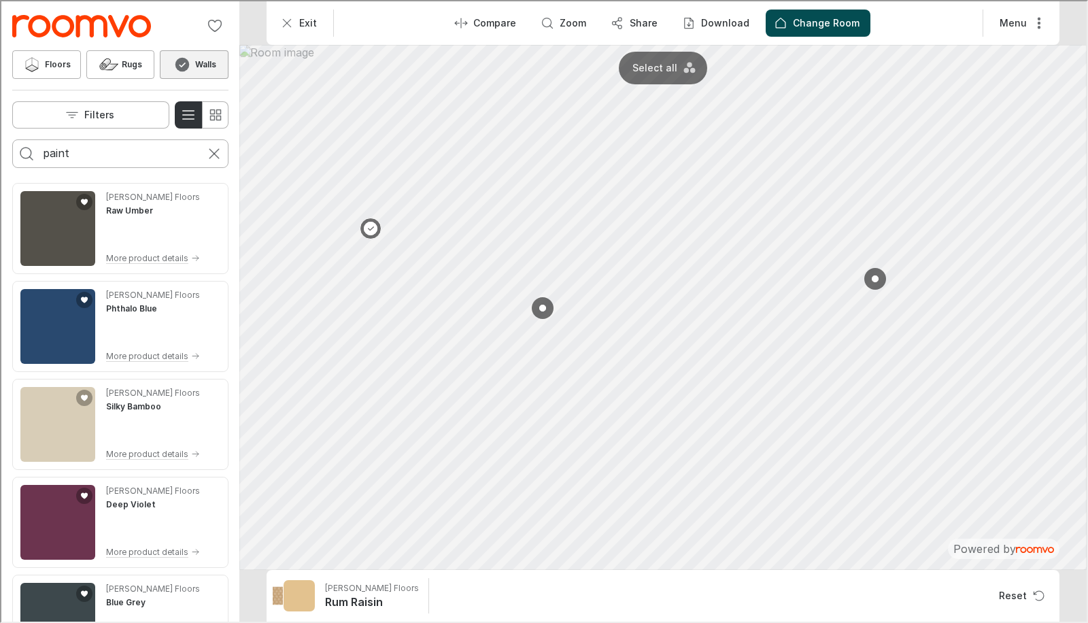
click at [812, 21] on p "Change Room" at bounding box center [824, 22] width 67 height 14
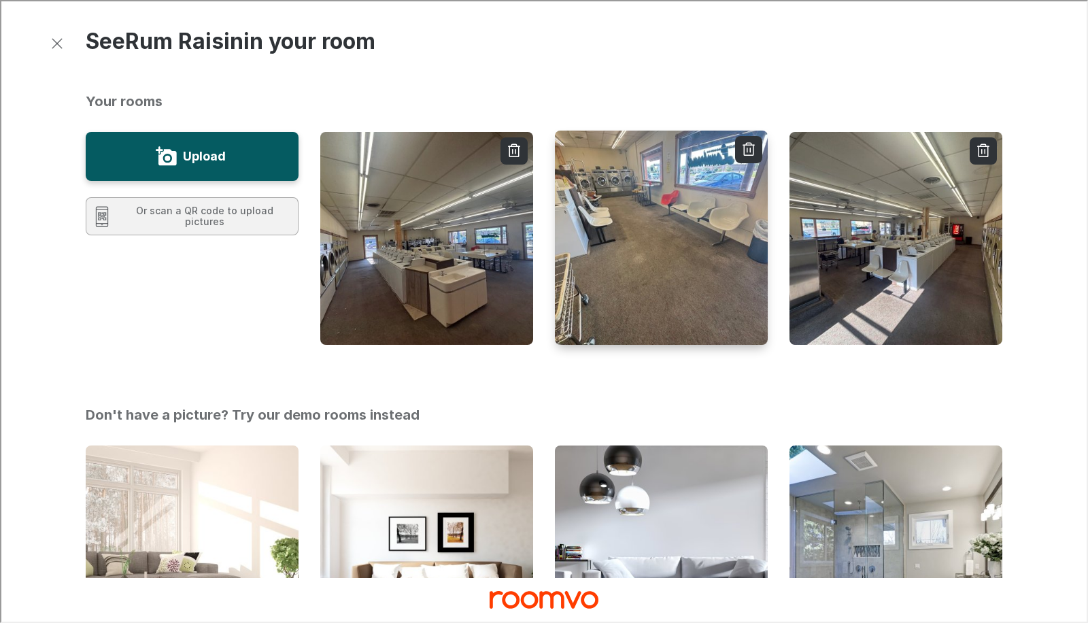
click at [604, 236] on img "button" at bounding box center [660, 237] width 215 height 216
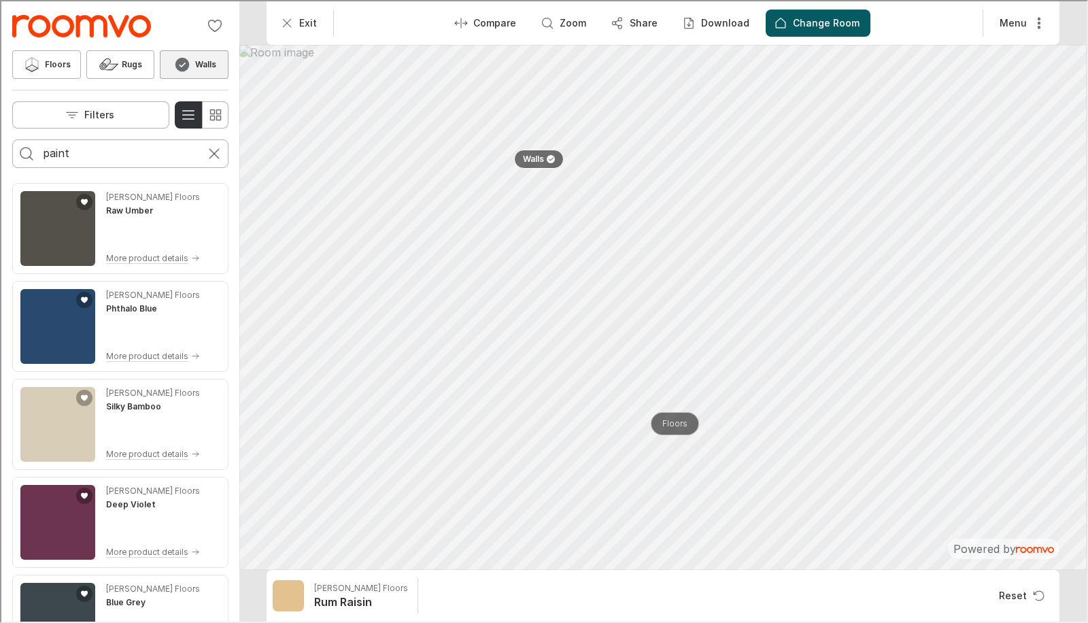
click at [661, 427] on p "Floors" at bounding box center [673, 423] width 25 height 12
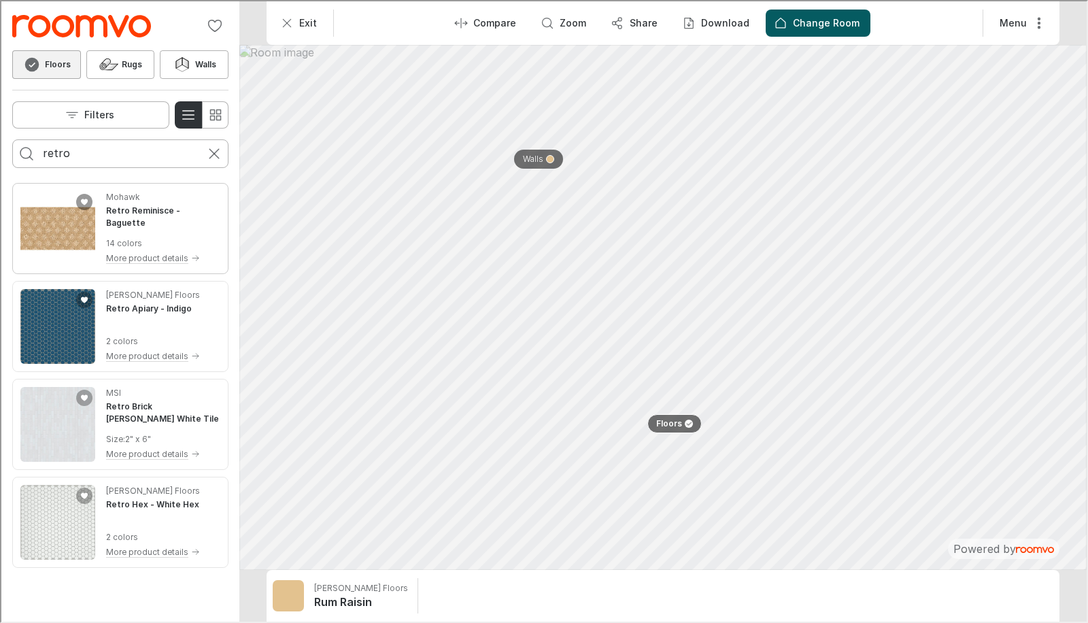
click at [80, 197] on icon "Add Retro Reminisce to favorites" at bounding box center [83, 200] width 7 height 7
click at [75, 223] on img "See Retro Reminisce in the room" at bounding box center [56, 227] width 75 height 75
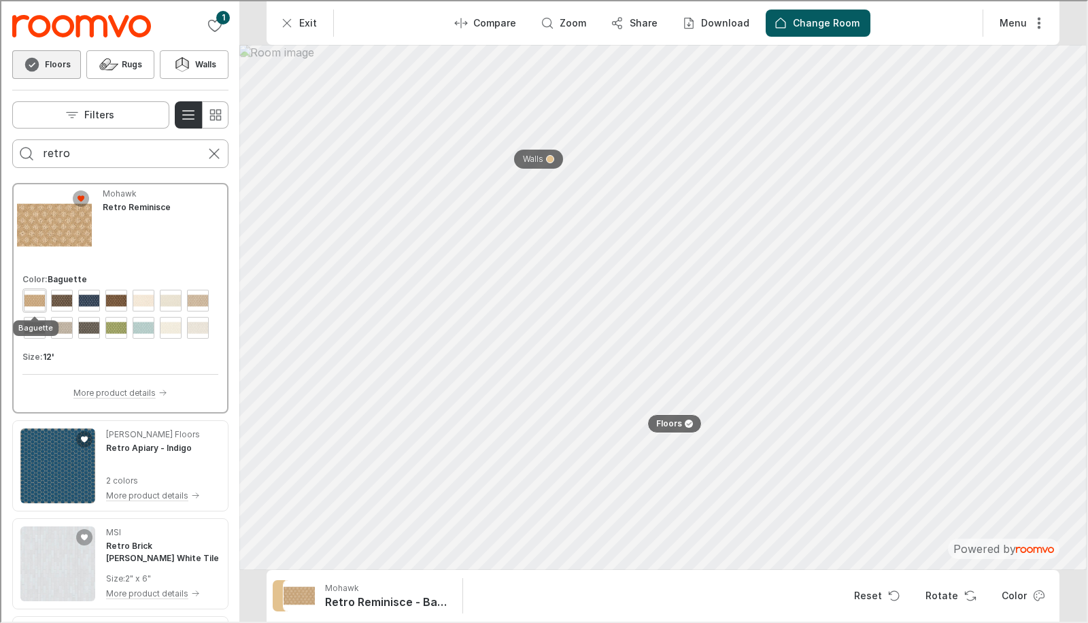
click at [24, 297] on div "View color format Baguette" at bounding box center [33, 299] width 22 height 22
click at [115, 322] on div "View color format Rodeo Drive" at bounding box center [115, 326] width 22 height 22
click at [147, 330] on div "View color format Thrifty" at bounding box center [142, 326] width 22 height 22
click at [196, 303] on div "View color format Old School" at bounding box center [197, 299] width 22 height 22
click at [34, 300] on div "View color format Baguette" at bounding box center [33, 299] width 22 height 22
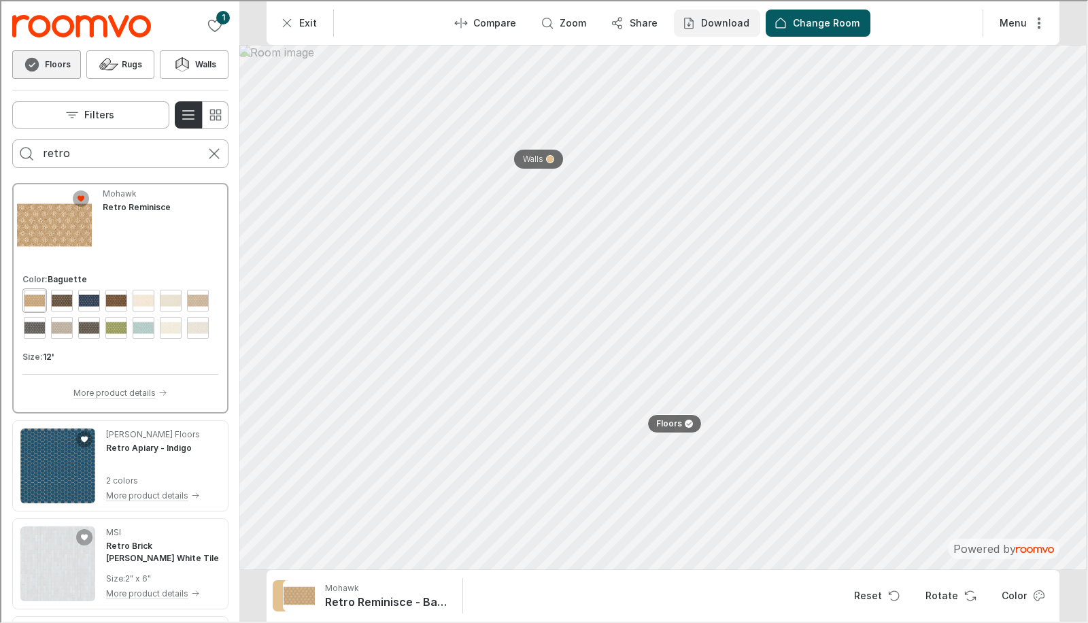
click at [721, 18] on p "Download" at bounding box center [723, 22] width 48 height 14
drag, startPoint x: 718, startPoint y: 54, endPoint x: 716, endPoint y: 85, distance: 30.6
click at [716, 85] on ul "Image Image & Product Details" at bounding box center [760, 70] width 173 height 68
click at [716, 84] on p "Image & Product Details" at bounding box center [773, 84] width 126 height 15
click at [183, 58] on icon at bounding box center [184, 61] width 6 height 11
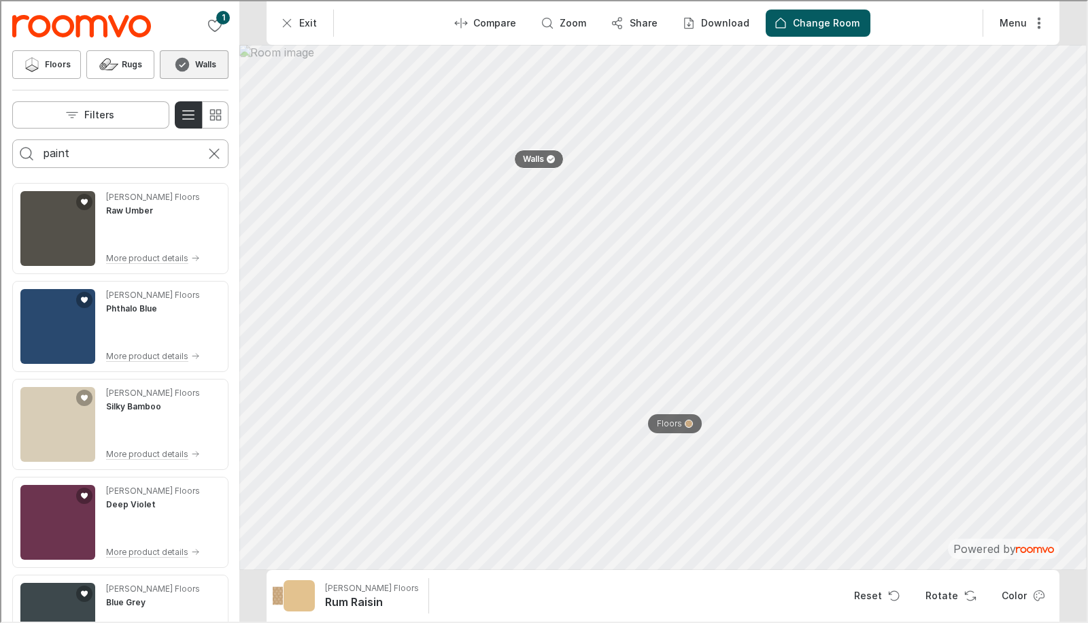
click at [84, 149] on input "paint" at bounding box center [118, 152] width 155 height 22
type input "turquoise"
click at [12, 139] on button "Search for products" at bounding box center [25, 152] width 27 height 27
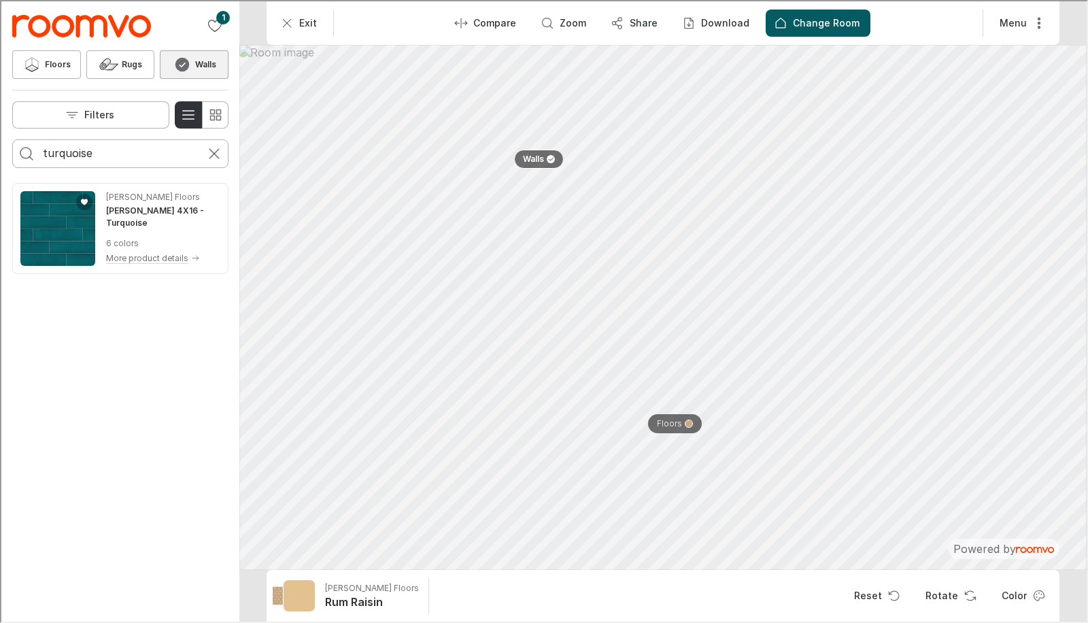
click at [84, 149] on input "turquoise" at bounding box center [118, 152] width 155 height 22
click at [12, 139] on button "Search for products" at bounding box center [25, 152] width 27 height 27
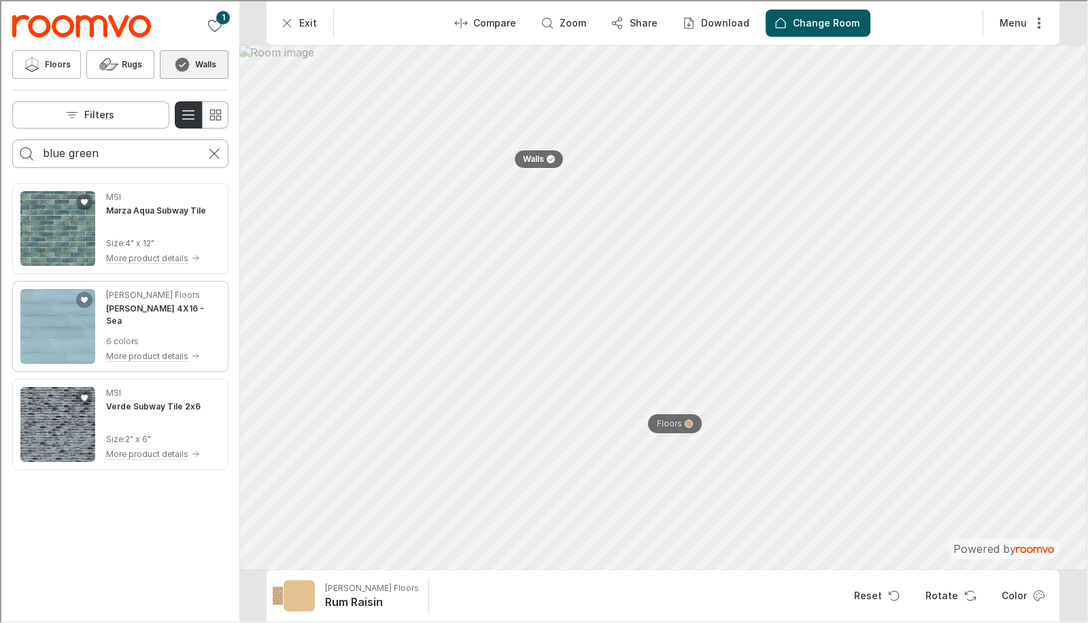
click at [40, 315] on img "See STEWART 4X16 in the room" at bounding box center [56, 325] width 75 height 75
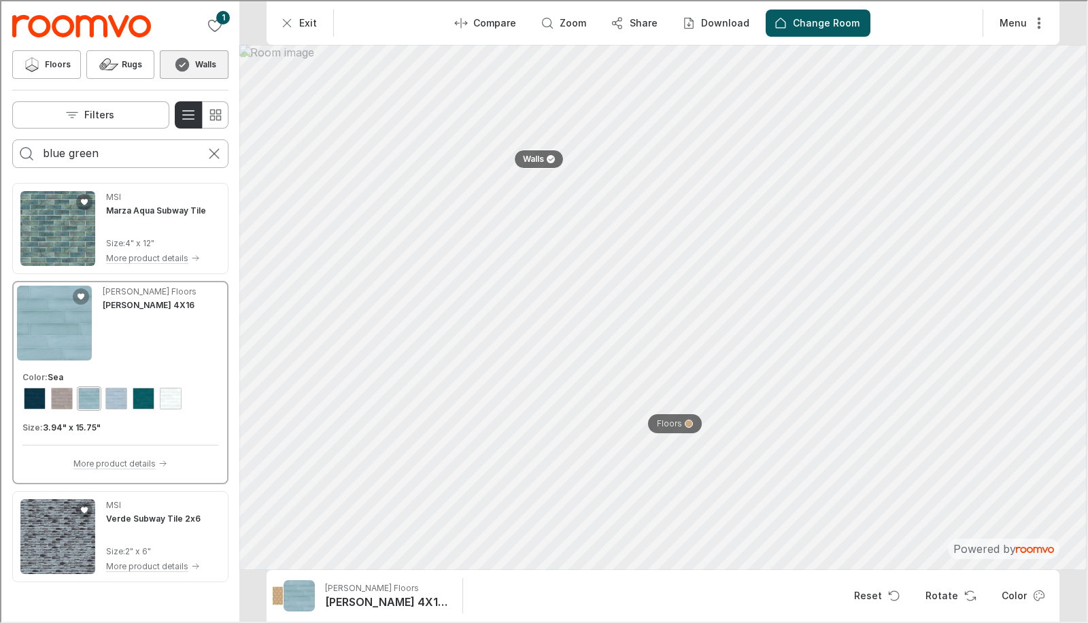
click at [85, 160] on input "blue green" at bounding box center [118, 152] width 155 height 22
click at [83, 159] on input "blue green" at bounding box center [118, 152] width 155 height 22
click at [12, 139] on button "Search for products" at bounding box center [25, 152] width 27 height 27
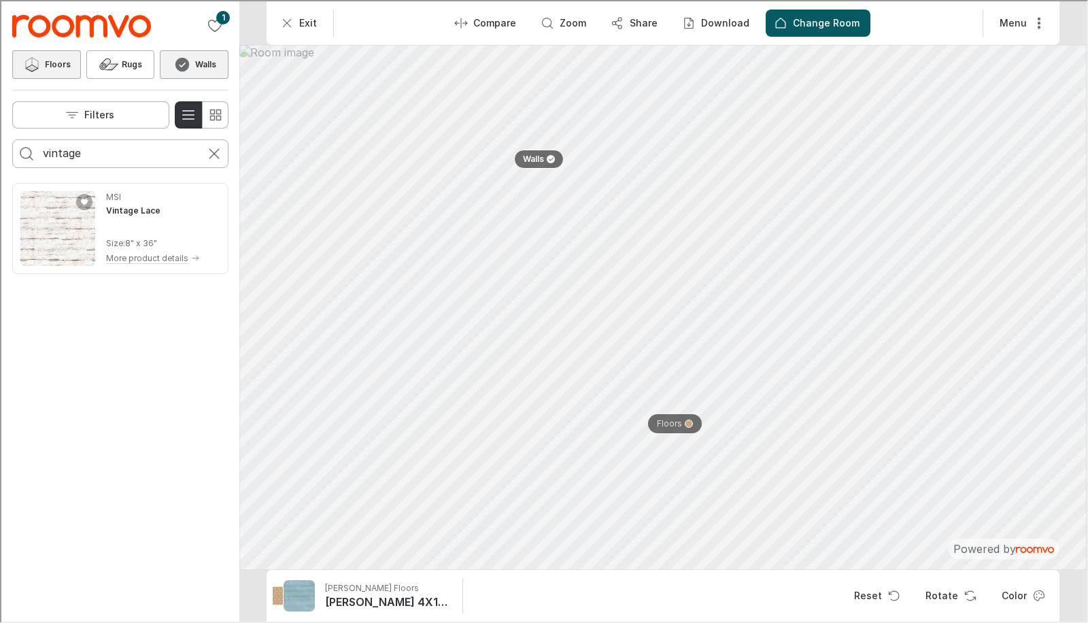
click at [63, 61] on h6 "Floors" at bounding box center [57, 63] width 26 height 12
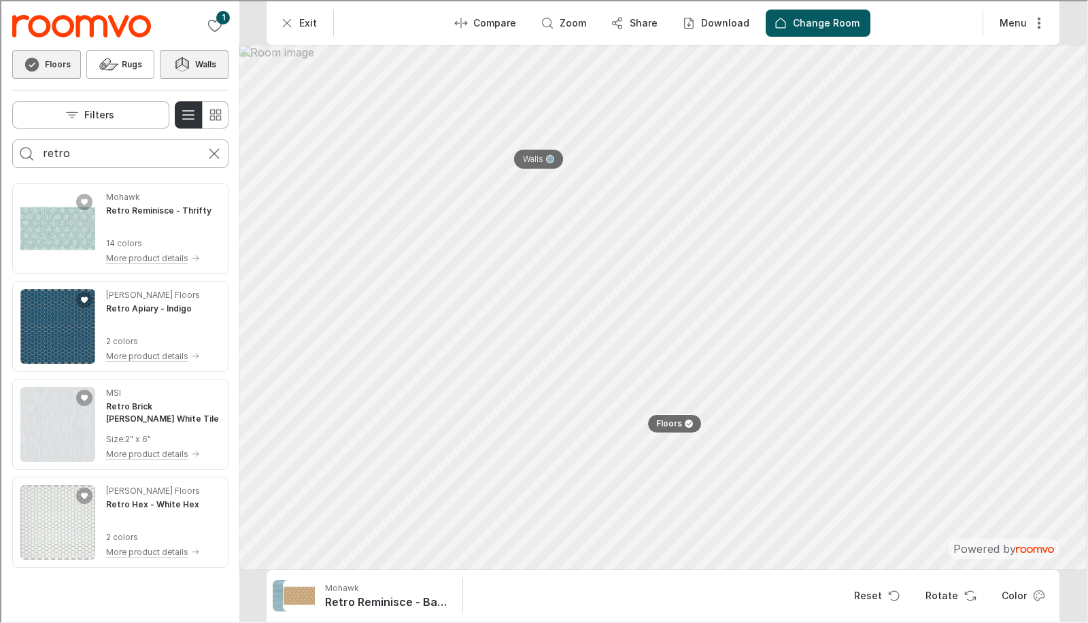
click at [88, 162] on div "retro" at bounding box center [118, 152] width 155 height 27
click at [12, 139] on button "Search for products" at bounding box center [25, 152] width 27 height 27
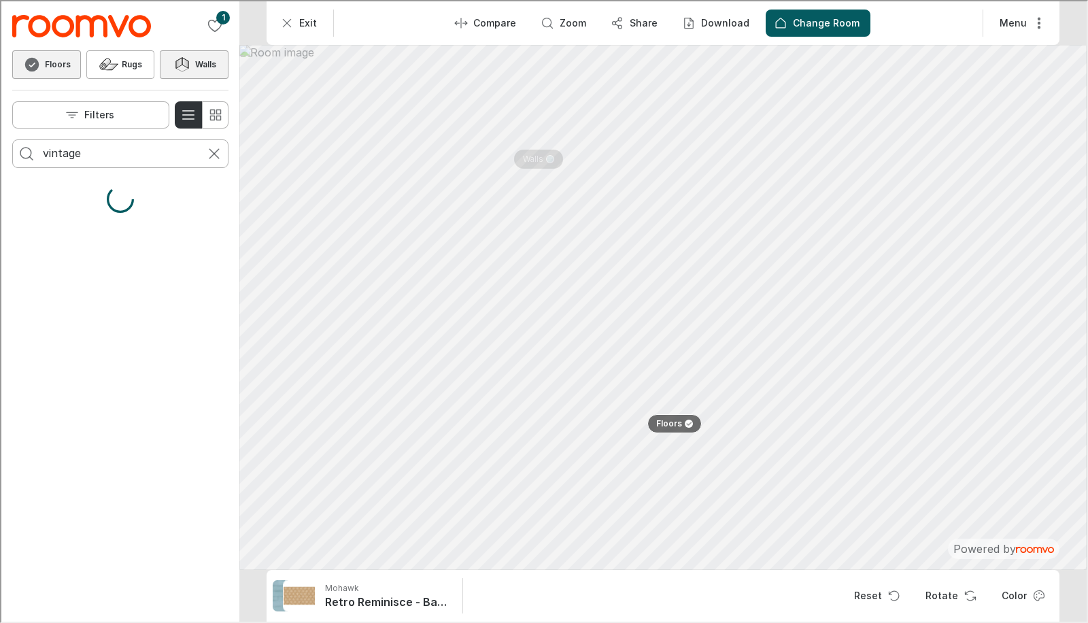
click at [88, 162] on div "vintage" at bounding box center [118, 152] width 155 height 27
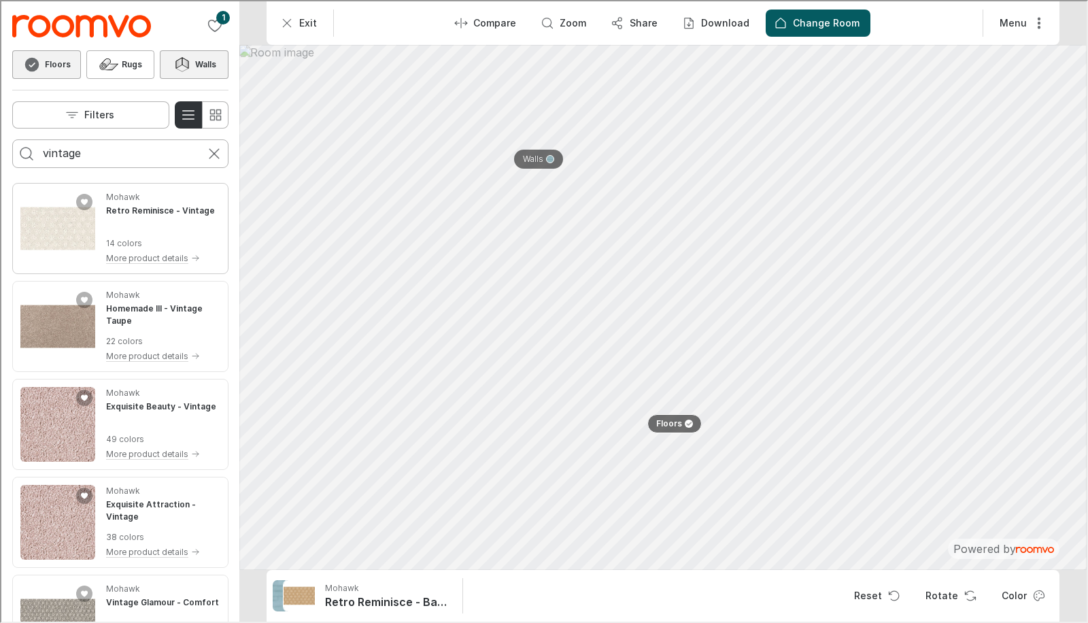
click at [45, 230] on img "See Retro Reminisce in the room" at bounding box center [56, 227] width 75 height 75
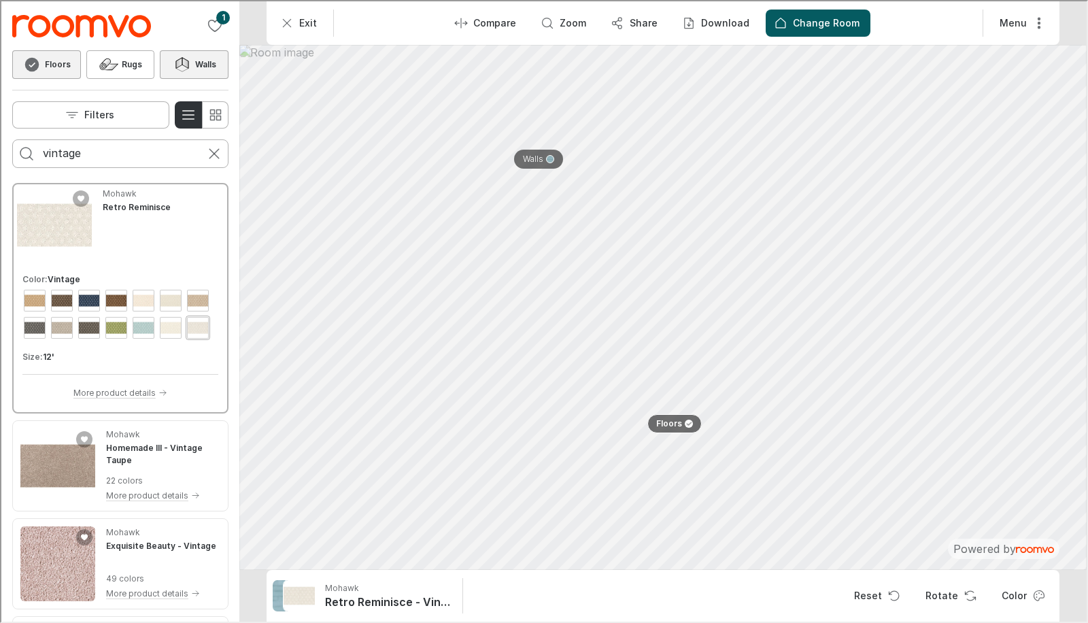
click at [207, 66] on h6 "Walls" at bounding box center [204, 63] width 21 height 12
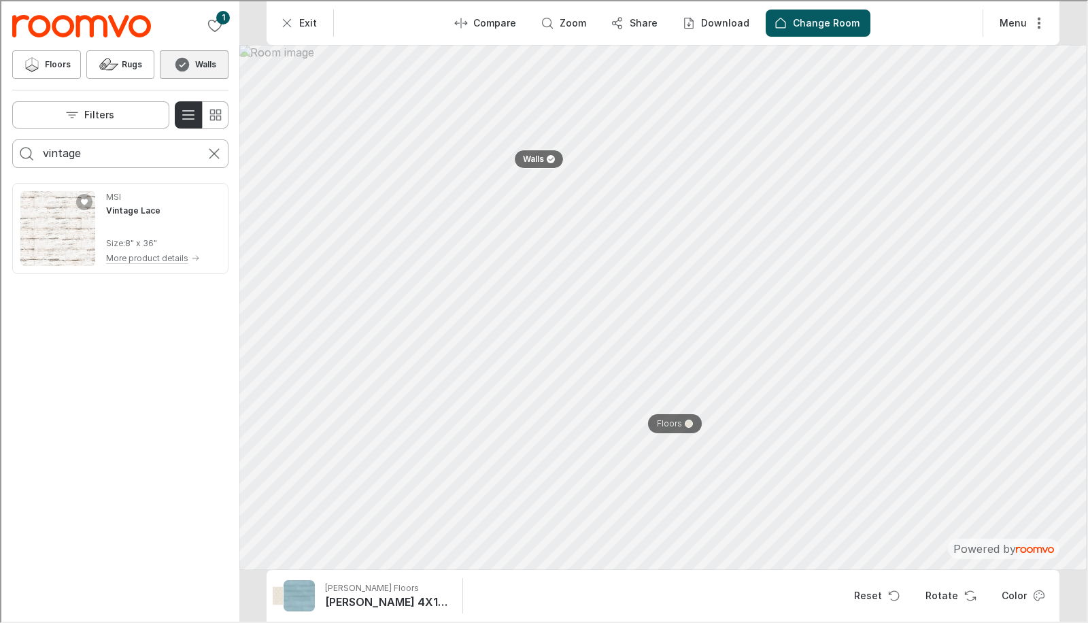
click at [67, 148] on input "vintage" at bounding box center [118, 152] width 155 height 22
click at [35, 224] on img "See Vintage Lace in the room" at bounding box center [56, 227] width 75 height 75
click at [81, 154] on input "vintage" at bounding box center [118, 152] width 155 height 22
type input "v"
click at [12, 139] on button "Search for products" at bounding box center [25, 152] width 27 height 27
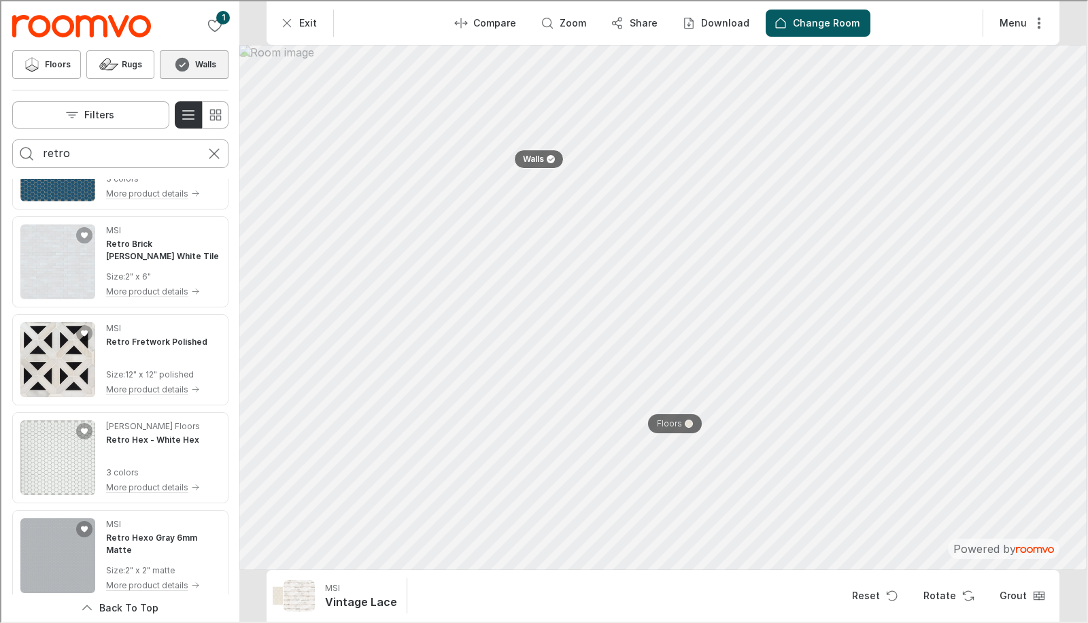
scroll to position [65, 0]
click at [37, 368] on img "See Retro Fretwork Polished in the room" at bounding box center [56, 358] width 75 height 75
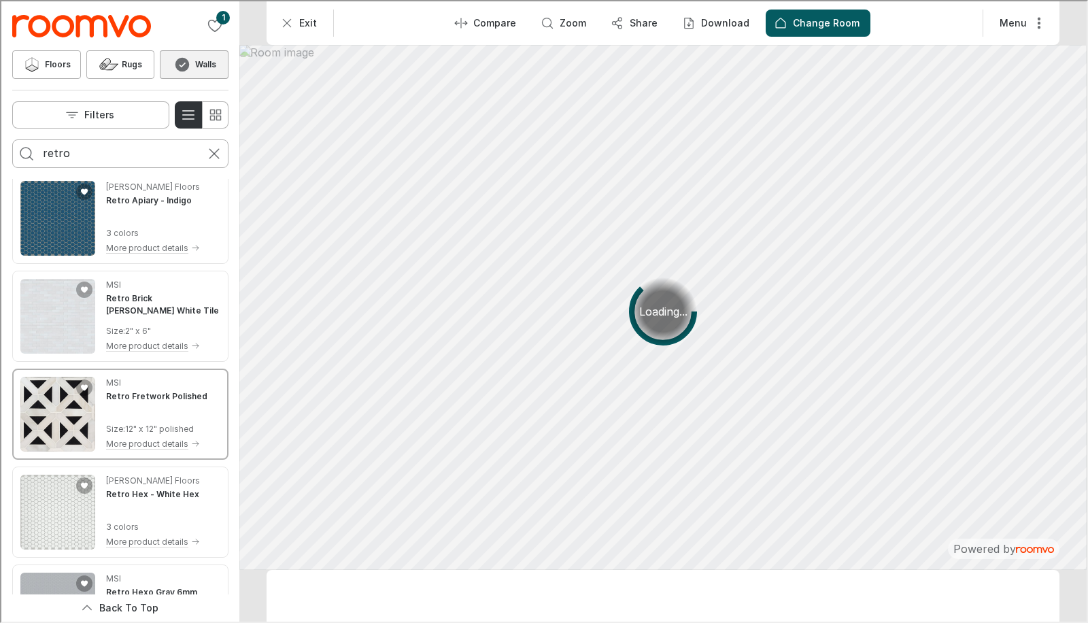
scroll to position [4, 0]
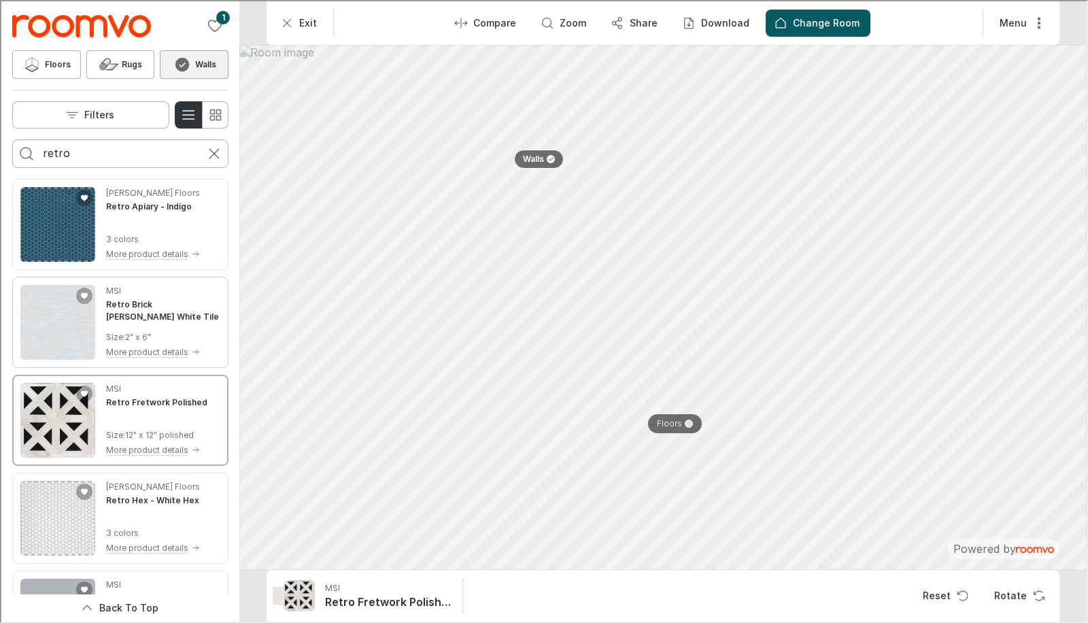
click at [66, 322] on img "See Retro Brick Bianco White Tile in the room" at bounding box center [56, 320] width 75 height 75
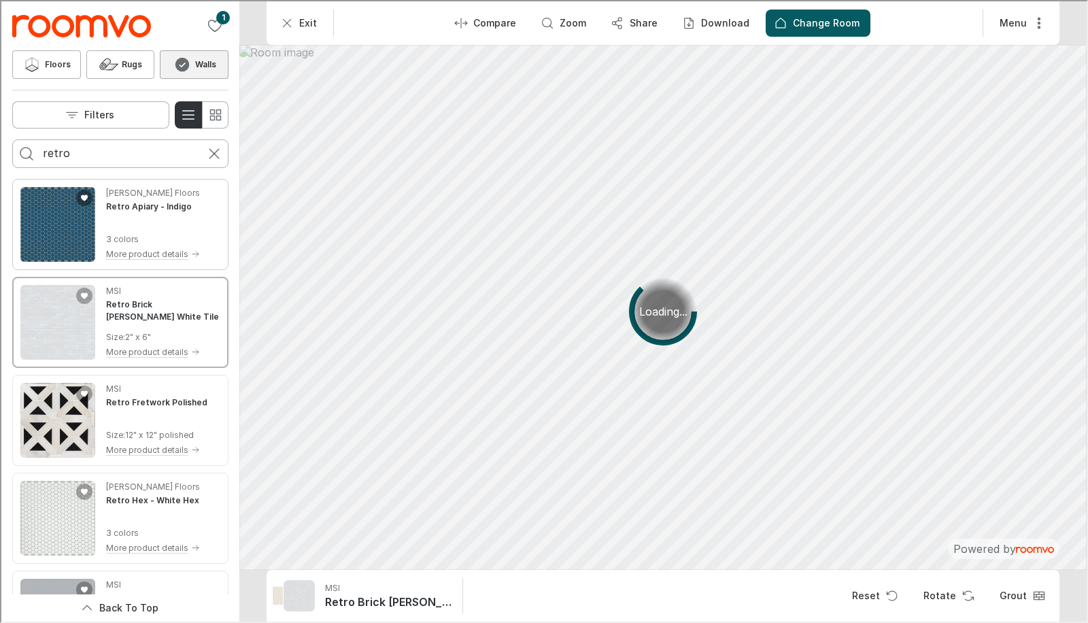
click at [80, 202] on button "Add Retro Apiary to favorites" at bounding box center [83, 196] width 16 height 16
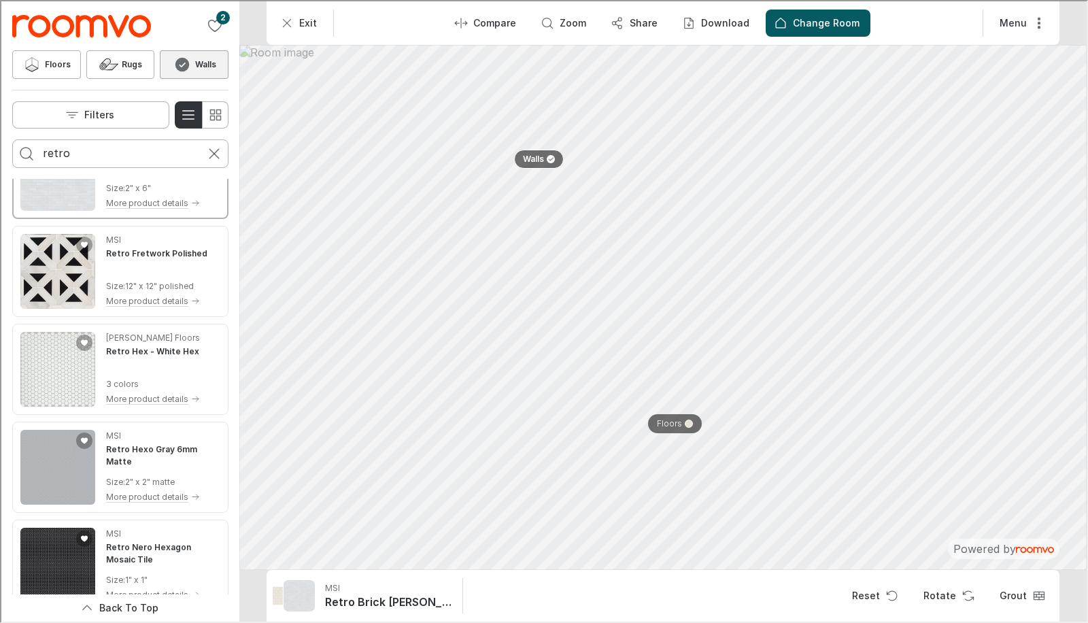
scroll to position [0, 0]
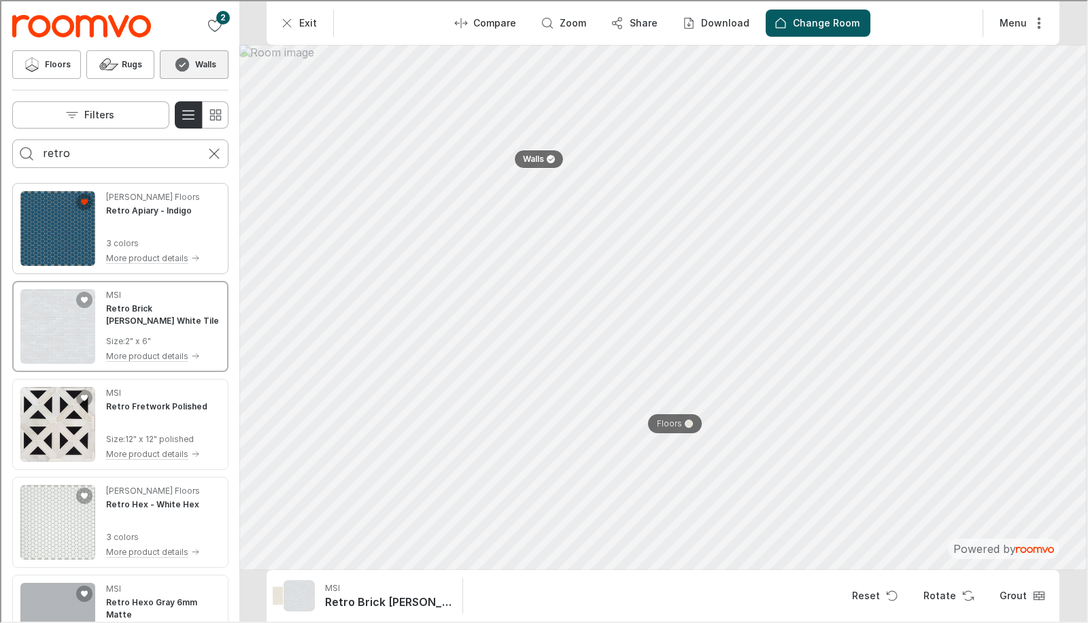
click at [39, 228] on img "See Retro Apiary in the room" at bounding box center [56, 227] width 75 height 75
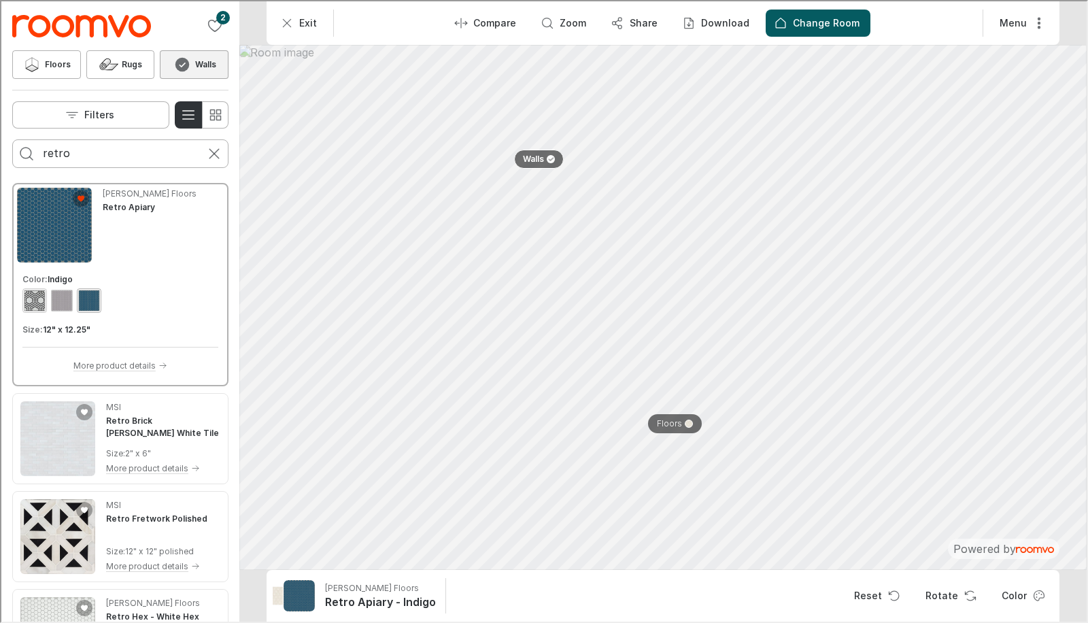
click at [28, 303] on div "View color format Black" at bounding box center [33, 299] width 22 height 22
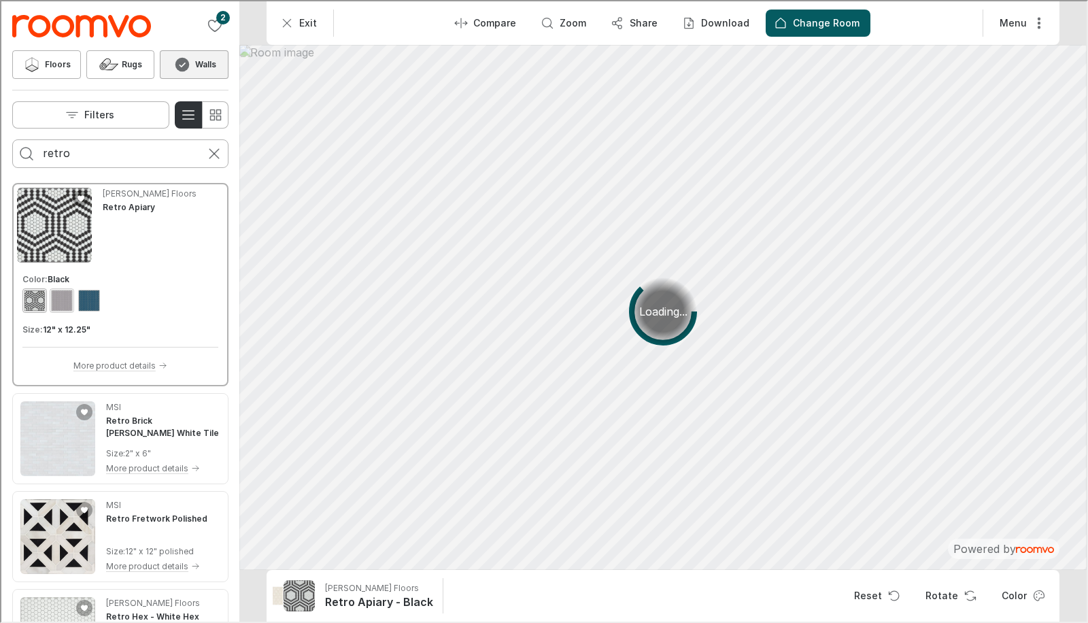
click at [56, 297] on div "View color format Grey" at bounding box center [61, 299] width 22 height 22
click at [89, 148] on input "retro" at bounding box center [118, 152] width 155 height 22
type input "r"
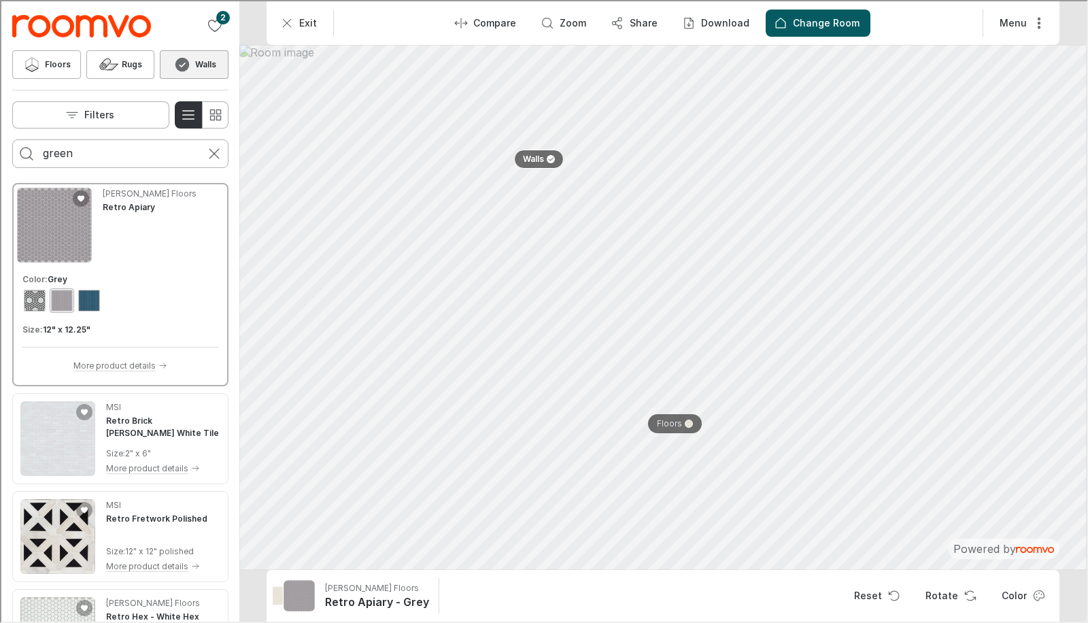
click at [12, 139] on button "Search for products" at bounding box center [25, 152] width 27 height 27
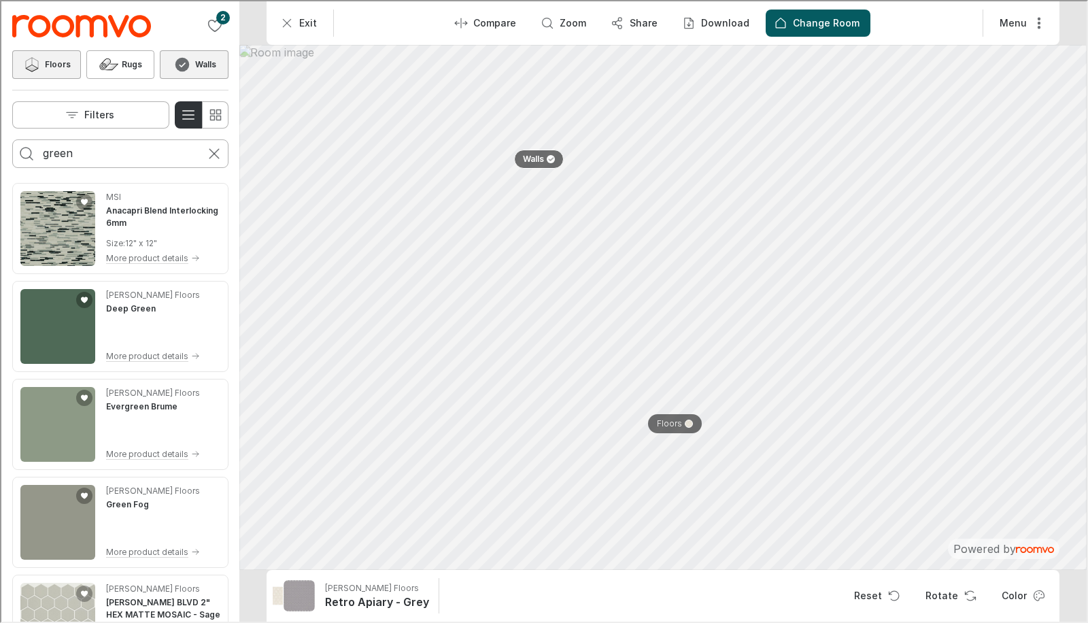
click at [41, 67] on icon at bounding box center [30, 63] width 20 height 16
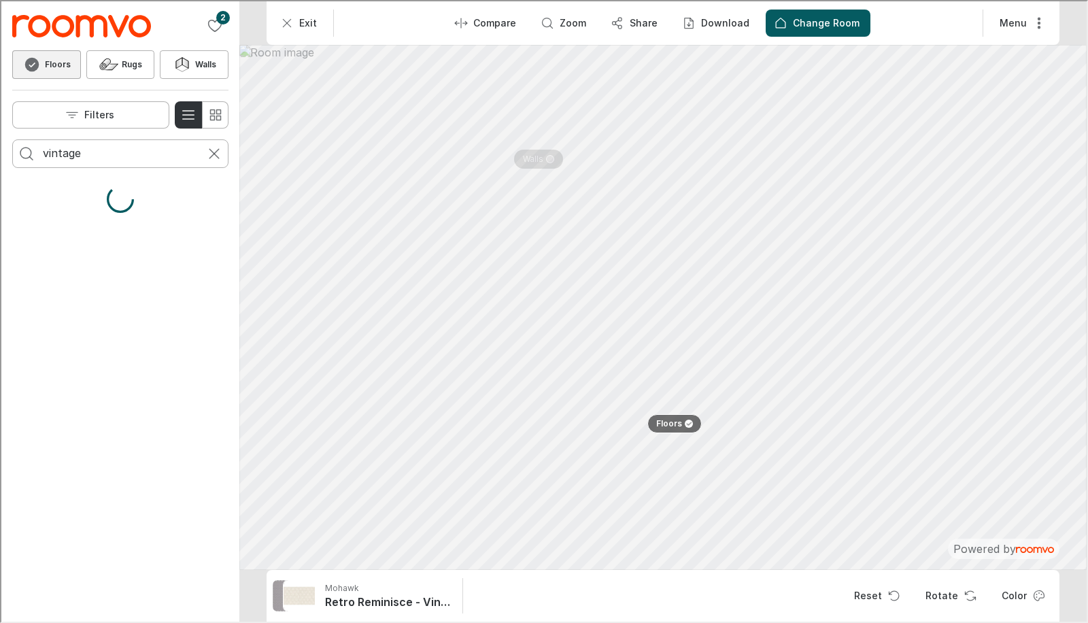
click at [76, 148] on input "vintage" at bounding box center [118, 152] width 155 height 22
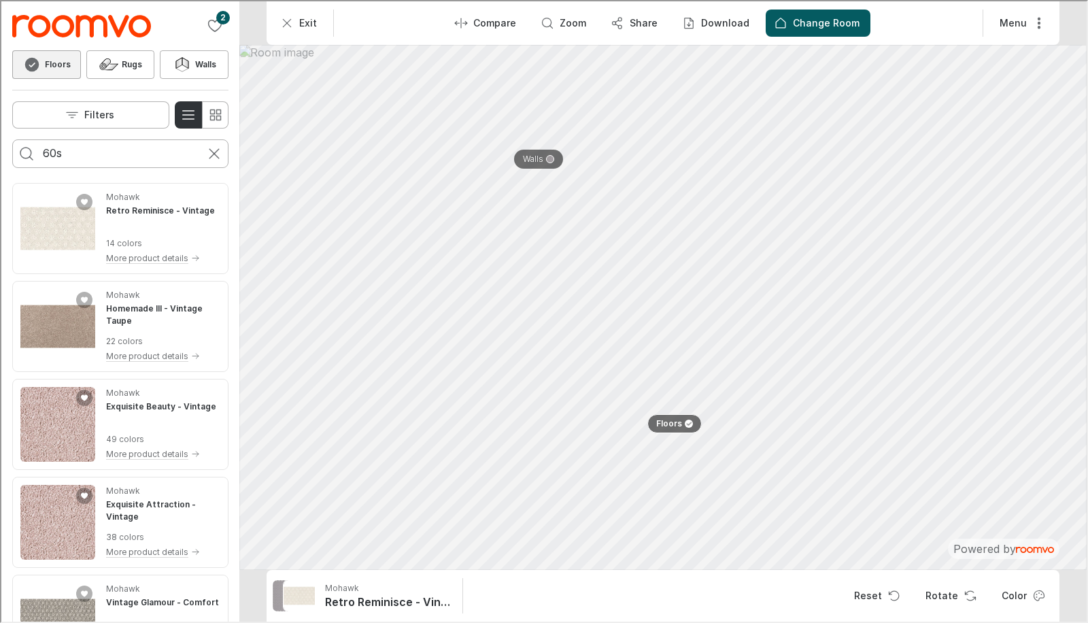
type input "60s"
click at [12, 139] on button "Search for products" at bounding box center [25, 152] width 27 height 27
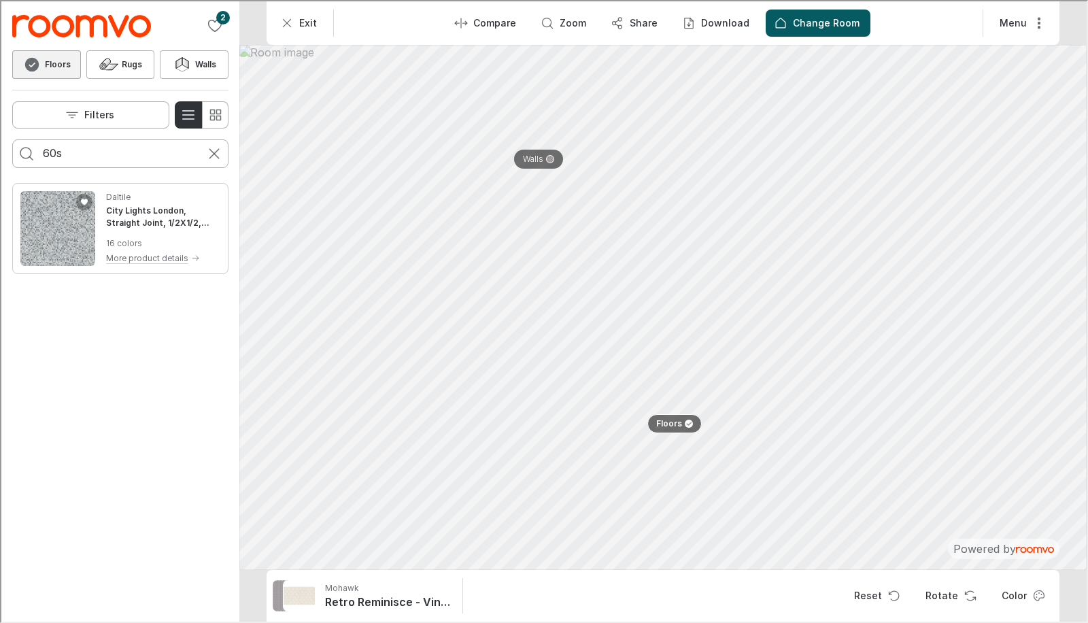
click at [39, 245] on img "See City Lights London, Straight Joint, 1/2X1/2, Glass in the room" at bounding box center [56, 227] width 75 height 75
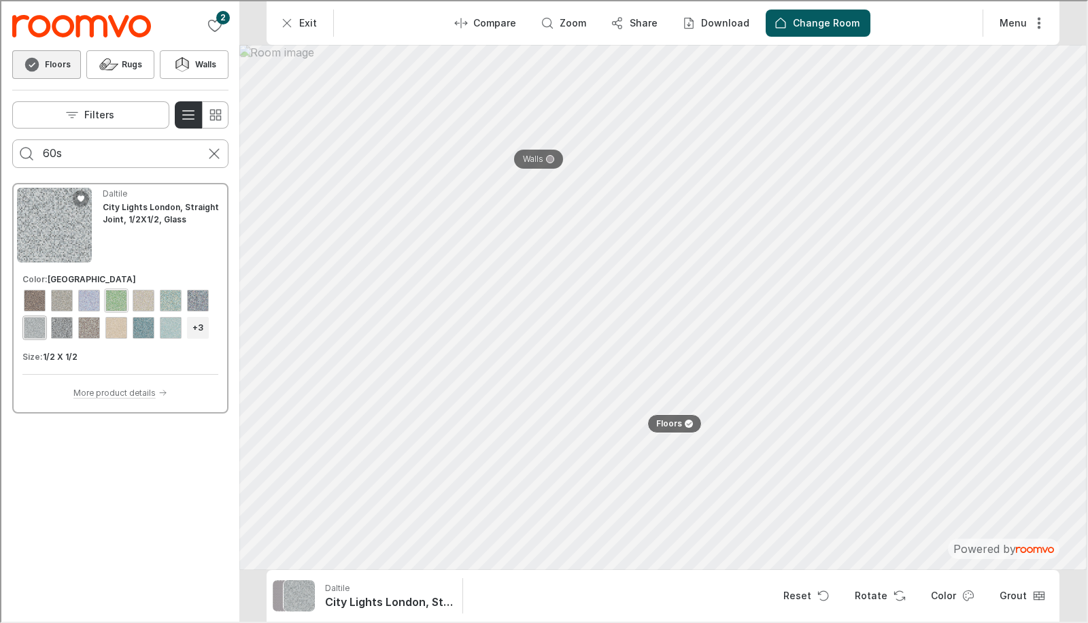
click at [106, 302] on div "View color format Fiji" at bounding box center [115, 299] width 22 height 22
